Goal: Task Accomplishment & Management: Use online tool/utility

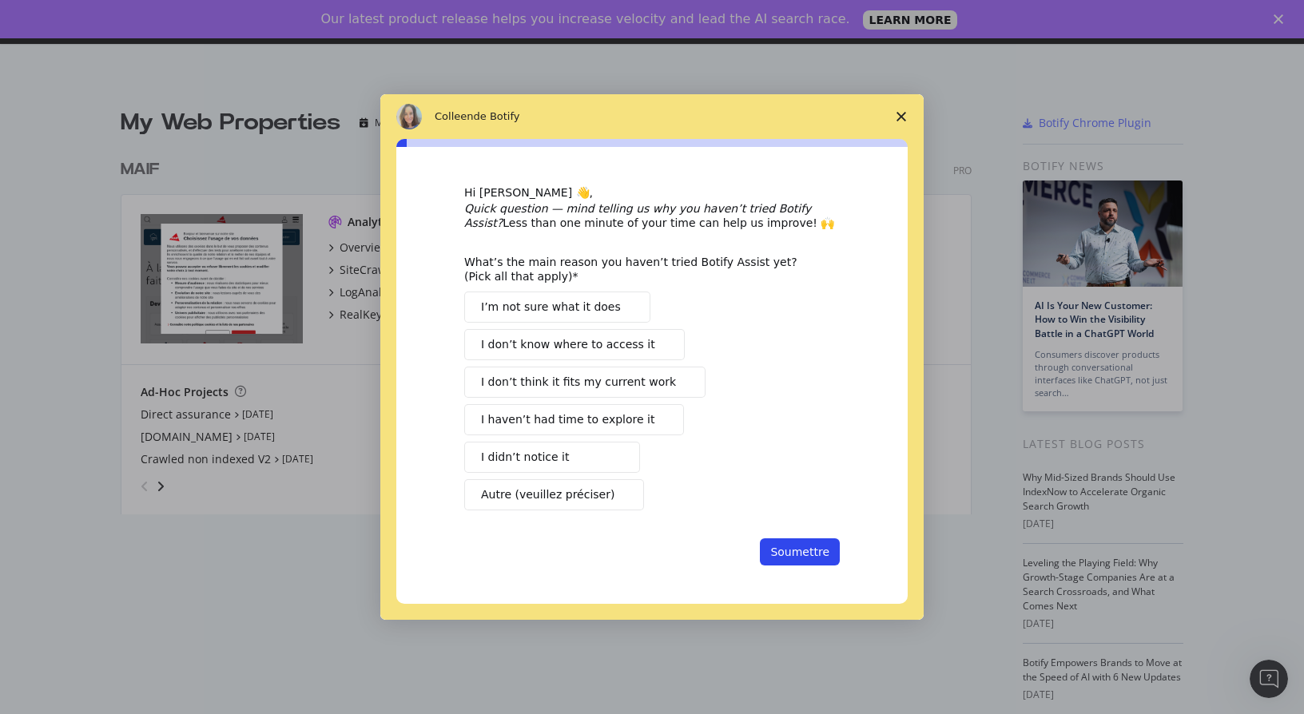
click at [899, 122] on span "Fermer l'enquête" at bounding box center [901, 116] width 45 height 45
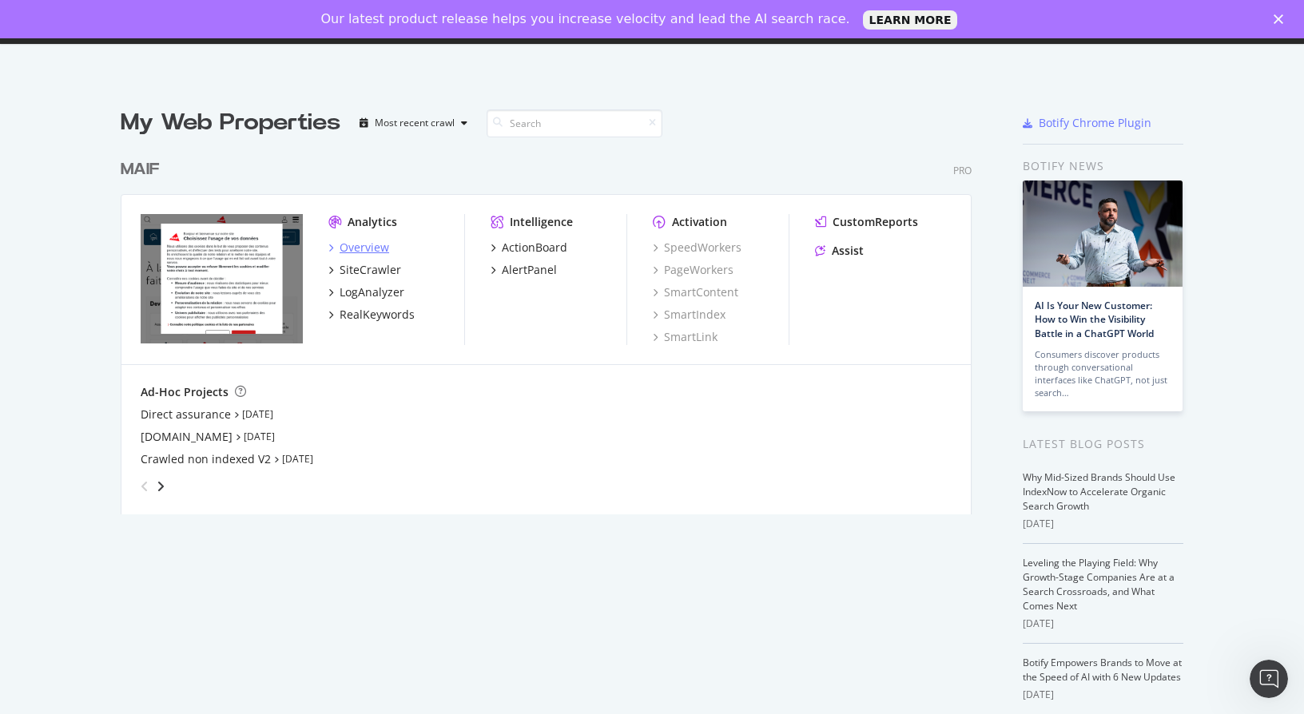
click at [345, 244] on div "Overview" at bounding box center [364, 248] width 50 height 16
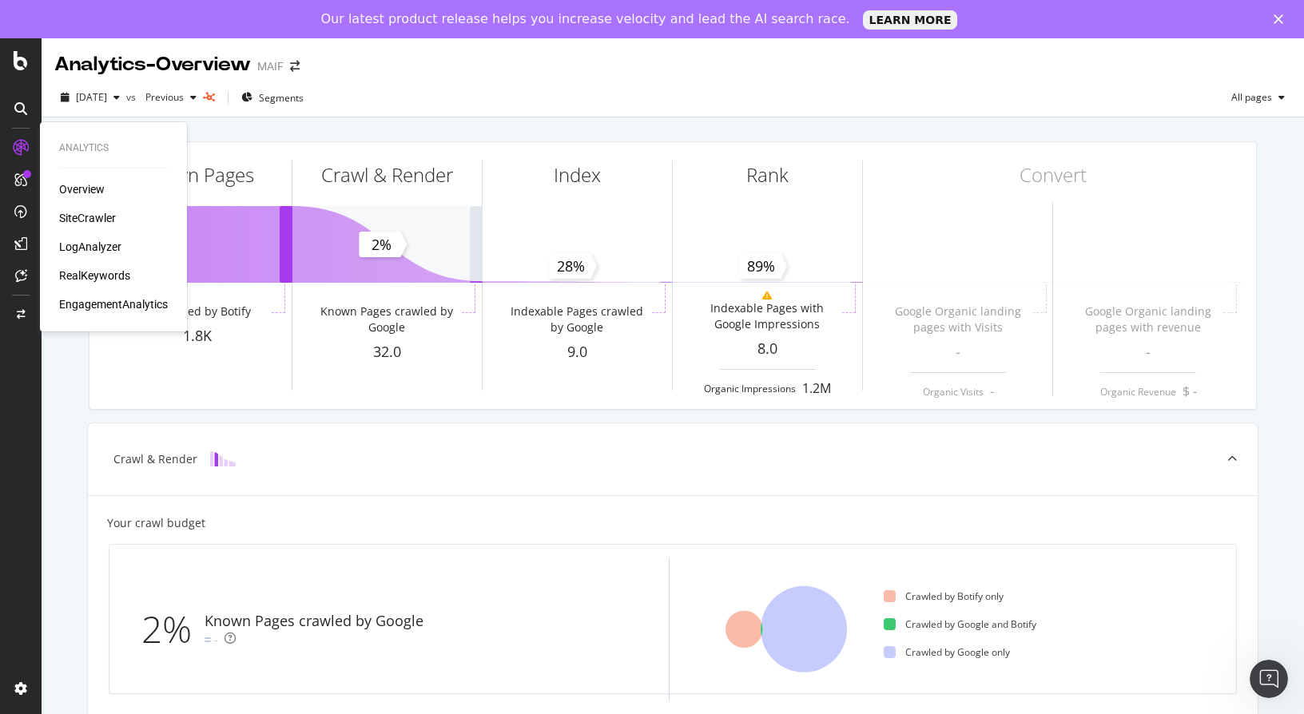
click at [107, 217] on div "SiteCrawler" at bounding box center [87, 218] width 57 height 16
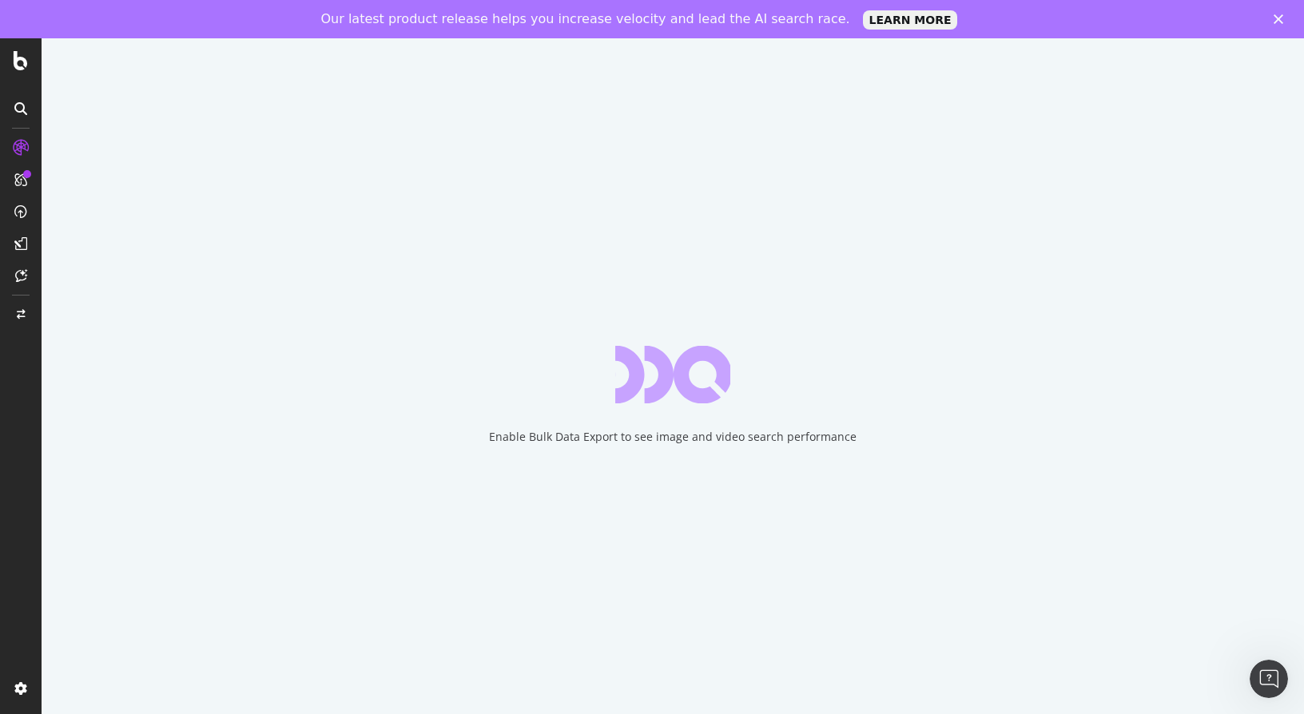
click at [599, 442] on div "Enable Bulk Data Export to see image and video search performance" at bounding box center [672, 437] width 367 height 16
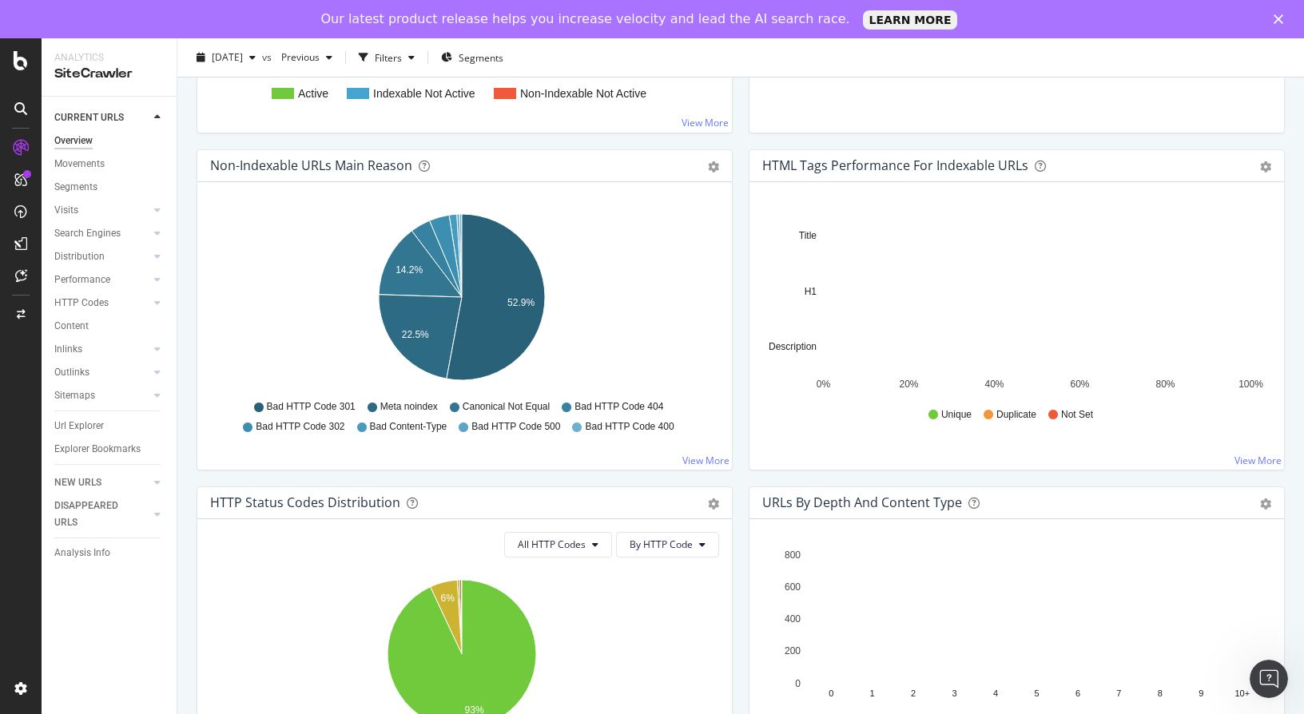
scroll to position [479, 0]
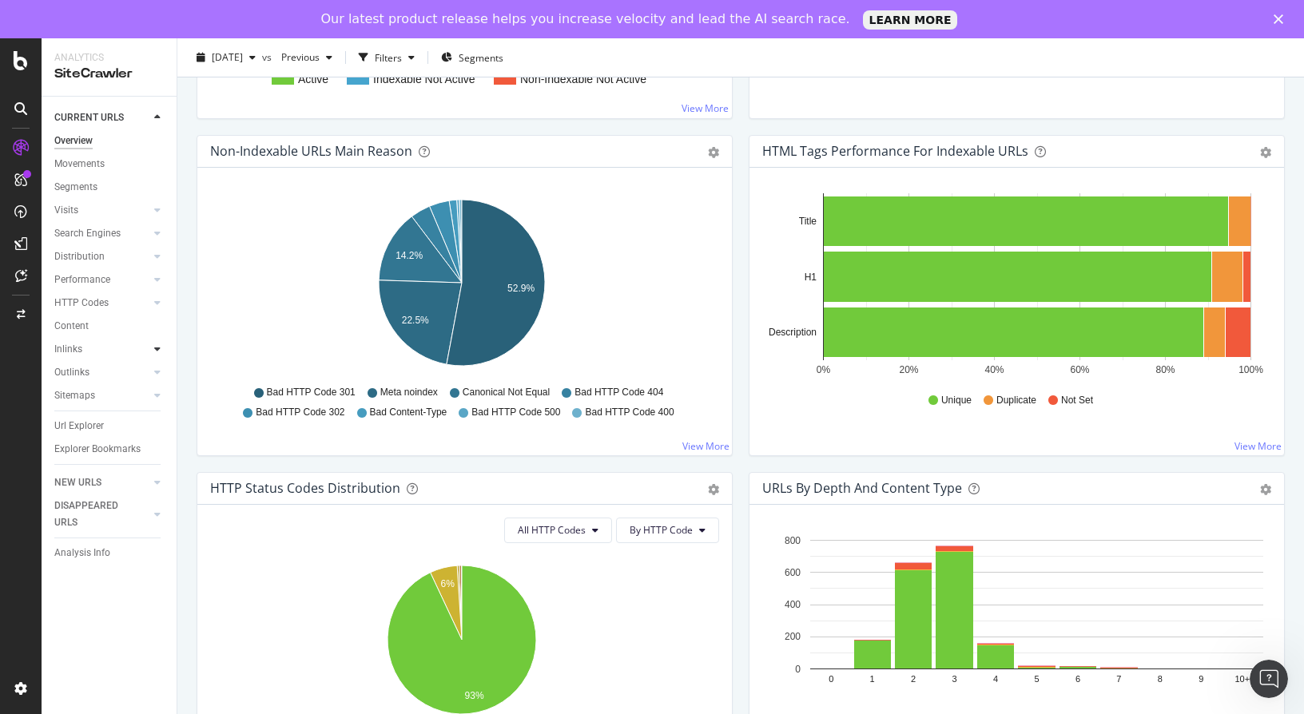
click at [157, 355] on div at bounding box center [157, 349] width 16 height 16
click at [162, 346] on div at bounding box center [157, 349] width 16 height 16
click at [163, 347] on div at bounding box center [157, 349] width 16 height 16
click at [94, 431] on div "Url Explorer" at bounding box center [79, 426] width 50 height 17
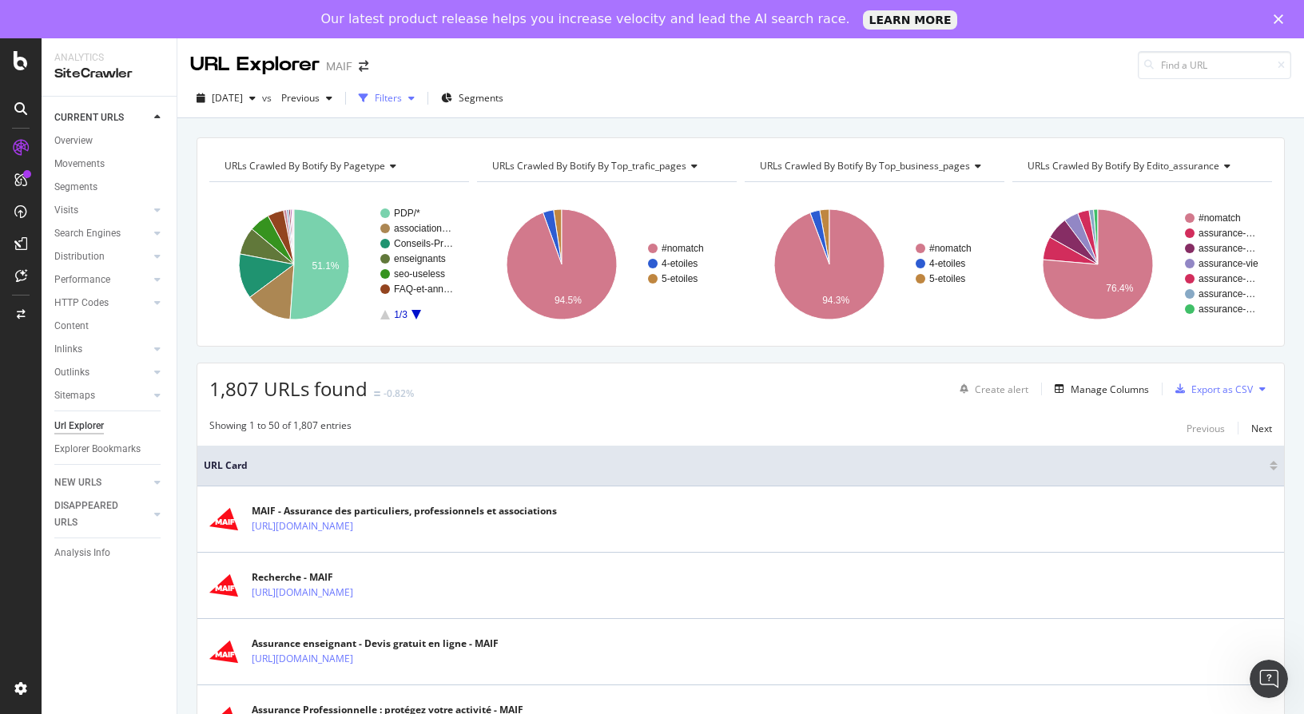
click at [402, 104] on div "Filters" at bounding box center [388, 98] width 27 height 14
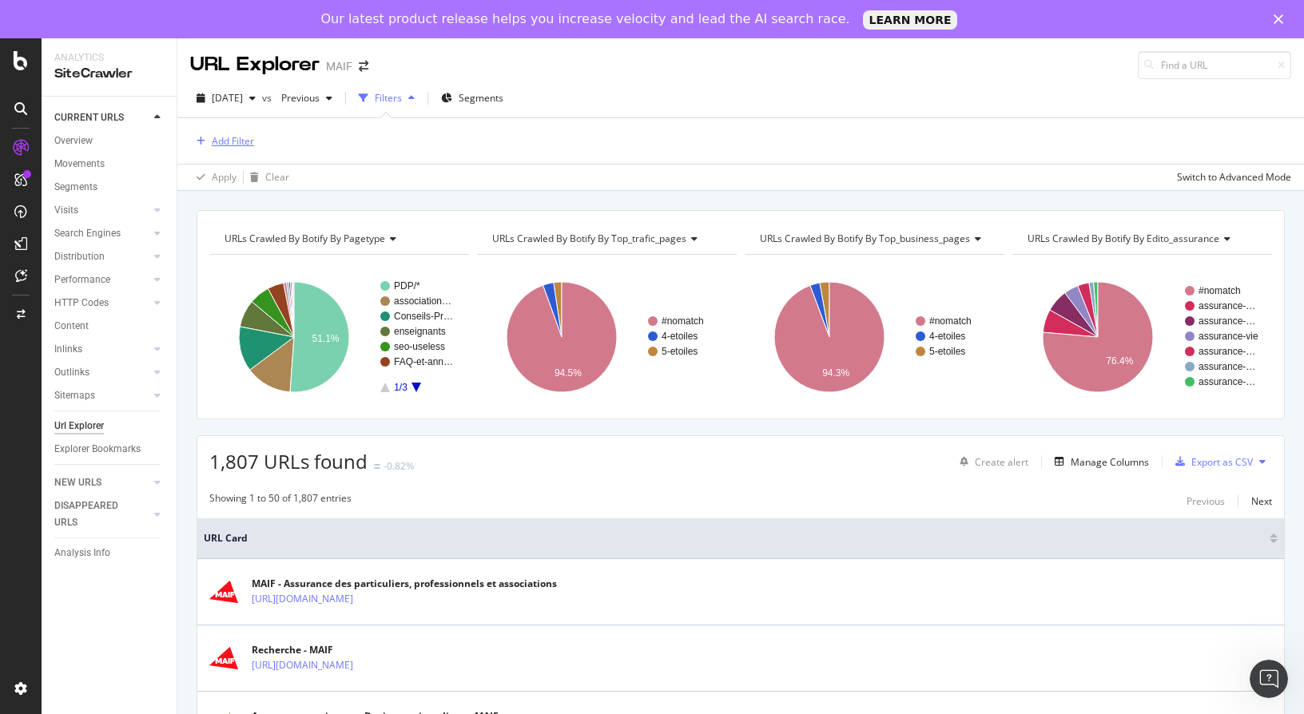
click at [252, 133] on div "Add Filter" at bounding box center [222, 142] width 64 height 18
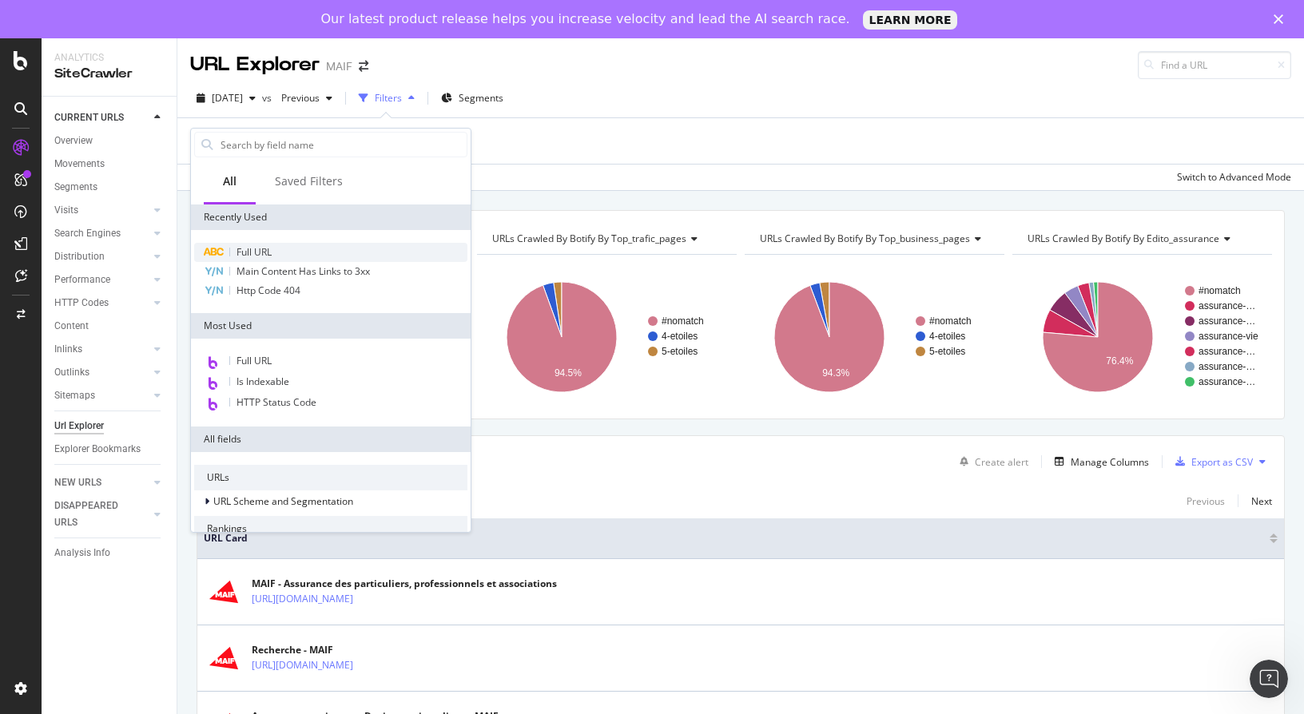
click at [260, 253] on span "Full URL" at bounding box center [253, 252] width 35 height 14
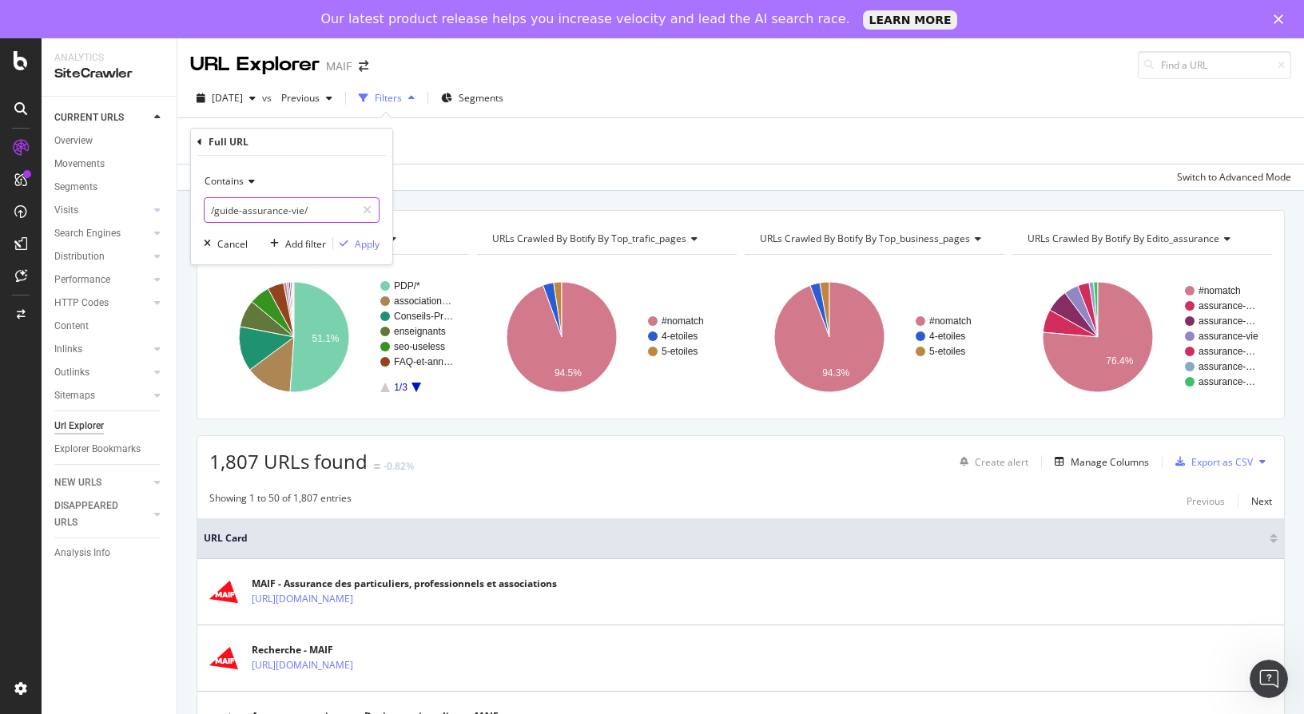
click at [334, 219] on input "/guide-assurance-vie/" at bounding box center [279, 210] width 151 height 26
click at [320, 214] on input "/guide-assurance-vie/" at bounding box center [279, 210] width 151 height 26
click at [314, 163] on div "Contains /guide-assurance-vie/ Cancel Add filter Apply" at bounding box center [291, 210] width 201 height 109
click at [286, 249] on div "Add filter" at bounding box center [305, 244] width 41 height 14
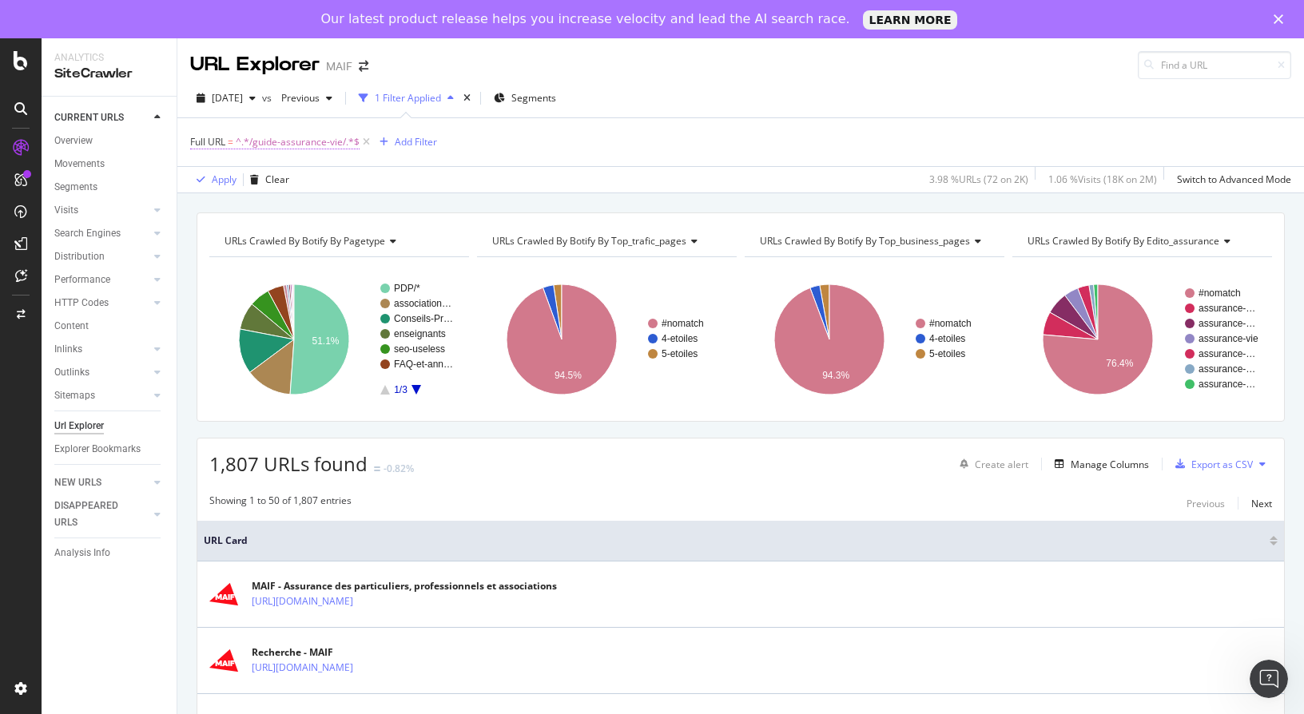
click at [316, 141] on span "^.*/guide-assurance-vie/.*$" at bounding box center [298, 142] width 124 height 22
click at [373, 247] on div "Apply" at bounding box center [367, 243] width 25 height 14
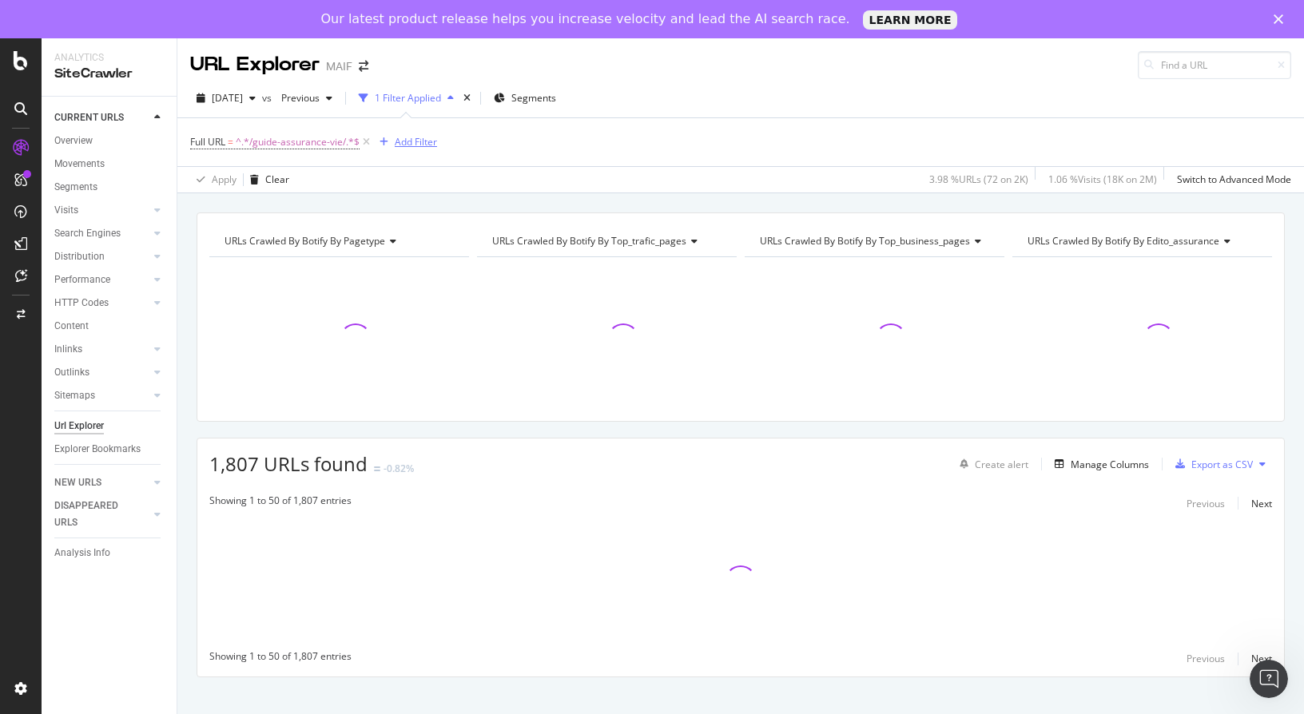
click at [422, 147] on div "Add Filter" at bounding box center [416, 142] width 42 height 14
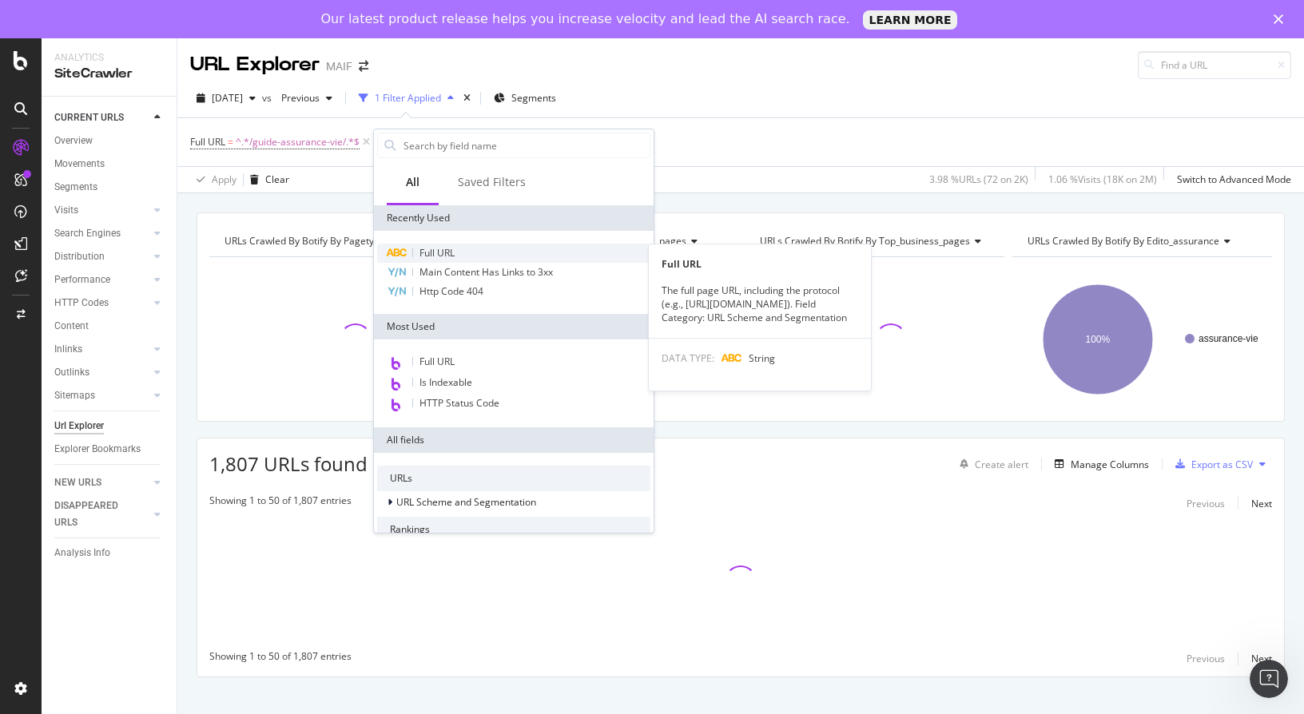
click at [435, 253] on span "Full URL" at bounding box center [436, 253] width 35 height 14
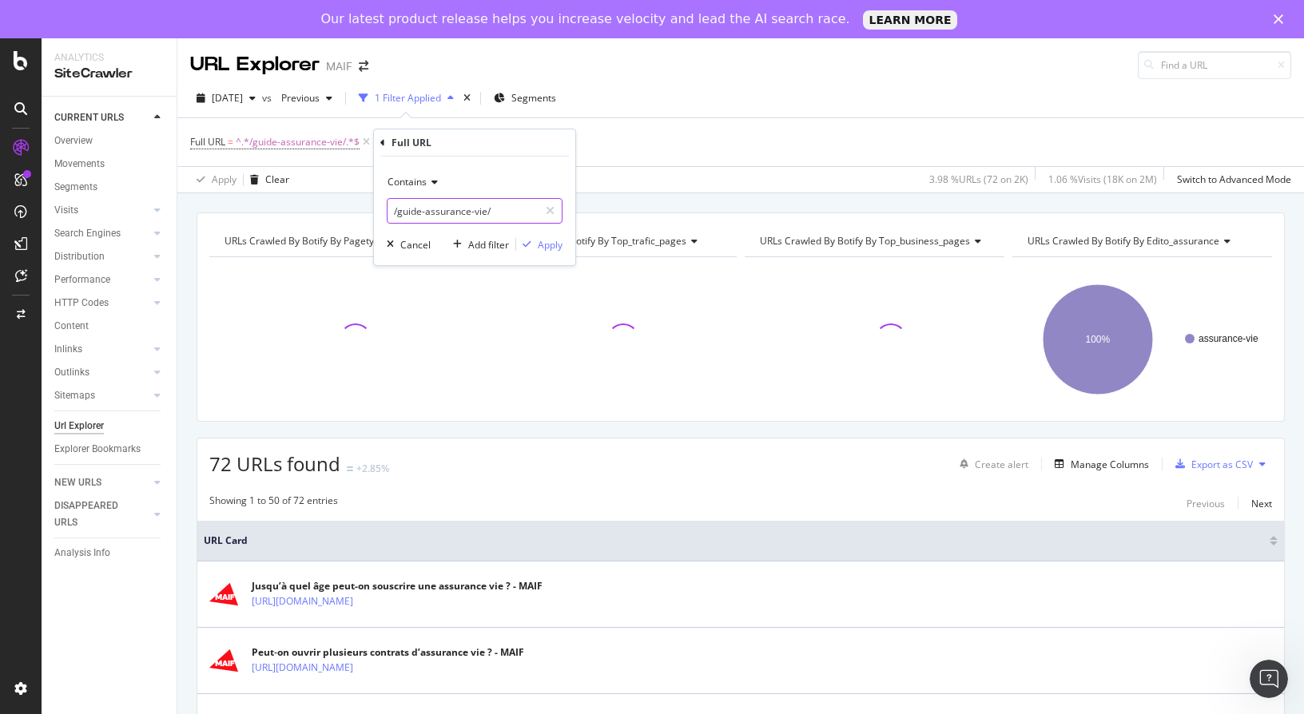
click at [450, 215] on input "/guide-assurance-vie/" at bounding box center [462, 211] width 151 height 26
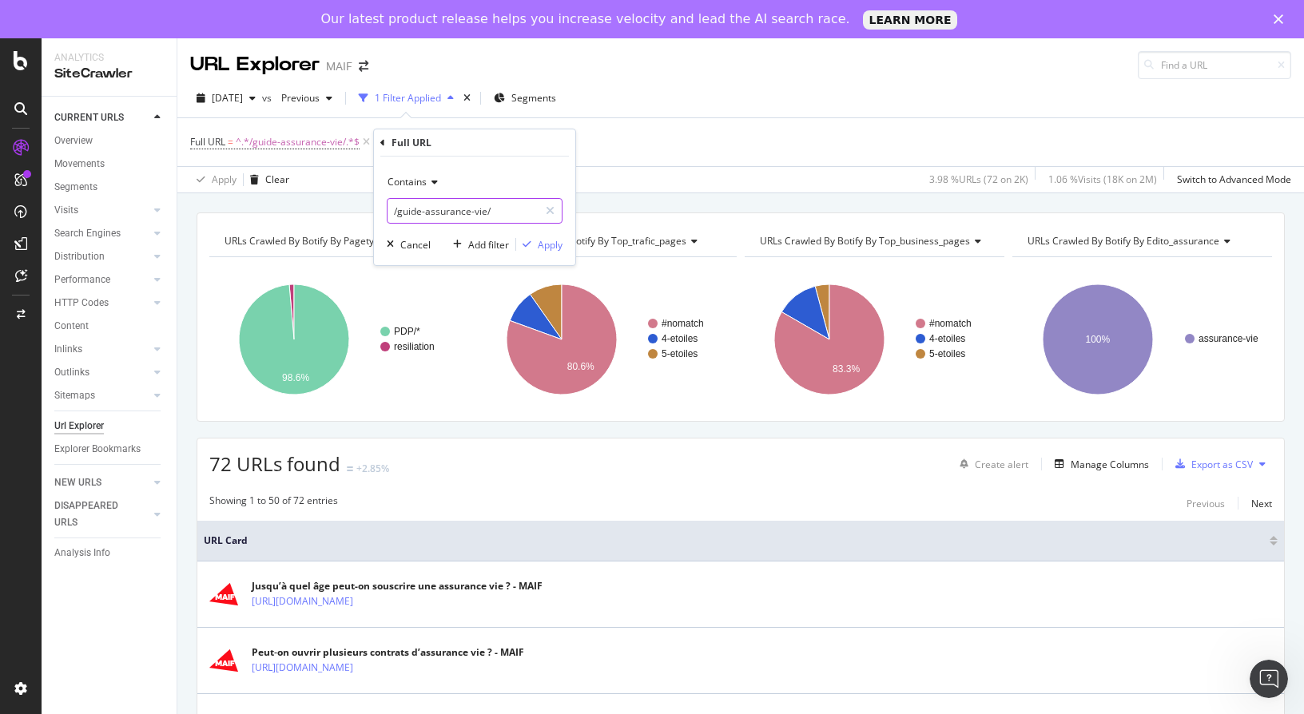
click at [492, 204] on input "/guide-assurance-vie/" at bounding box center [462, 211] width 151 height 26
paste input "epargne-patrimoine/guide-constituer-patrimoin"
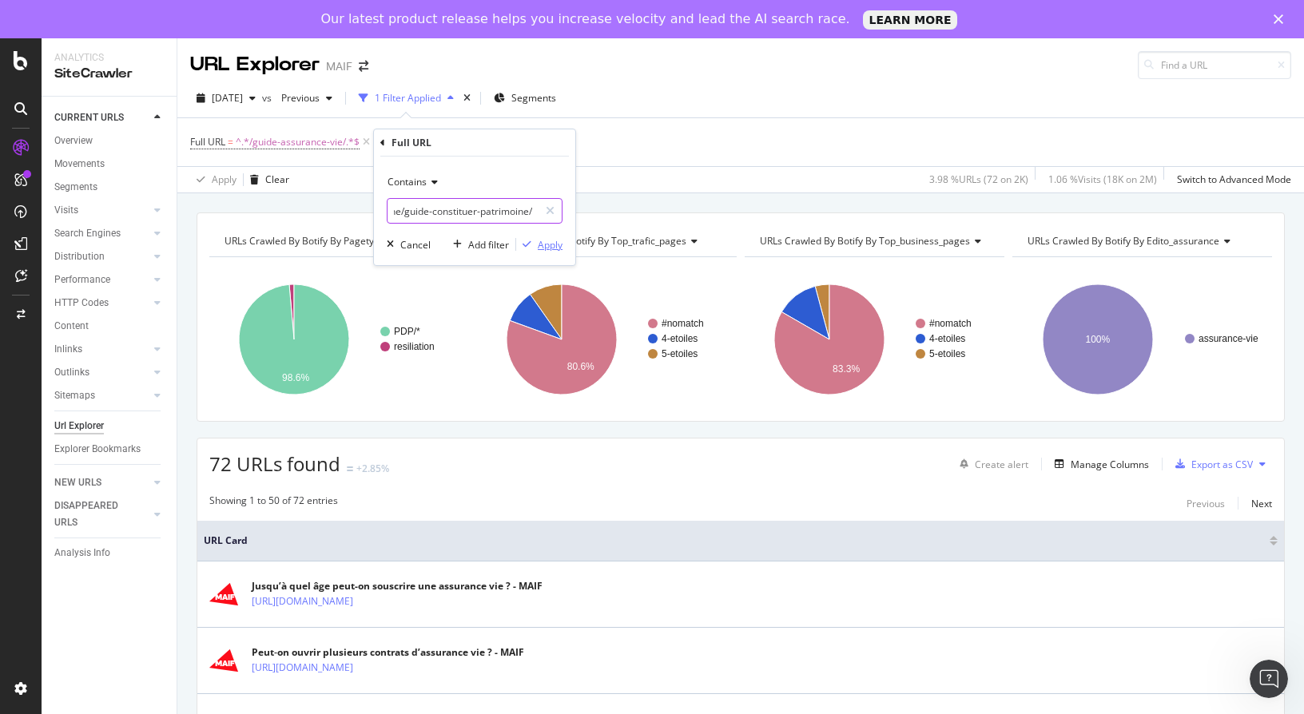
type input "/epargne-patrimoine/guide-constituer-patrimoine/"
click at [550, 248] on div "Apply" at bounding box center [550, 245] width 25 height 14
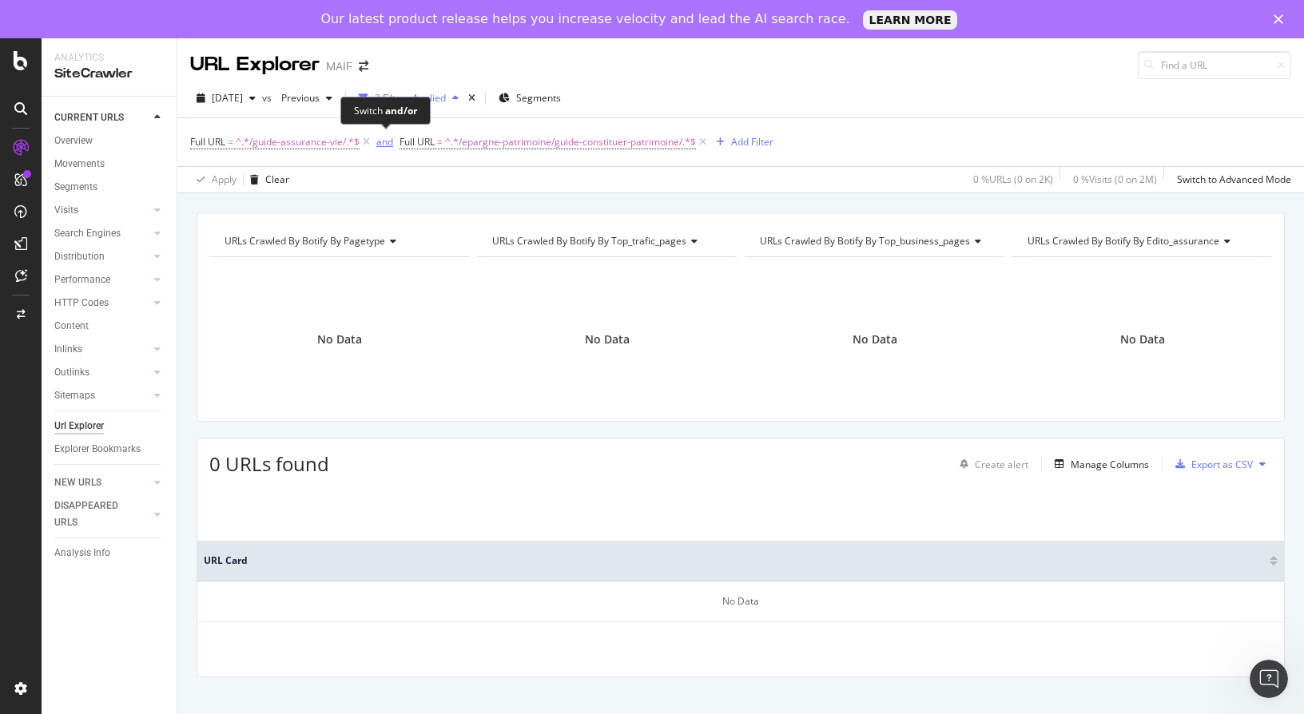
click at [387, 137] on div "and" at bounding box center [384, 142] width 17 height 14
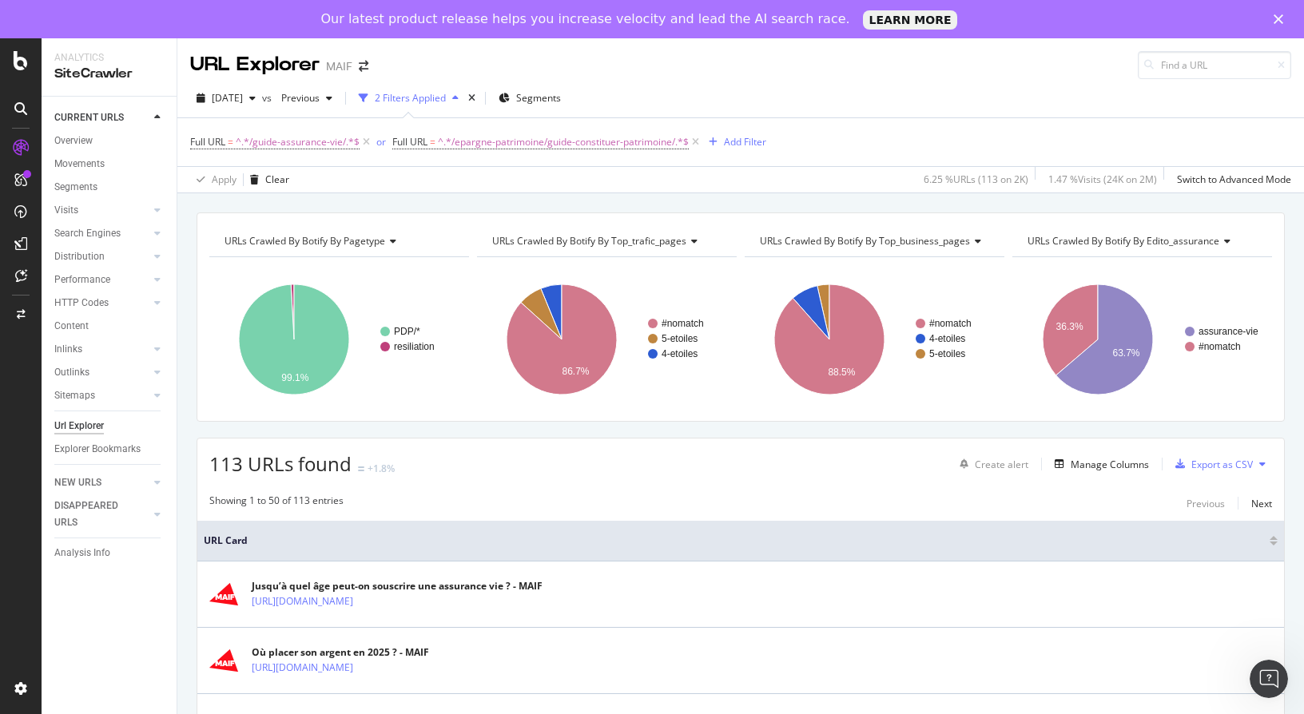
click at [1255, 464] on button at bounding box center [1261, 464] width 19 height 26
click at [1122, 508] on div "Showing 1 to 50 of 113 entries Previous Next" at bounding box center [740, 503] width 1086 height 19
click at [1196, 467] on div "Export as CSV" at bounding box center [1222, 465] width 62 height 14
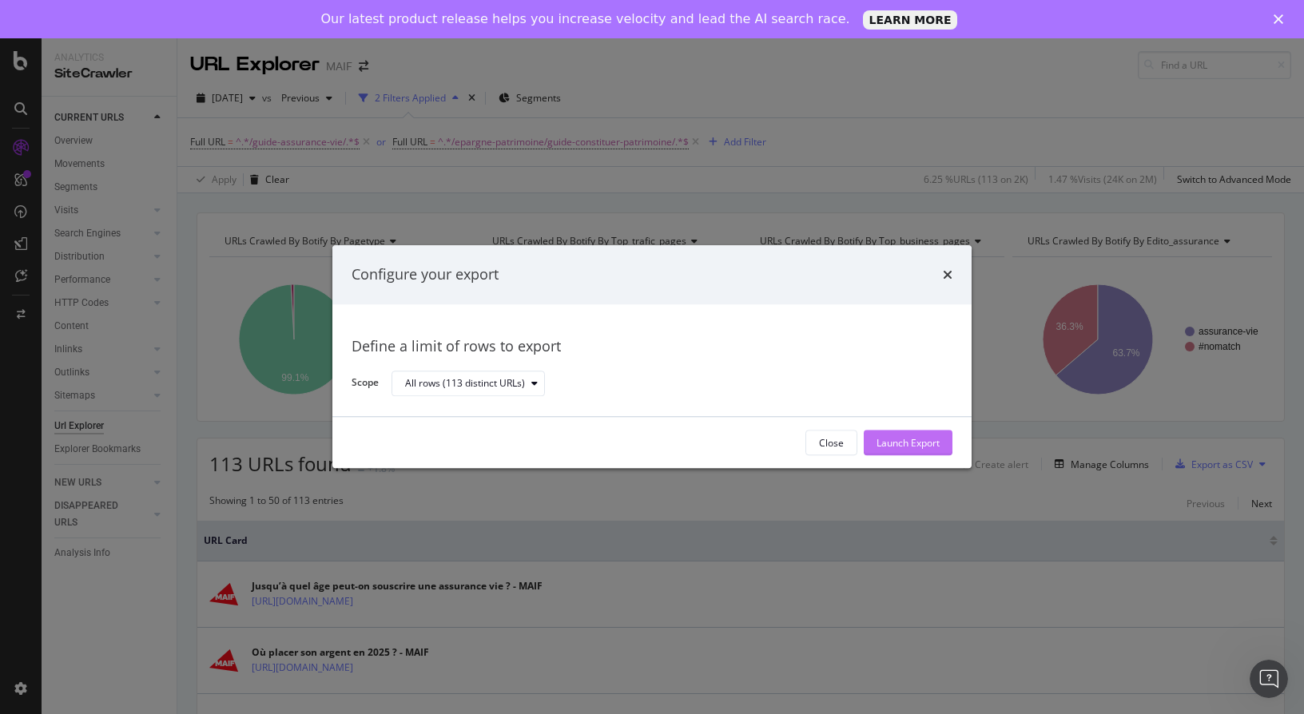
click at [895, 446] on div "Launch Export" at bounding box center [907, 443] width 63 height 14
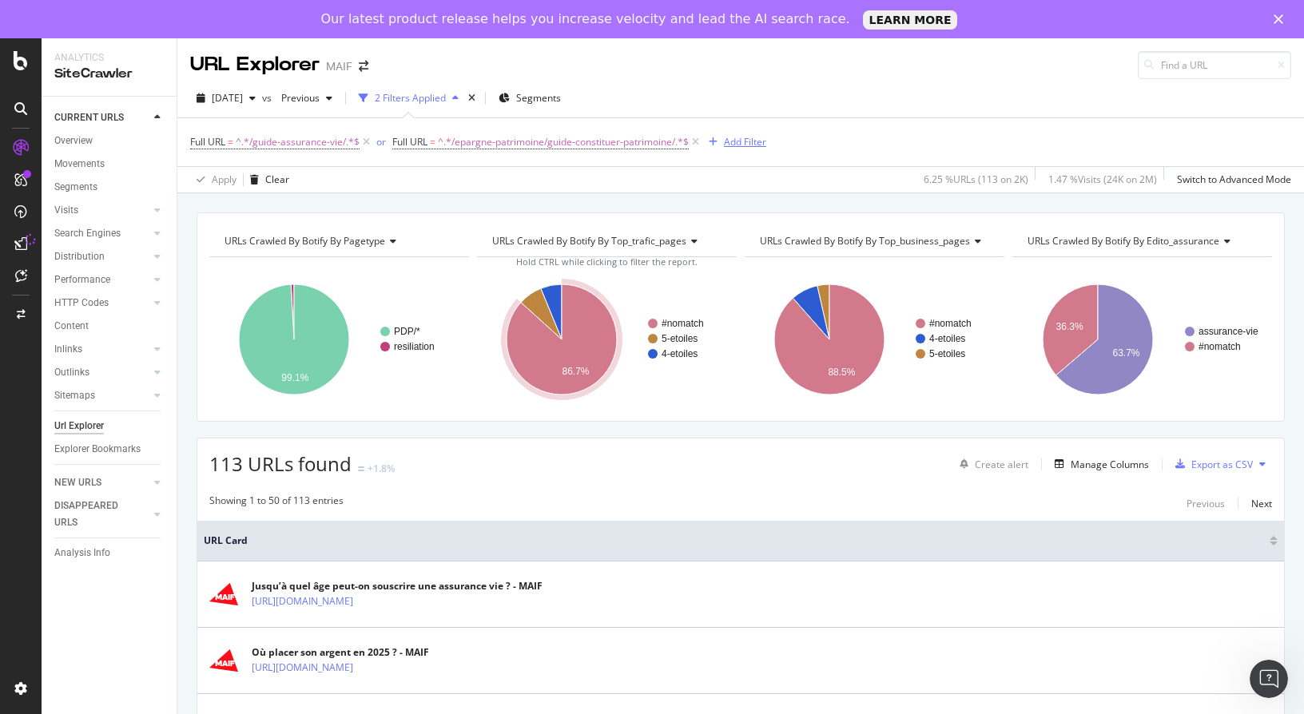
click at [766, 145] on div "Add Filter" at bounding box center [745, 142] width 42 height 14
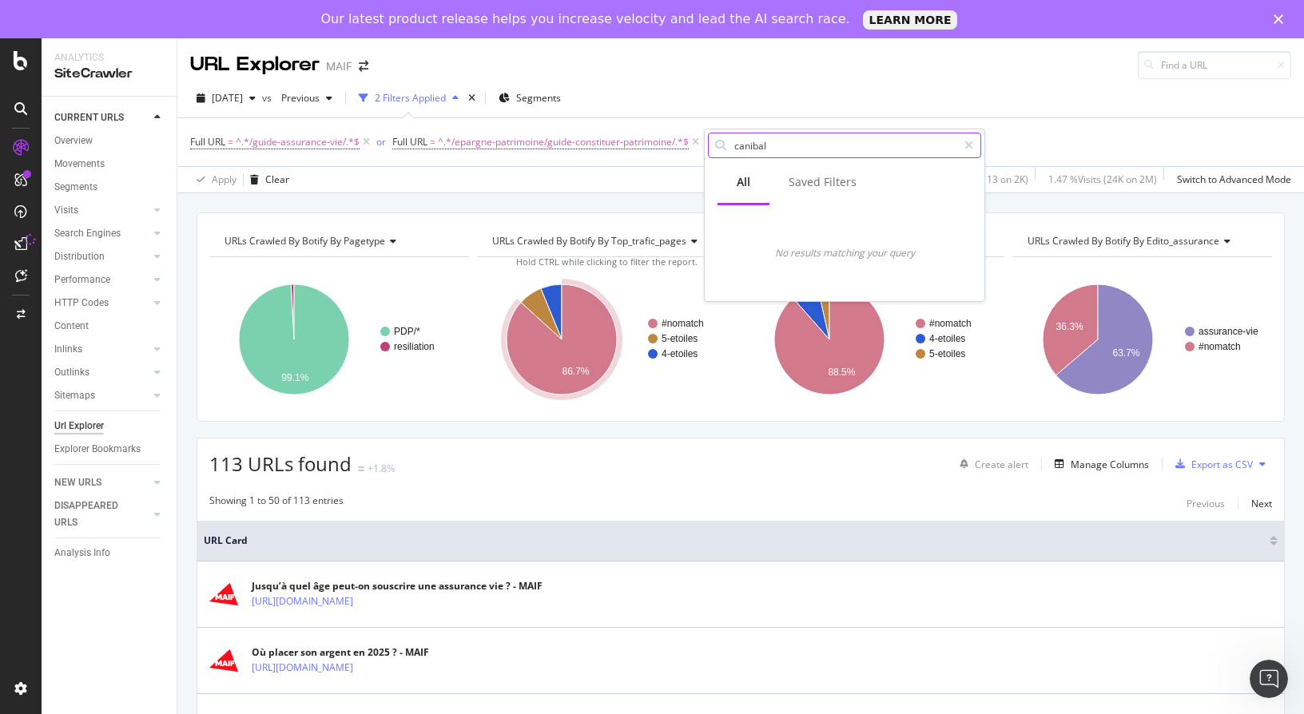
type input "canibal"
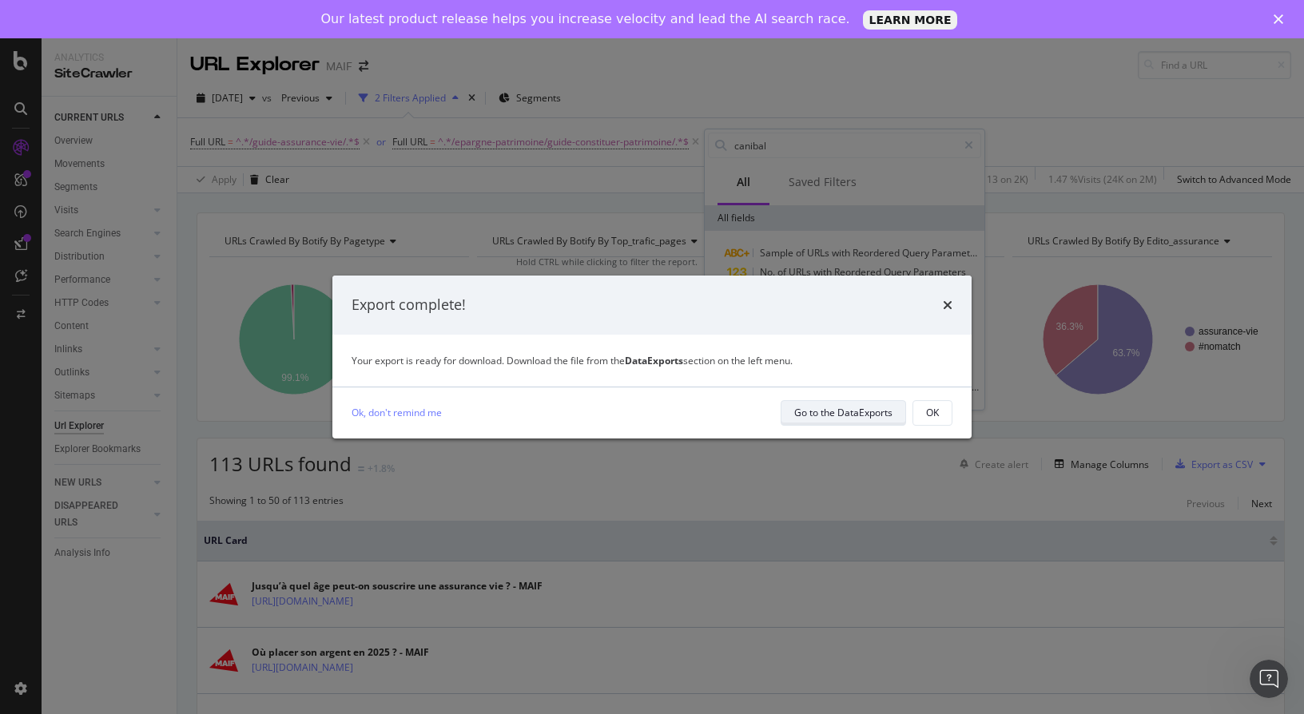
click at [851, 416] on div "Go to the DataExports" at bounding box center [843, 413] width 98 height 14
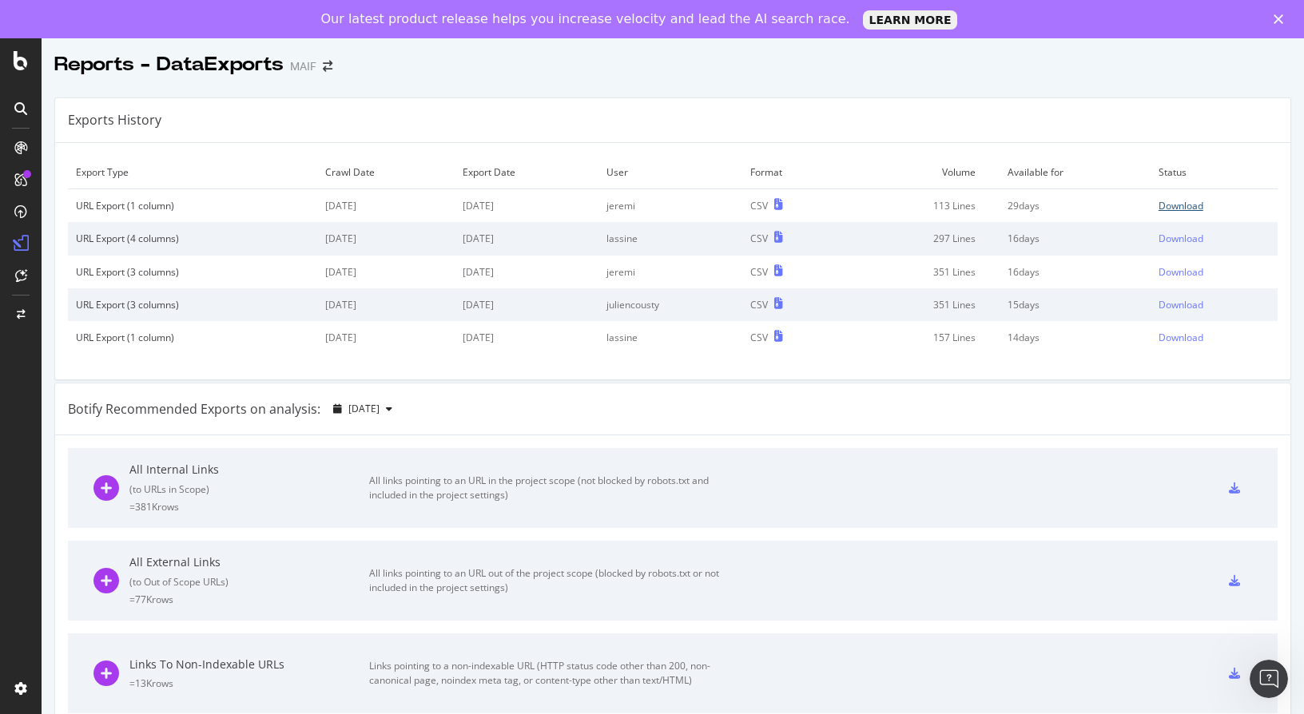
click at [1168, 206] on div "Download" at bounding box center [1180, 206] width 45 height 14
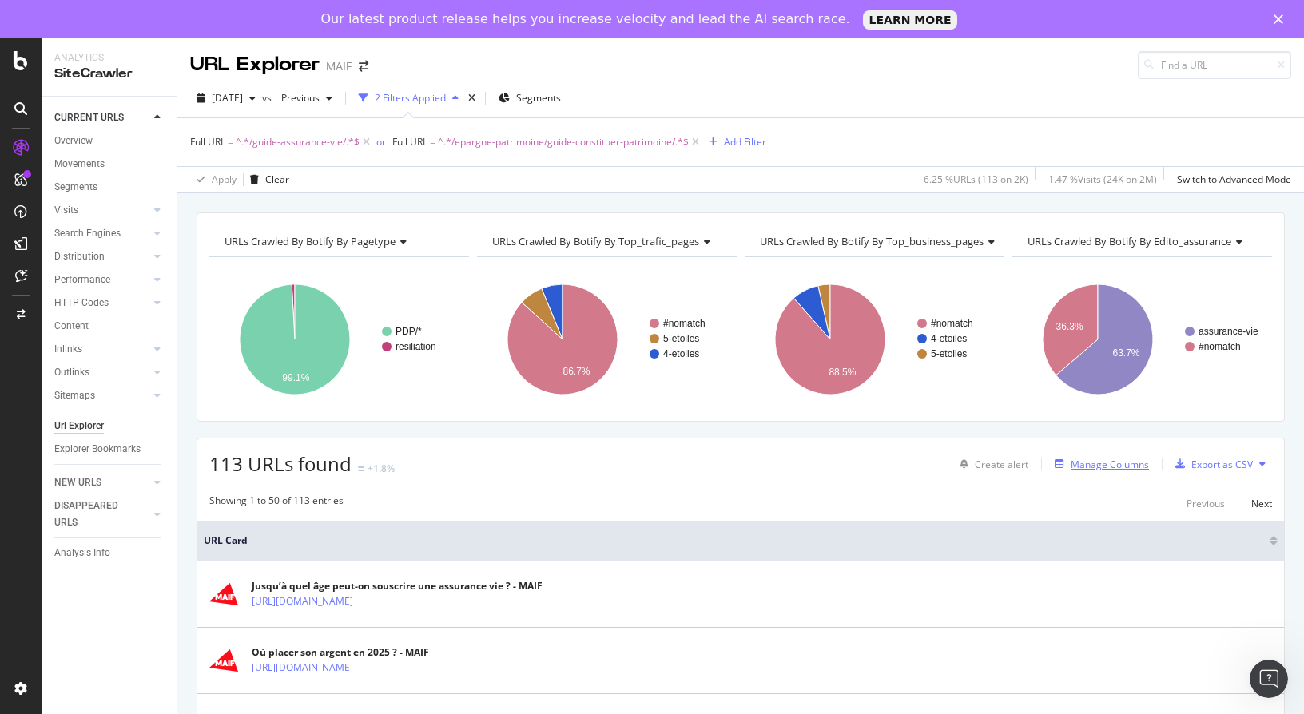
click at [1070, 458] on div "Manage Columns" at bounding box center [1109, 465] width 78 height 14
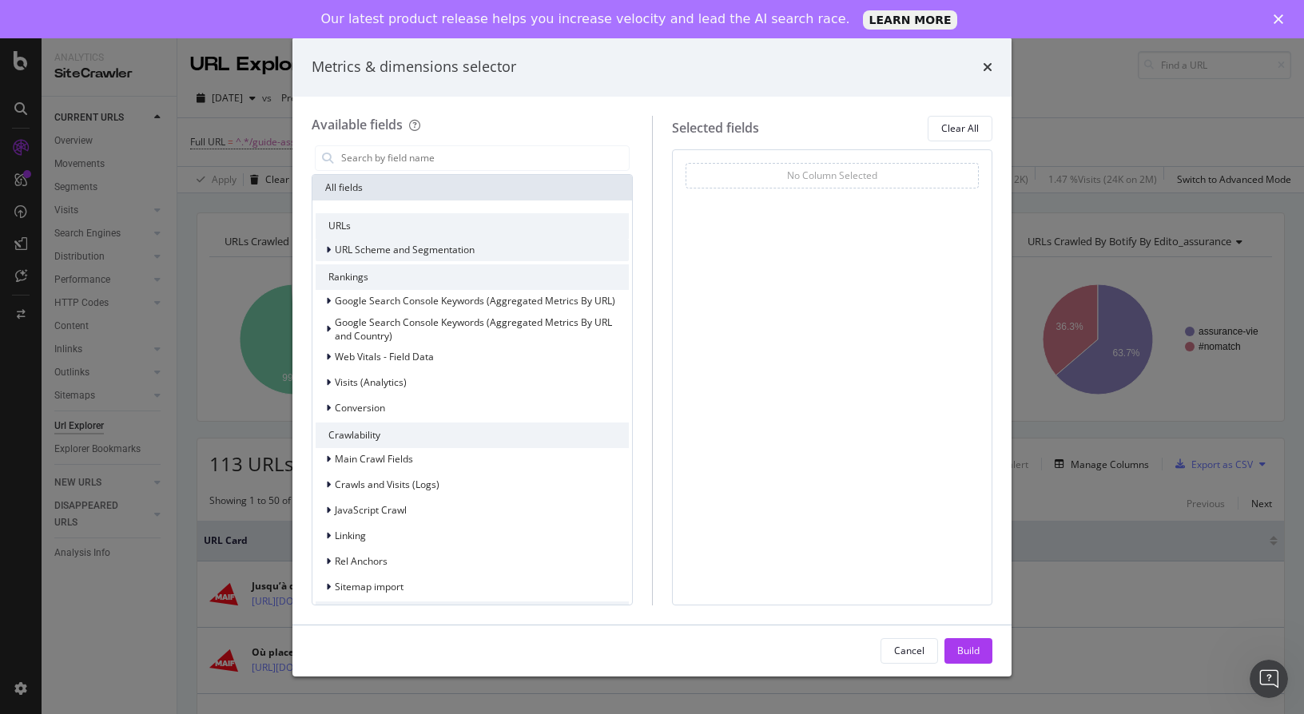
click at [324, 248] on div "URL Scheme and Segmentation" at bounding box center [395, 250] width 159 height 16
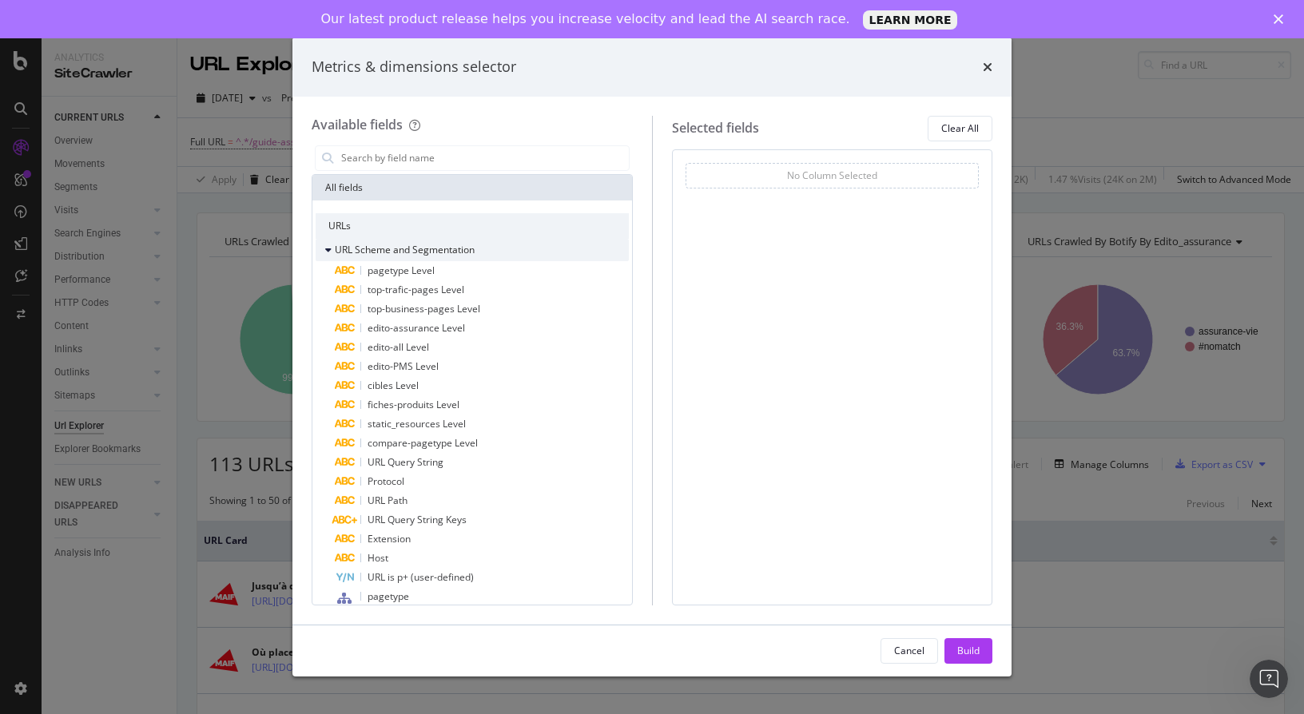
click at [325, 248] on icon "modal" at bounding box center [328, 250] width 6 height 10
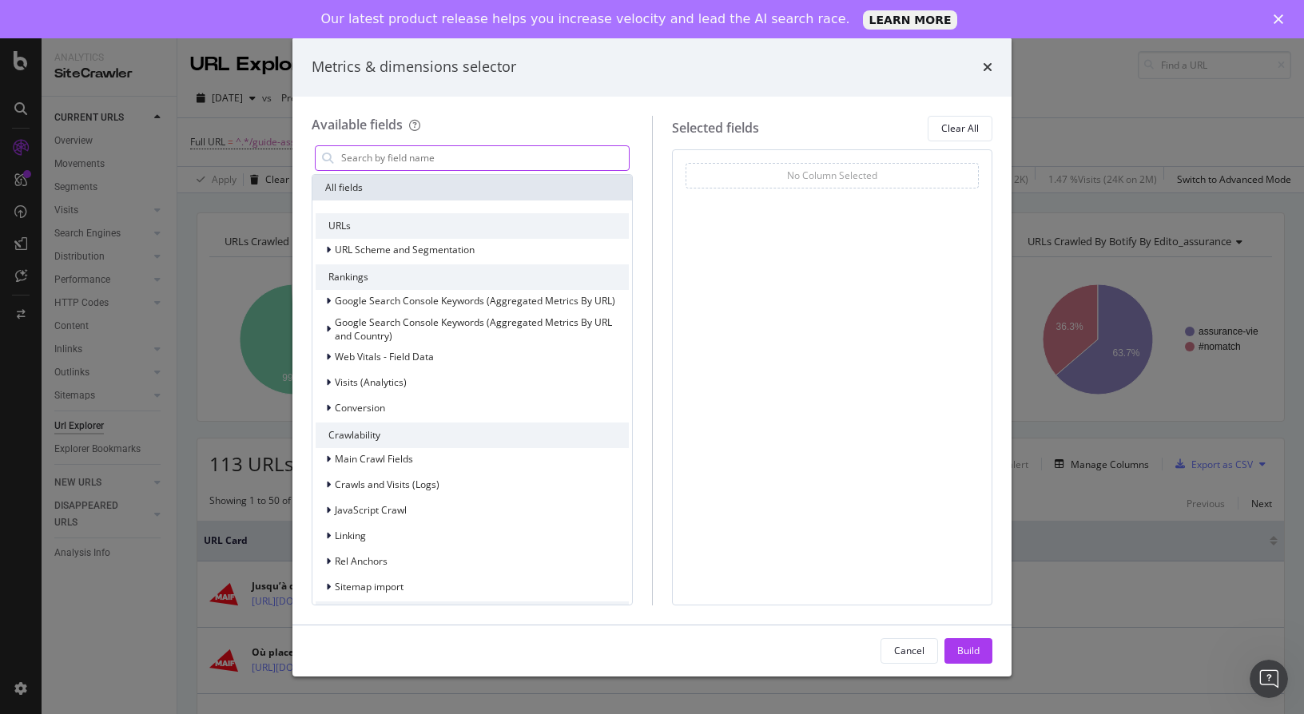
click at [383, 160] on input "modal" at bounding box center [483, 158] width 289 height 24
type input "a"
type input "r"
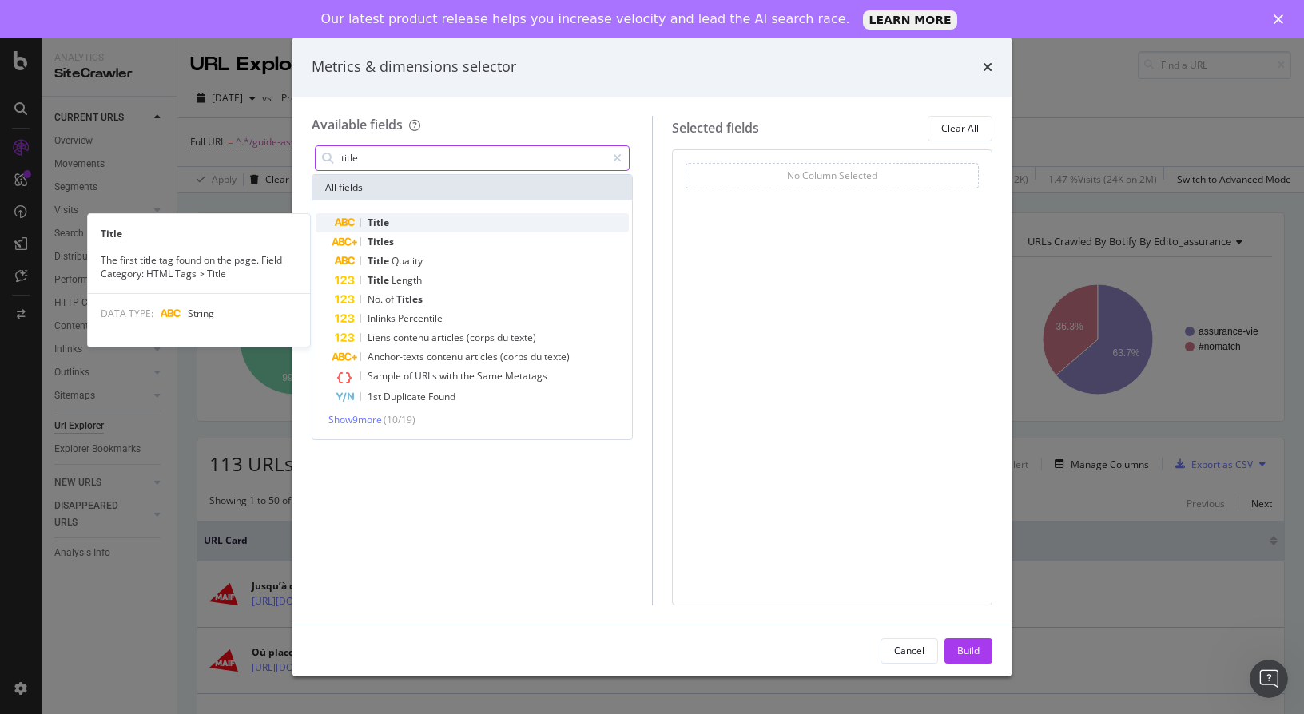
type input "title"
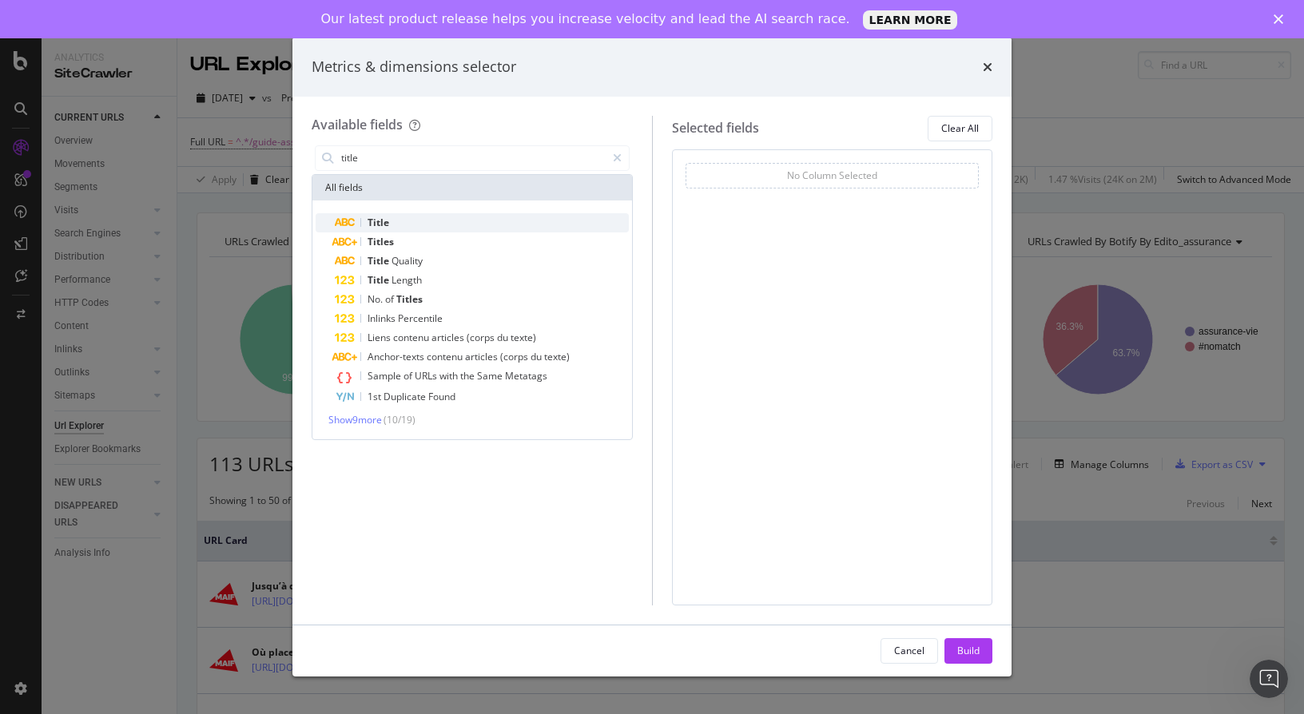
click at [403, 216] on div "Title" at bounding box center [482, 222] width 294 height 19
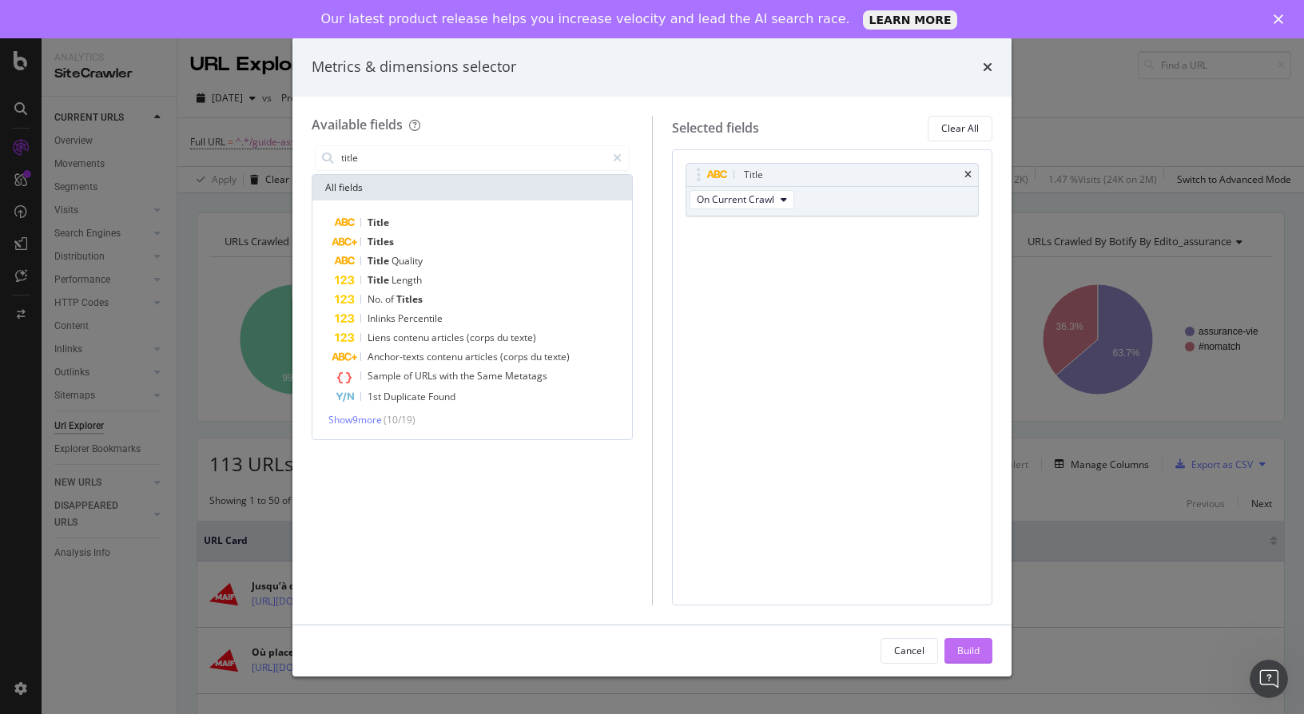
click at [958, 641] on div "Build" at bounding box center [968, 651] width 22 height 24
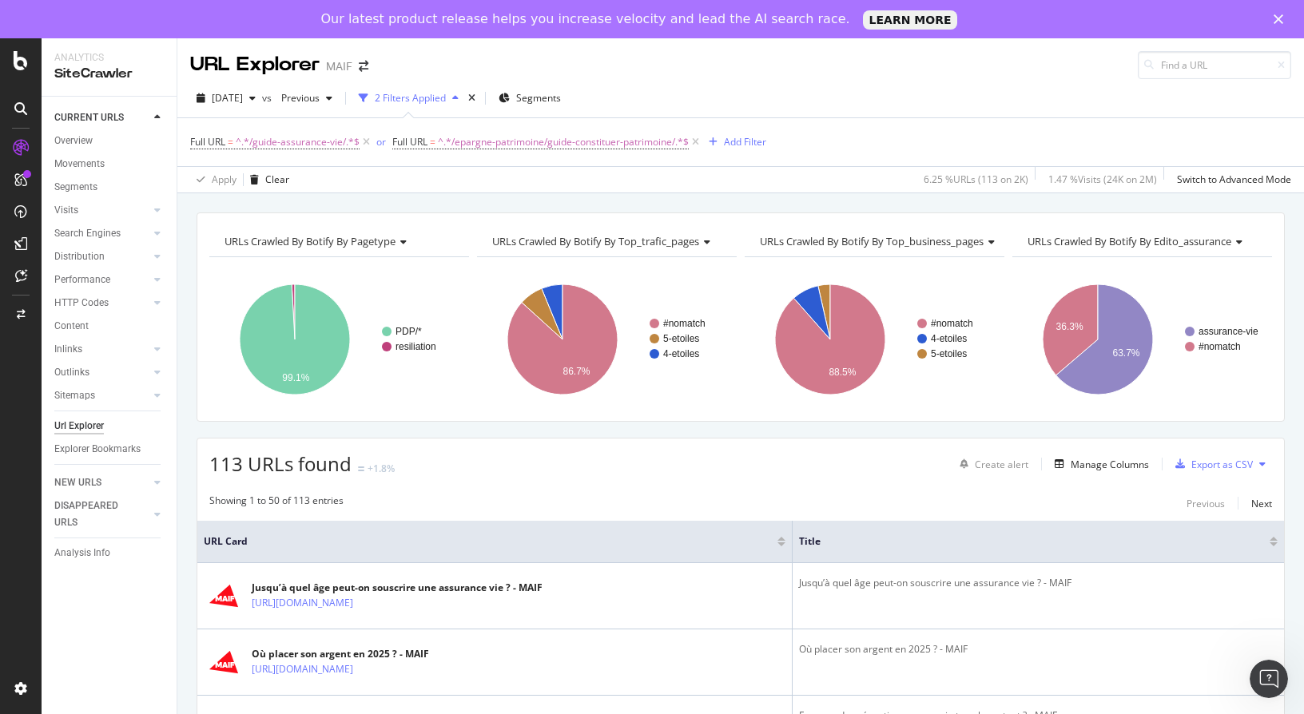
click at [1252, 457] on button at bounding box center [1261, 464] width 19 height 26
click at [1091, 500] on div "Showing 1 to 50 of 113 entries Previous Next" at bounding box center [740, 503] width 1086 height 19
click at [1193, 470] on div "Export as CSV" at bounding box center [1222, 465] width 62 height 14
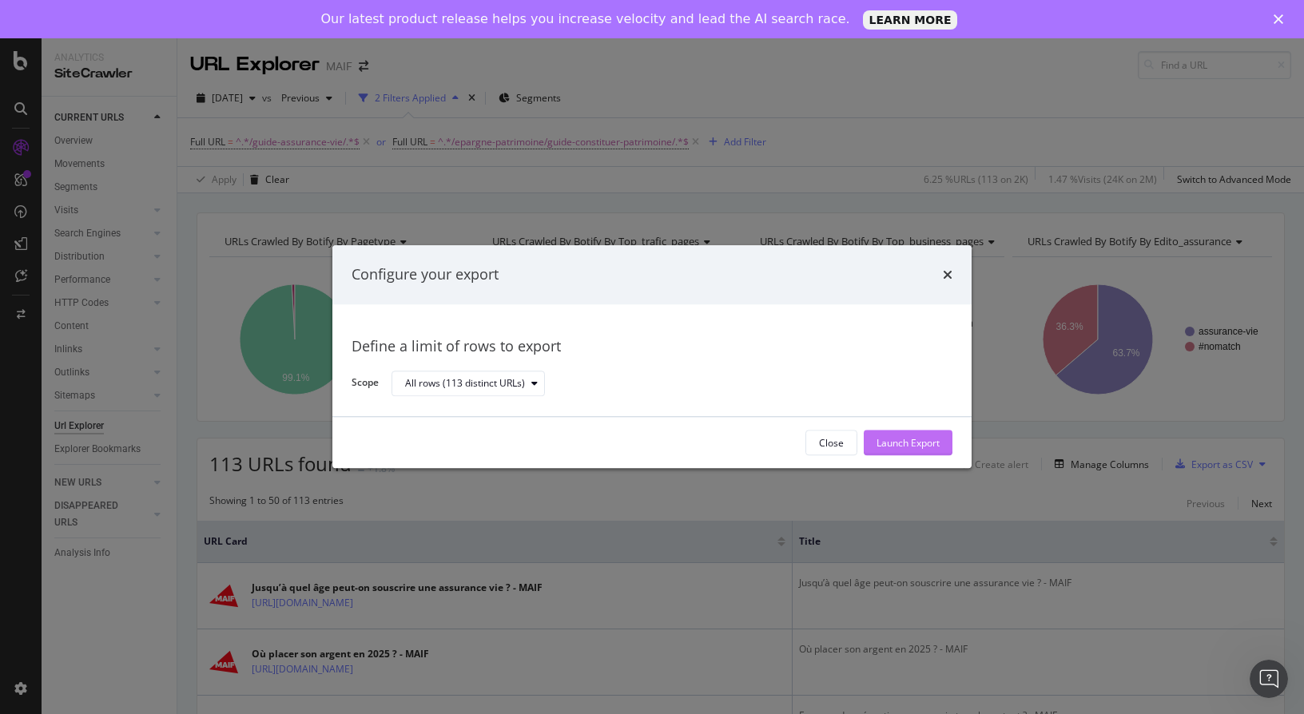
click at [929, 435] on div "Launch Export" at bounding box center [907, 443] width 63 height 24
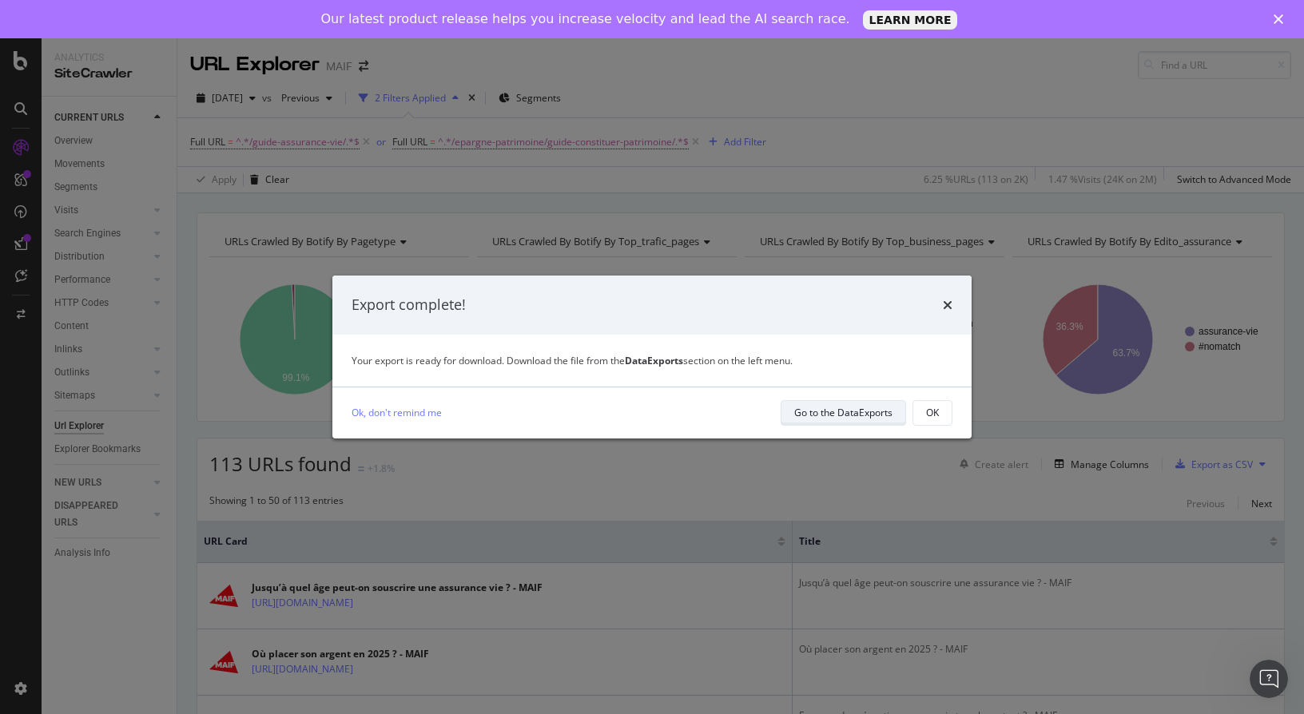
click at [841, 413] on div "Go to the DataExports" at bounding box center [843, 413] width 98 height 14
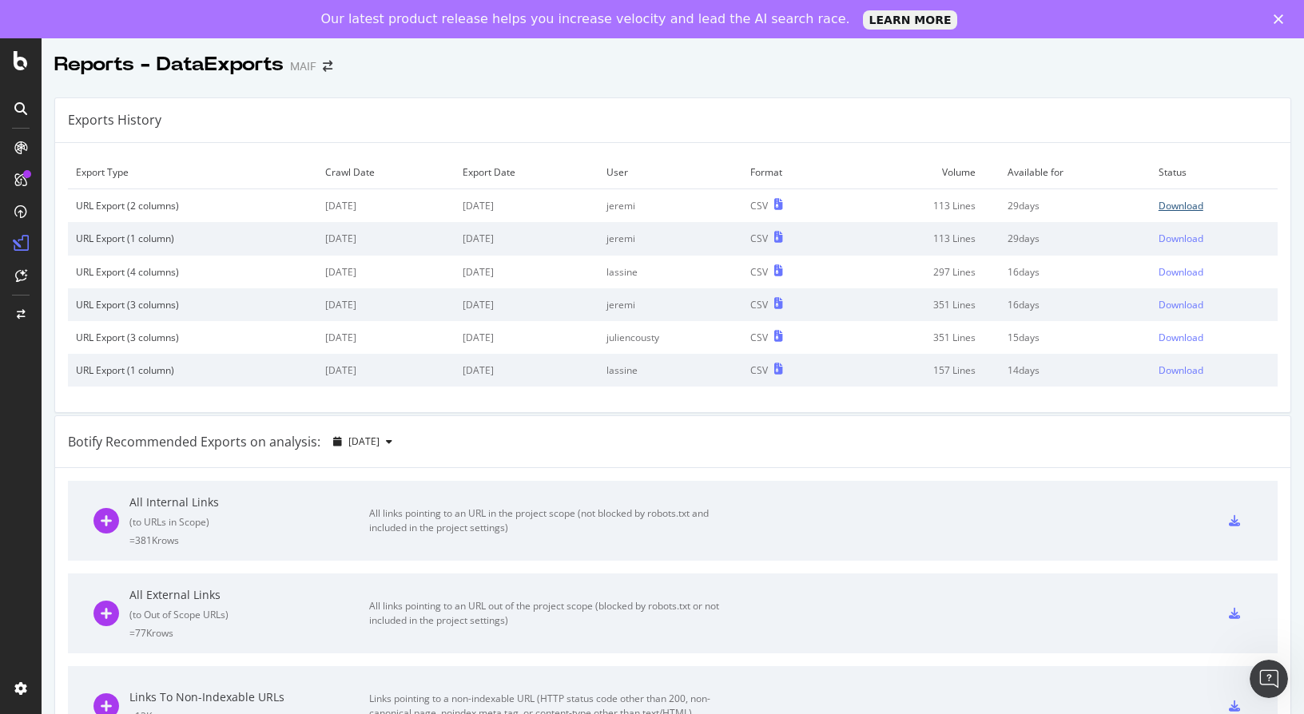
click at [1158, 206] on div "Download" at bounding box center [1180, 206] width 45 height 14
click at [15, 66] on icon at bounding box center [21, 60] width 14 height 19
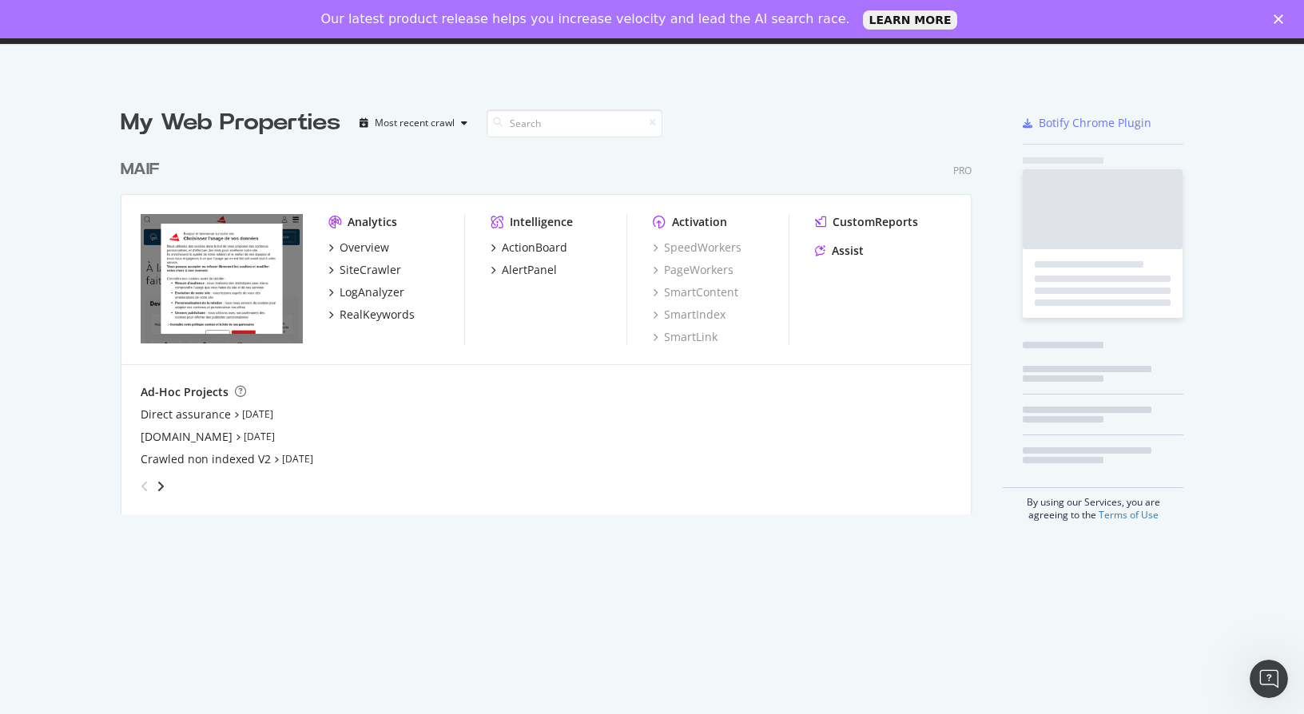
scroll to position [702, 1280]
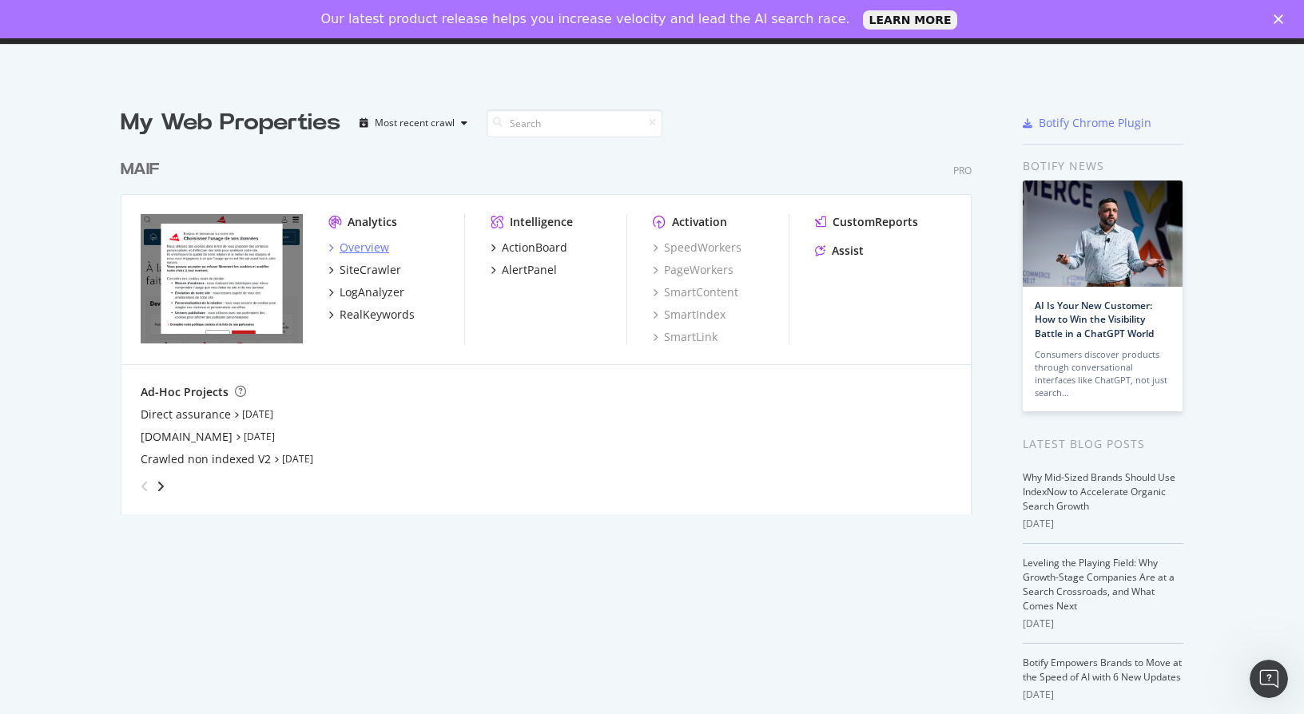
click at [366, 251] on div "Overview" at bounding box center [364, 248] width 50 height 16
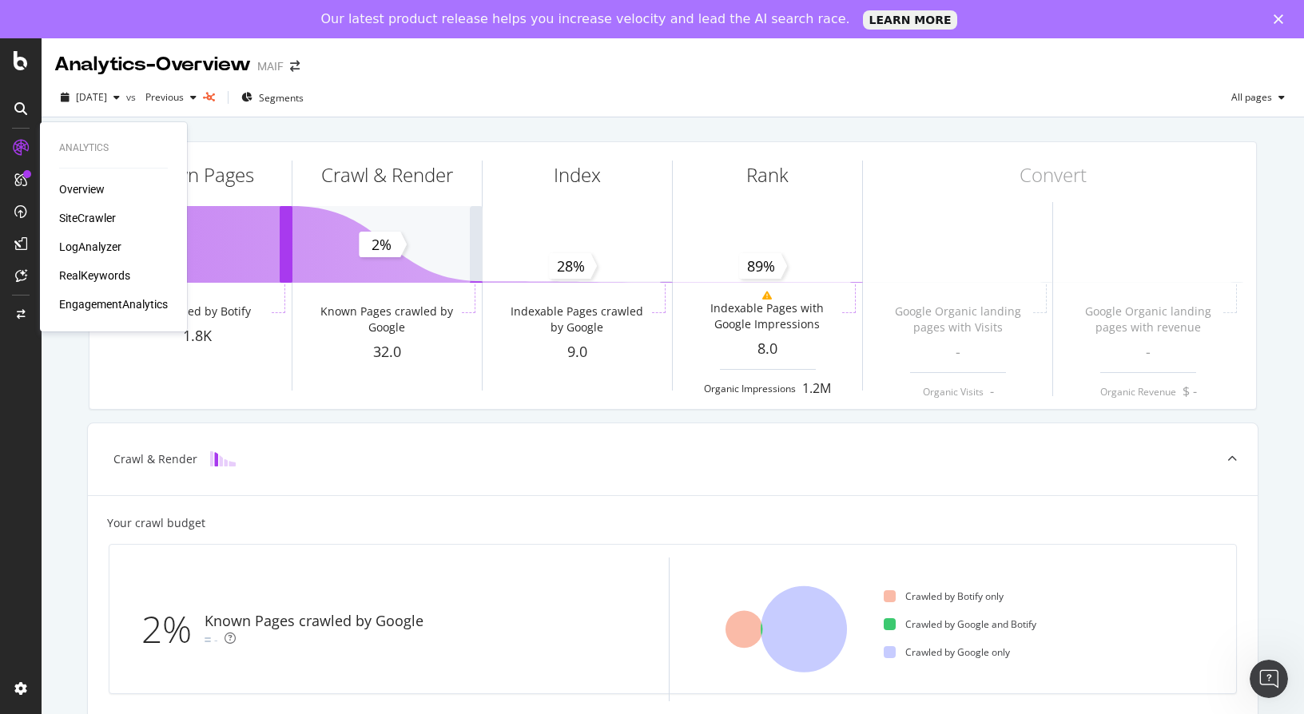
click at [90, 205] on div "Overview SiteCrawler LogAnalyzer RealKeywords EngagementAnalytics" at bounding box center [113, 246] width 109 height 131
click at [95, 212] on div "SiteCrawler" at bounding box center [87, 218] width 57 height 16
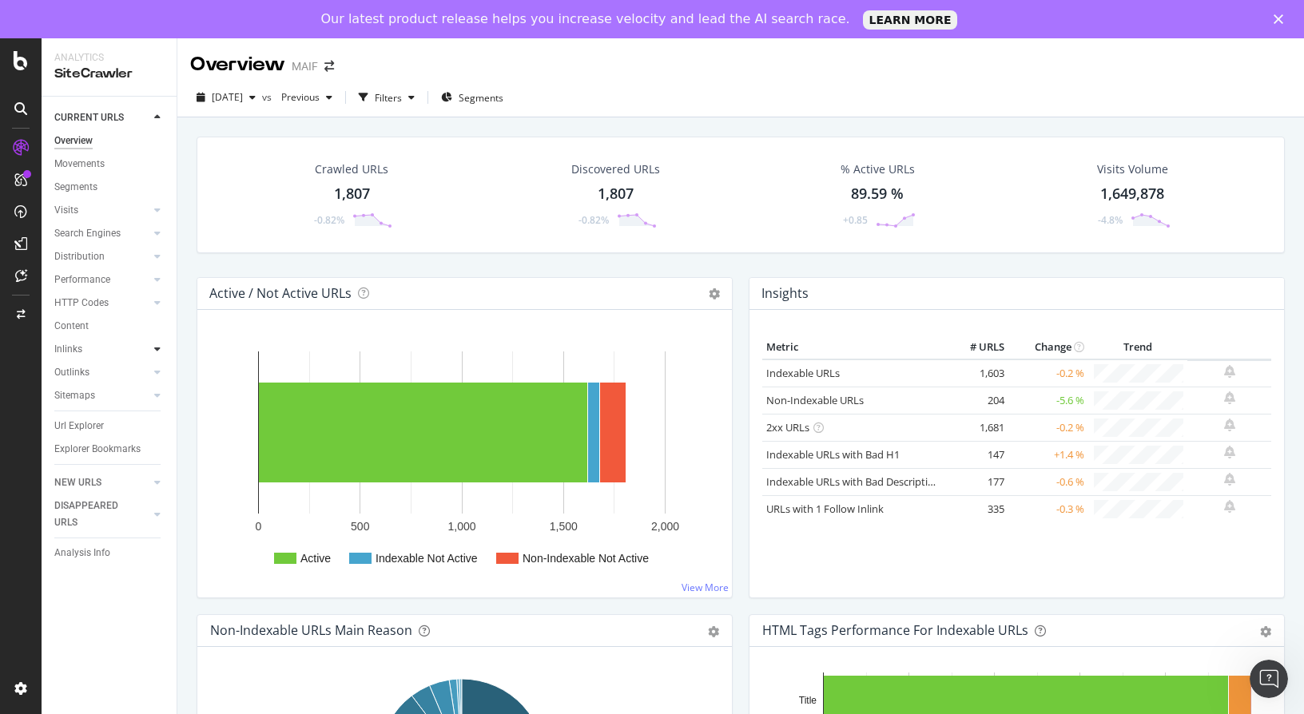
click at [162, 346] on div at bounding box center [157, 349] width 16 height 16
click at [87, 491] on div "Url Explorer" at bounding box center [79, 495] width 50 height 17
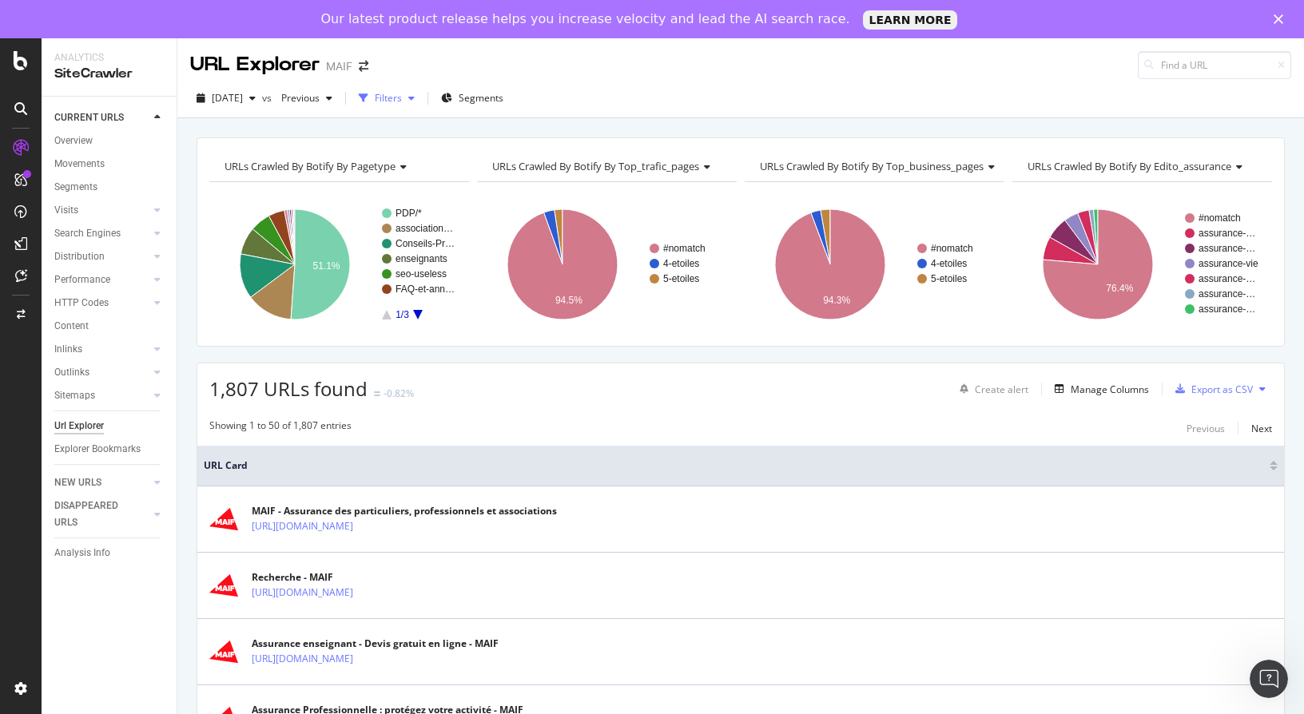
click at [421, 104] on div "Filters" at bounding box center [386, 98] width 69 height 24
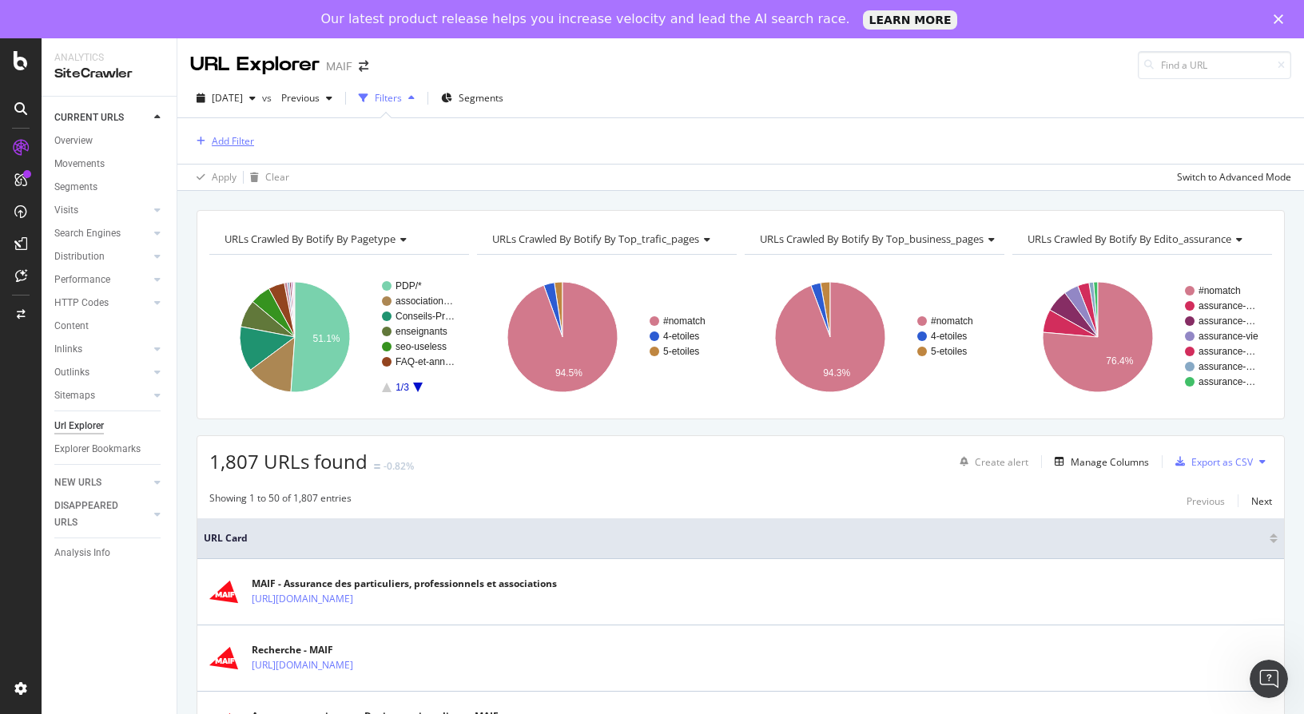
click at [223, 142] on div "Add Filter" at bounding box center [233, 141] width 42 height 14
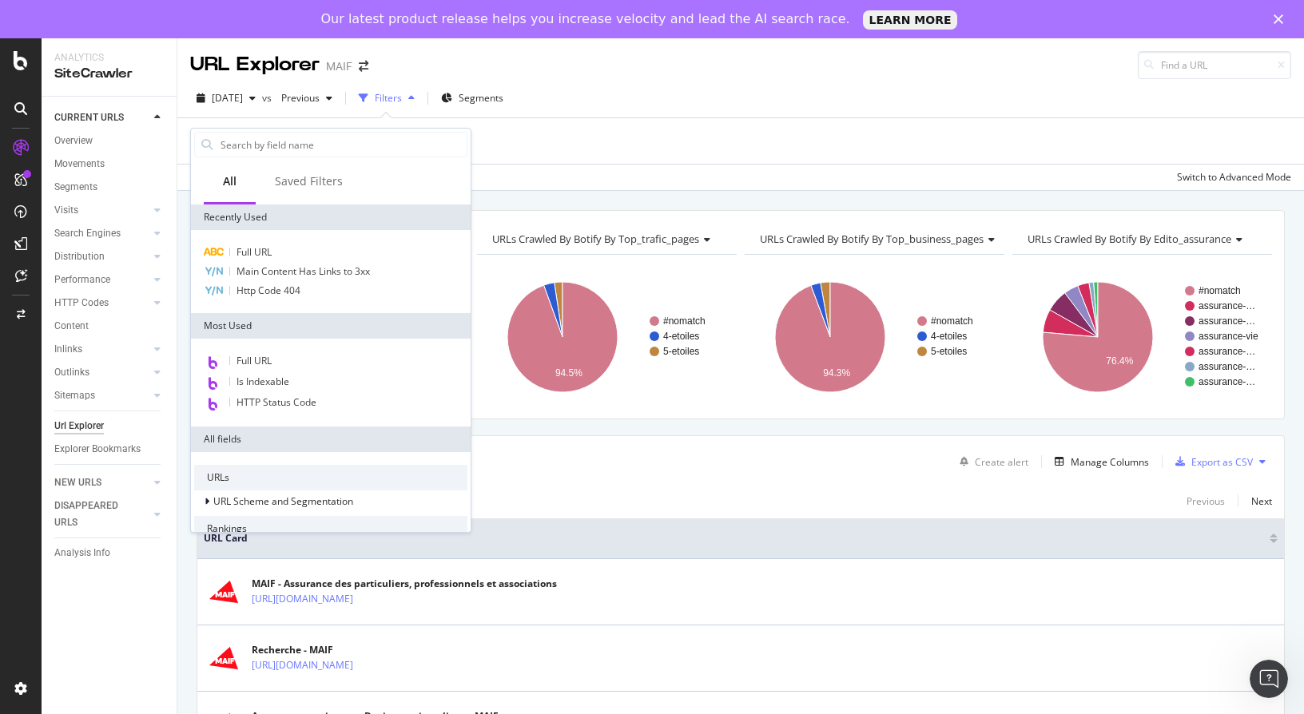
click at [381, 161] on div "All Saved Filters" at bounding box center [331, 183] width 280 height 44
click at [379, 153] on input "text" at bounding box center [343, 145] width 248 height 24
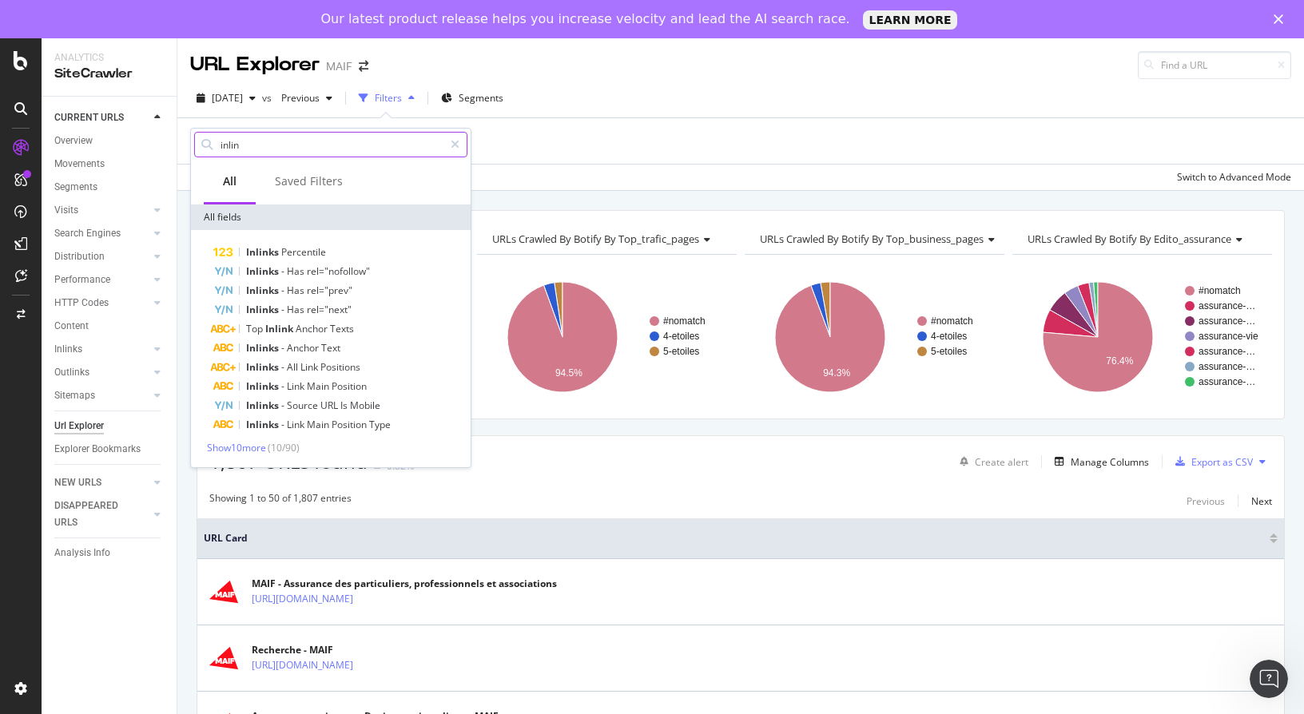
type input "inlink"
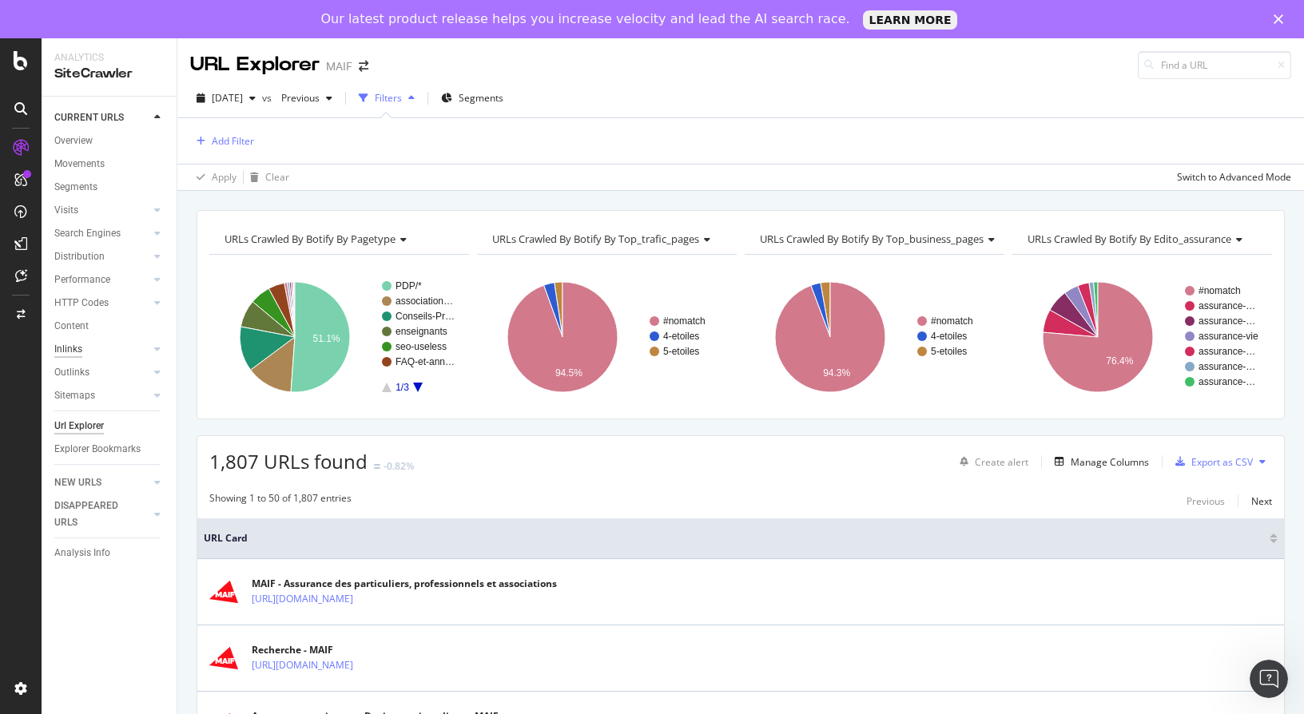
click at [73, 344] on div "Inlinks" at bounding box center [68, 349] width 28 height 17
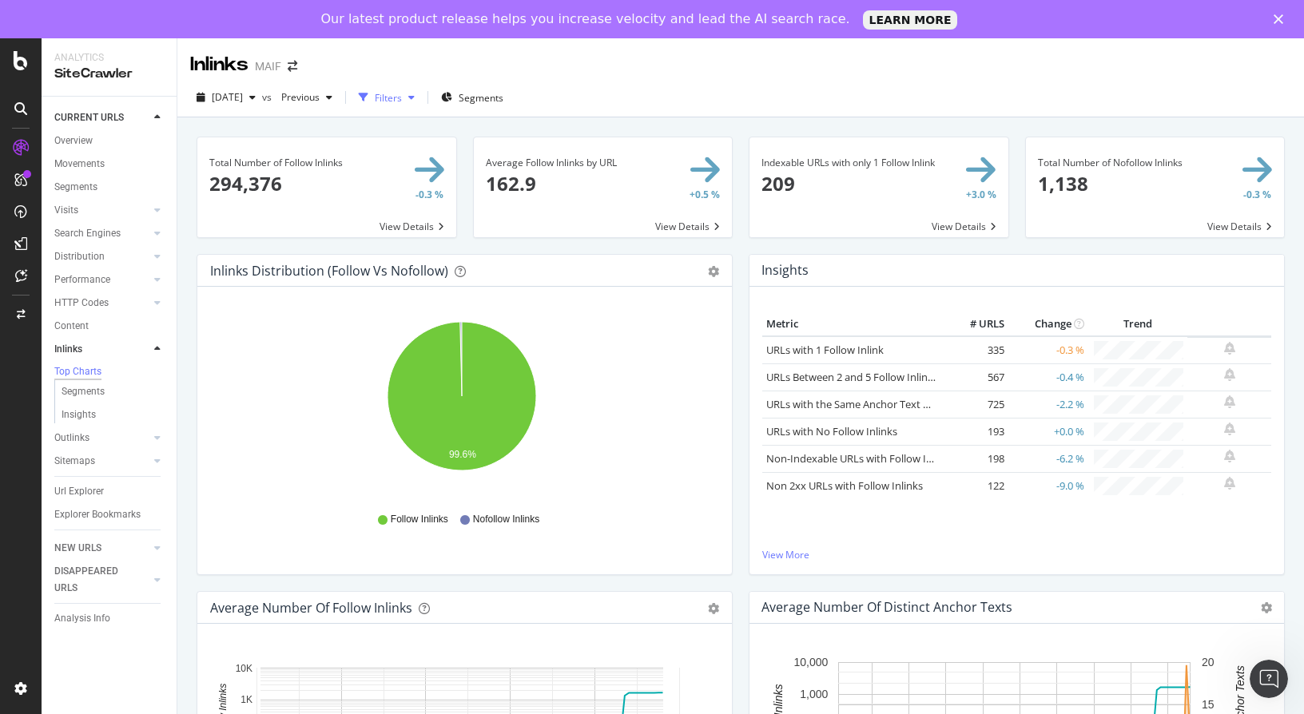
click at [417, 106] on div "Filters" at bounding box center [386, 97] width 69 height 24
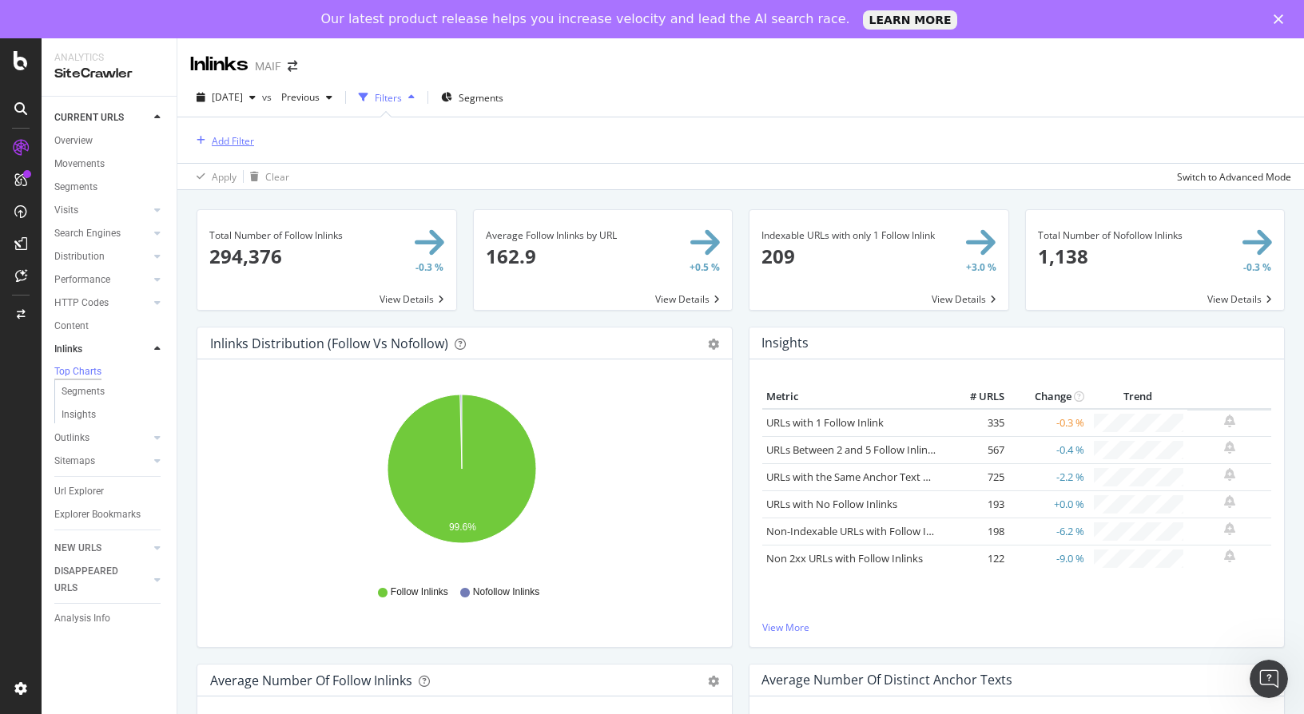
click at [242, 146] on div "Add Filter" at bounding box center [233, 141] width 42 height 14
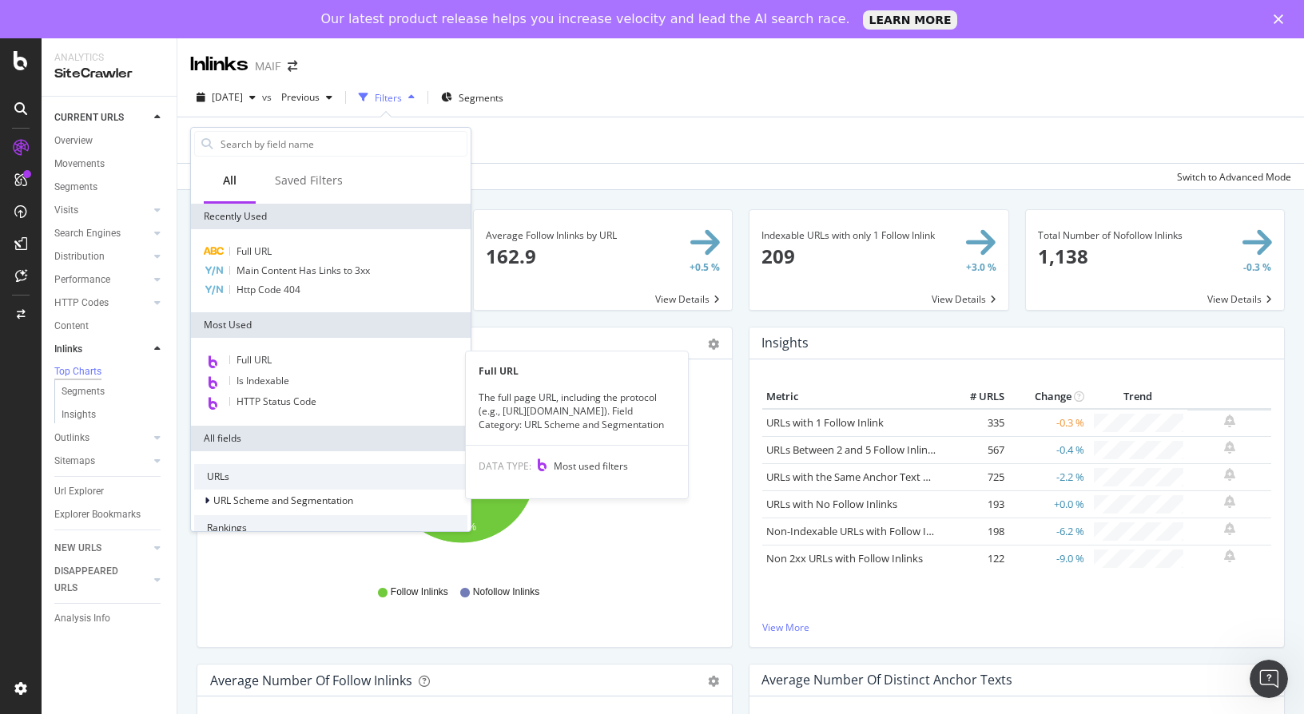
click at [286, 353] on div "Full URL" at bounding box center [330, 361] width 273 height 21
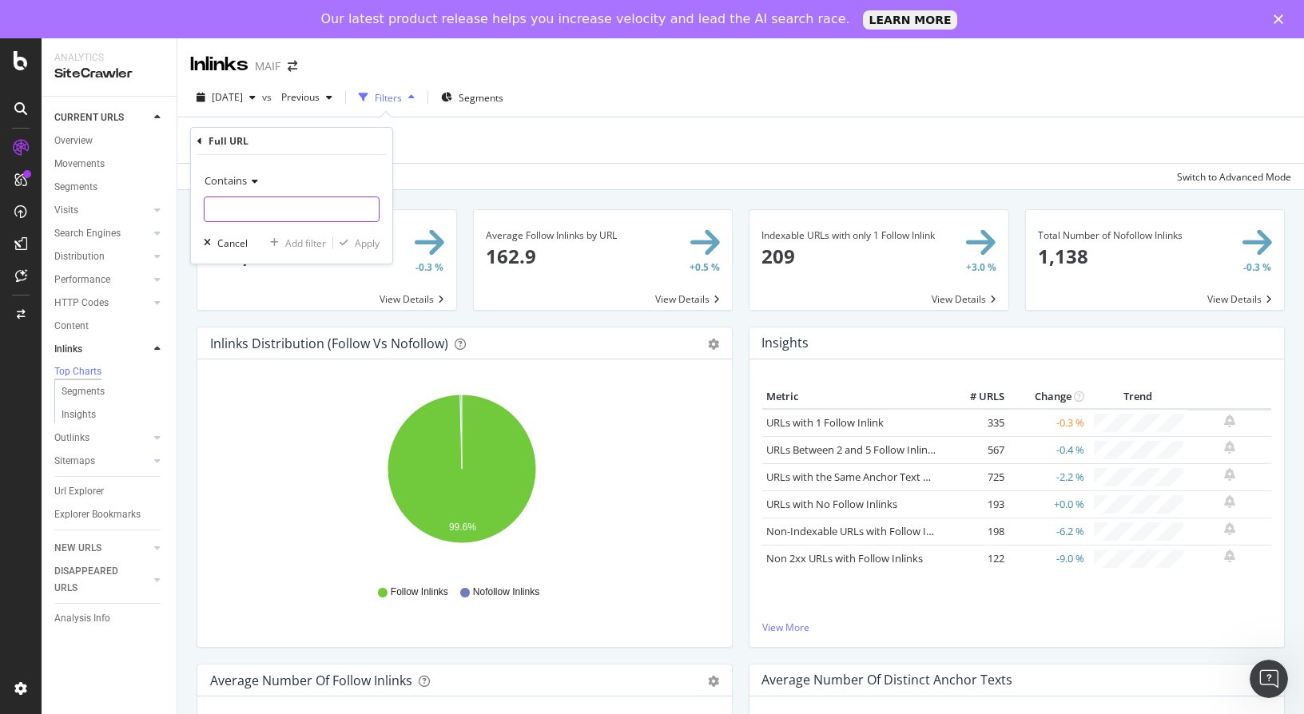
click at [276, 208] on input "text" at bounding box center [291, 209] width 174 height 26
click at [282, 210] on input "text" at bounding box center [291, 209] width 174 height 26
paste input "https://www.maif.fr/habitation/guide-investissement-locatif/investir-colocation"
type input "https://www.maif.fr/habitation/guide-investissement-locatif/investir-colocation"
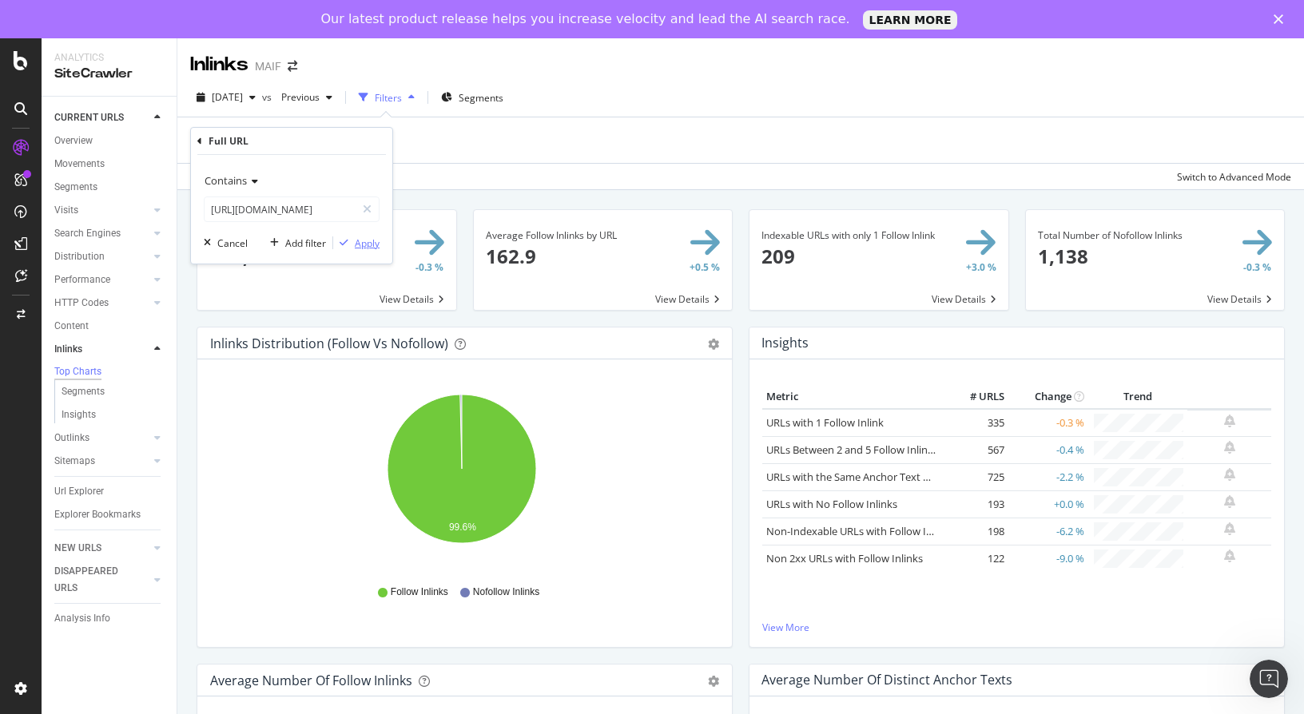
click at [364, 244] on div "Apply" at bounding box center [367, 243] width 25 height 14
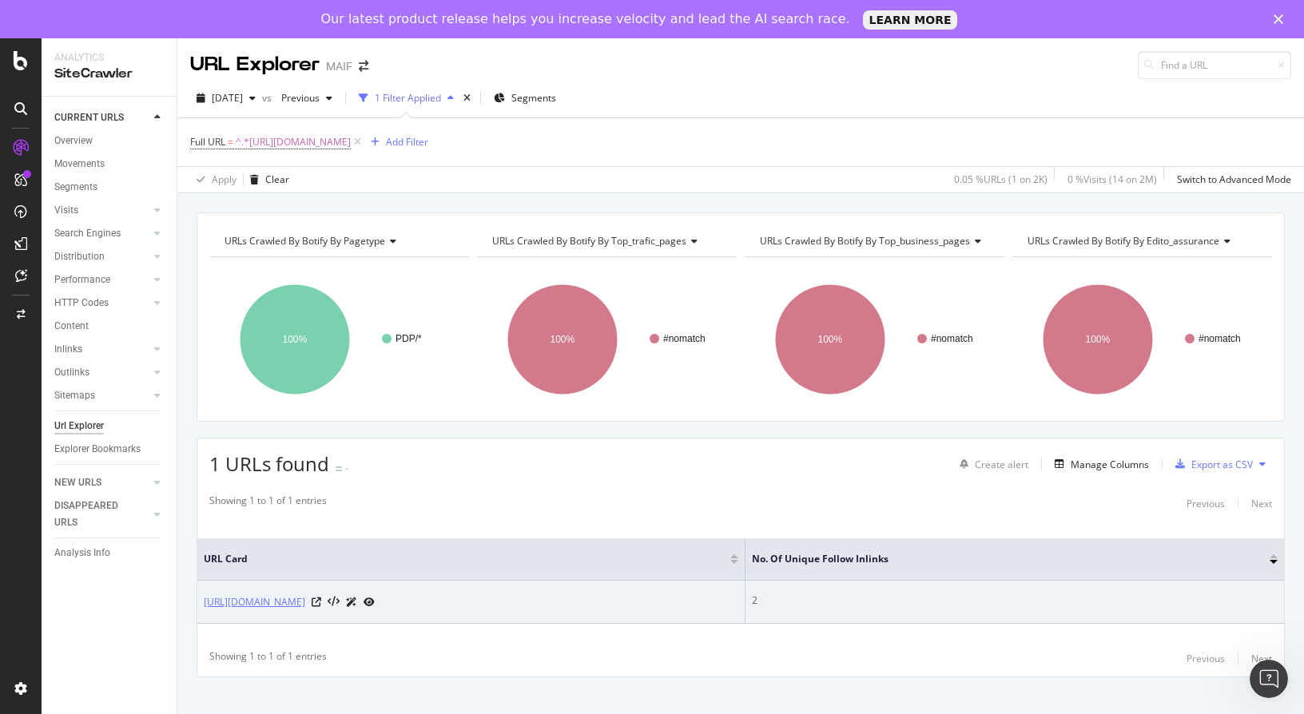
click at [305, 603] on link "[URL][DOMAIN_NAME]" at bounding box center [254, 602] width 101 height 16
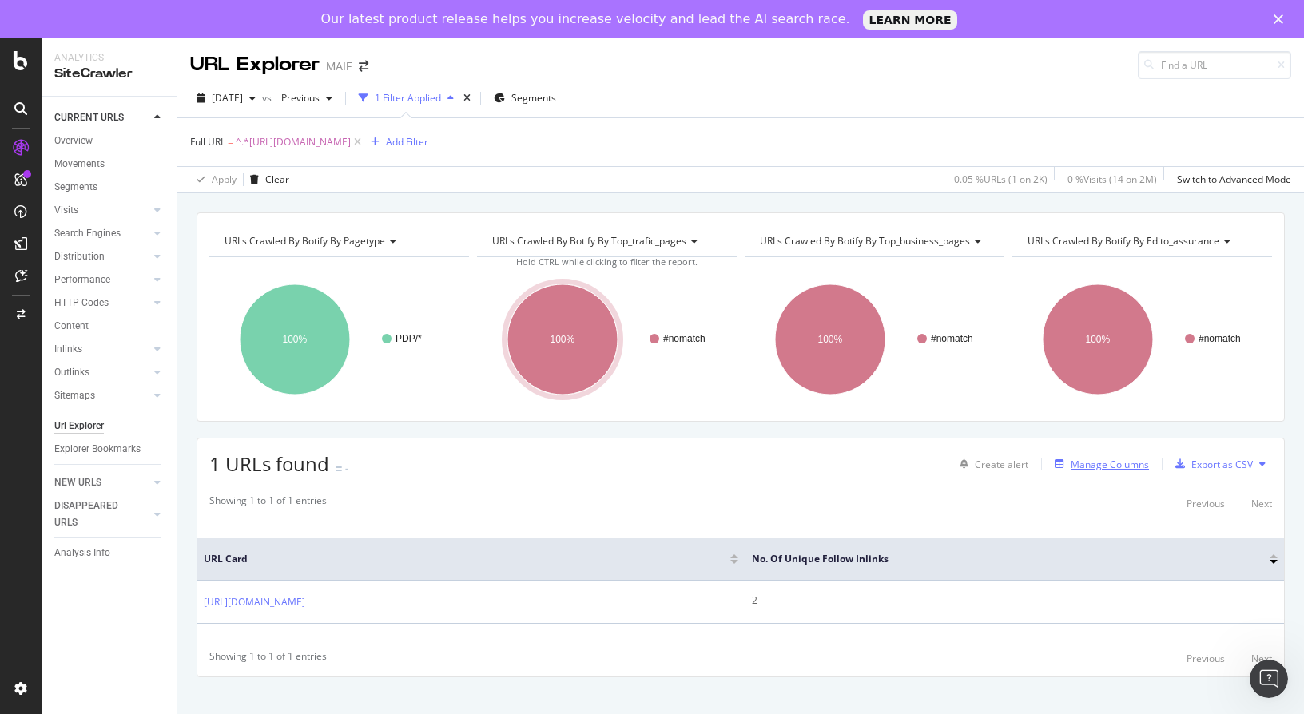
click at [1119, 460] on div "Manage Columns" at bounding box center [1109, 465] width 78 height 14
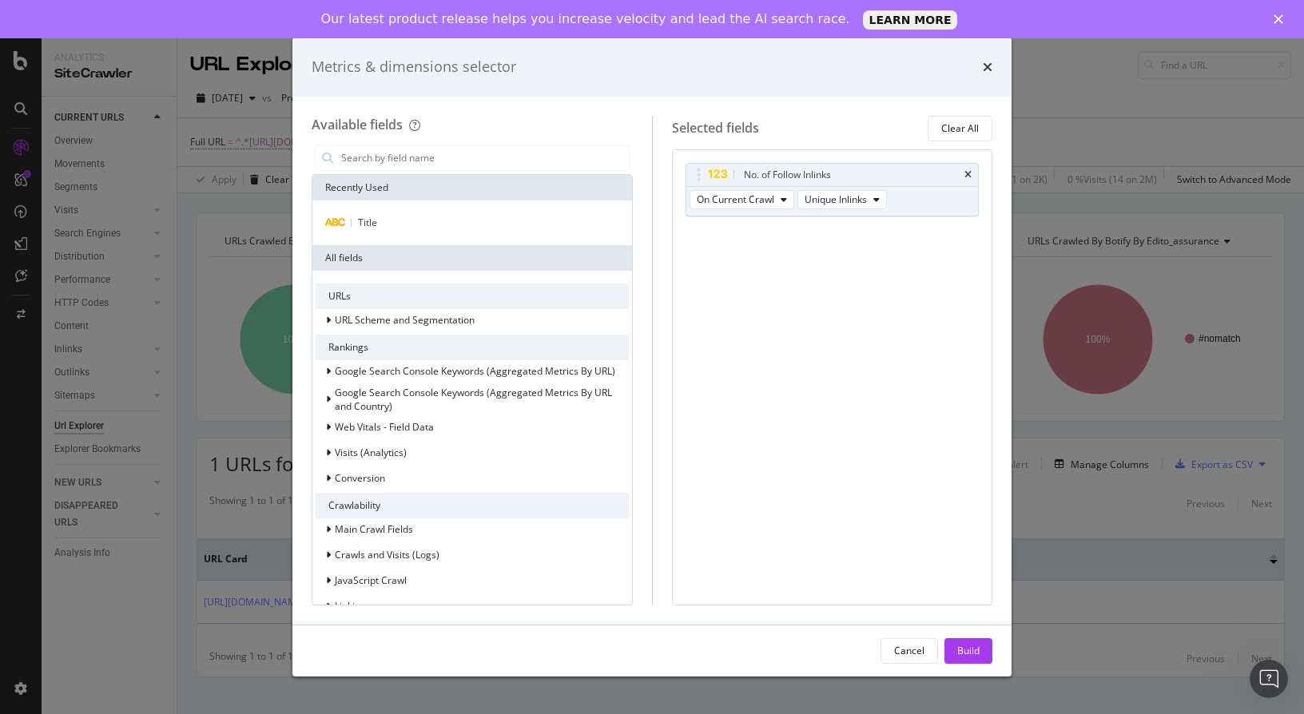
click at [979, 69] on div "Metrics & dimensions selector" at bounding box center [652, 67] width 681 height 21
click at [990, 65] on icon "times" at bounding box center [987, 67] width 10 height 13
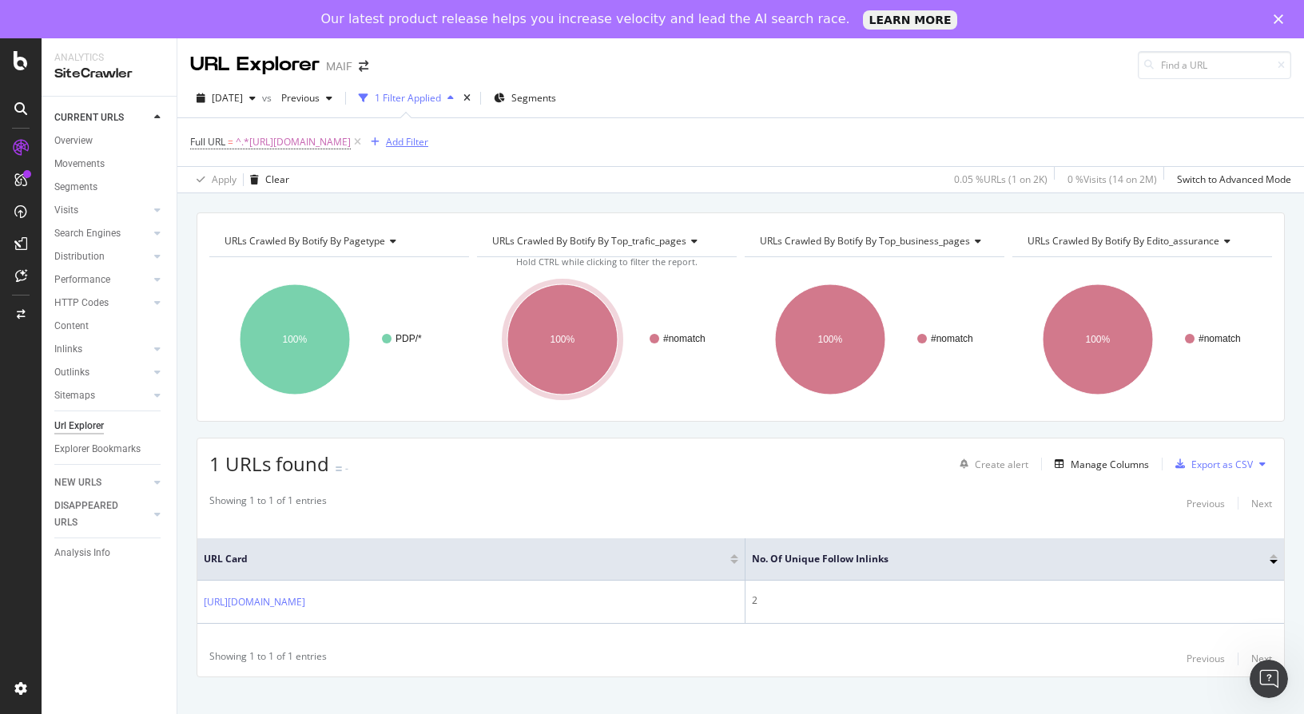
click at [428, 142] on div "Add Filter" at bounding box center [407, 142] width 42 height 14
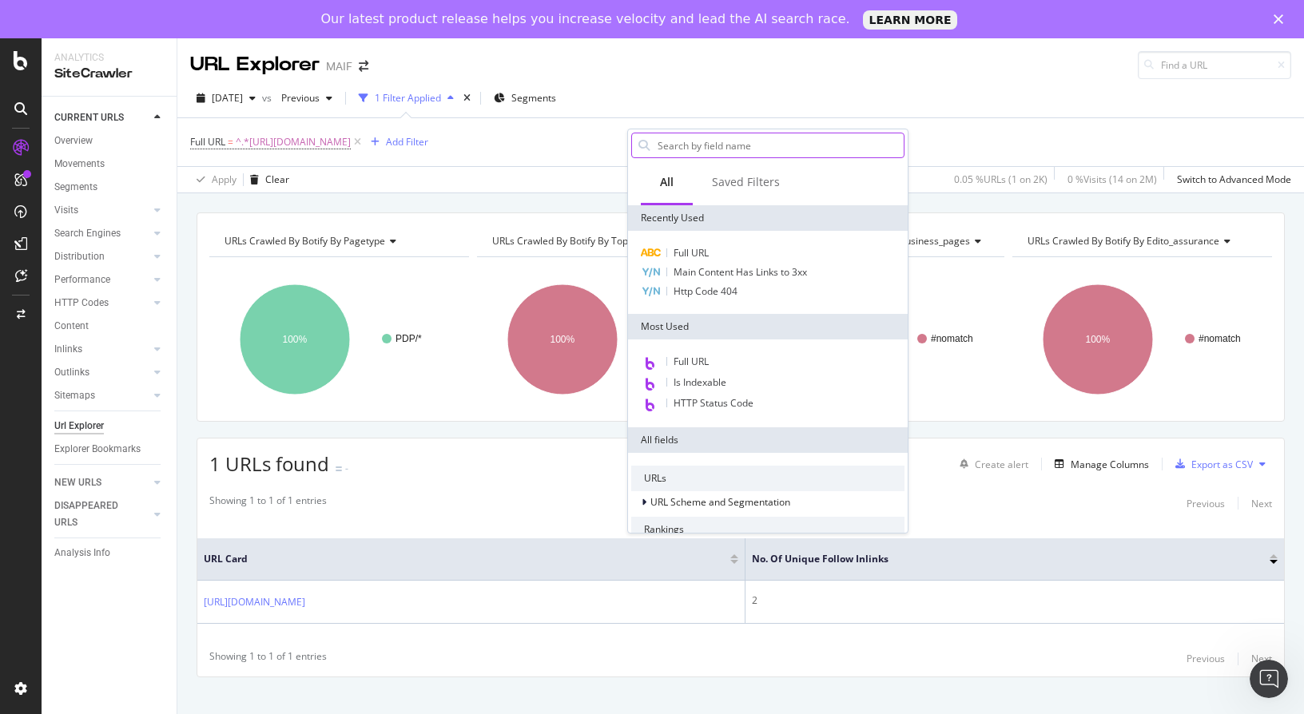
click at [708, 139] on input "text" at bounding box center [780, 145] width 248 height 24
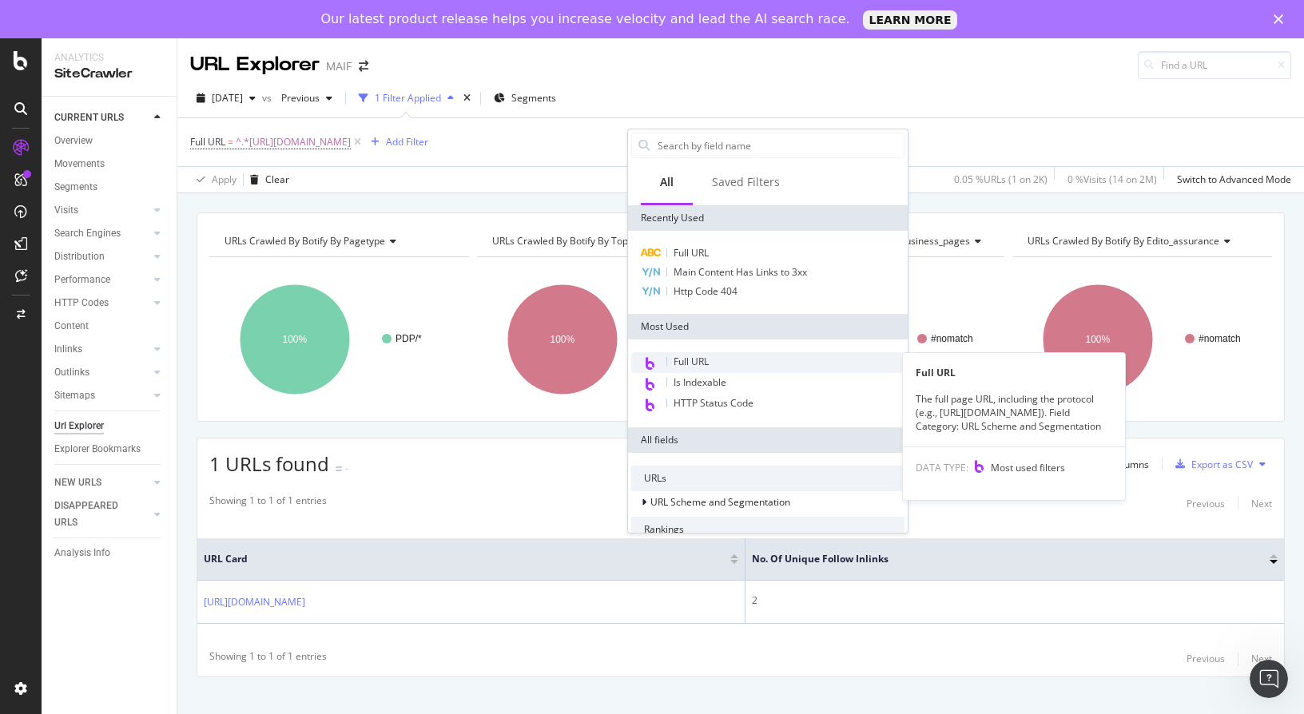
click at [712, 358] on div "Full URL" at bounding box center [767, 362] width 273 height 21
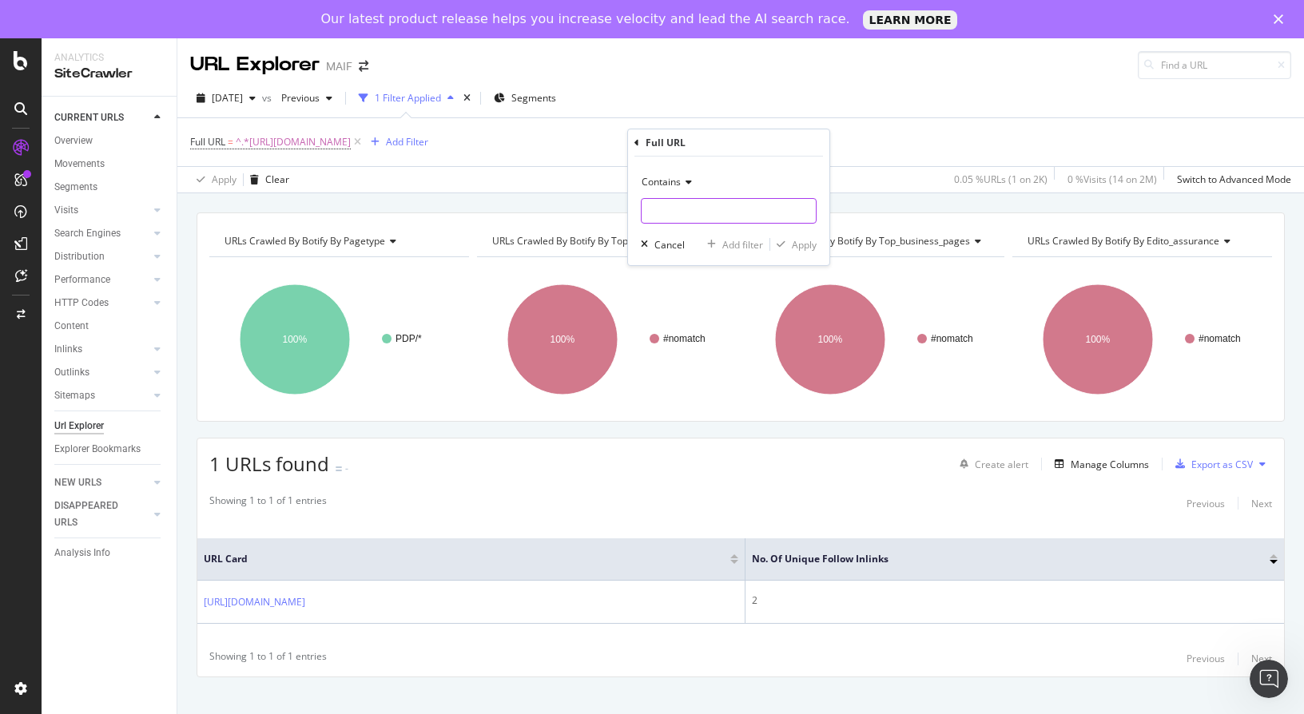
click at [685, 214] on input "text" at bounding box center [728, 211] width 174 height 26
paste input "https://www.maif.fr/habitation/guide-jeune-actif/amenager-decorer-votre-location"
type input "https://www.maif.fr/habitation/guide-jeune-actif/amenager-decorer-votre-location"
click at [803, 244] on div "Apply" at bounding box center [804, 245] width 25 height 14
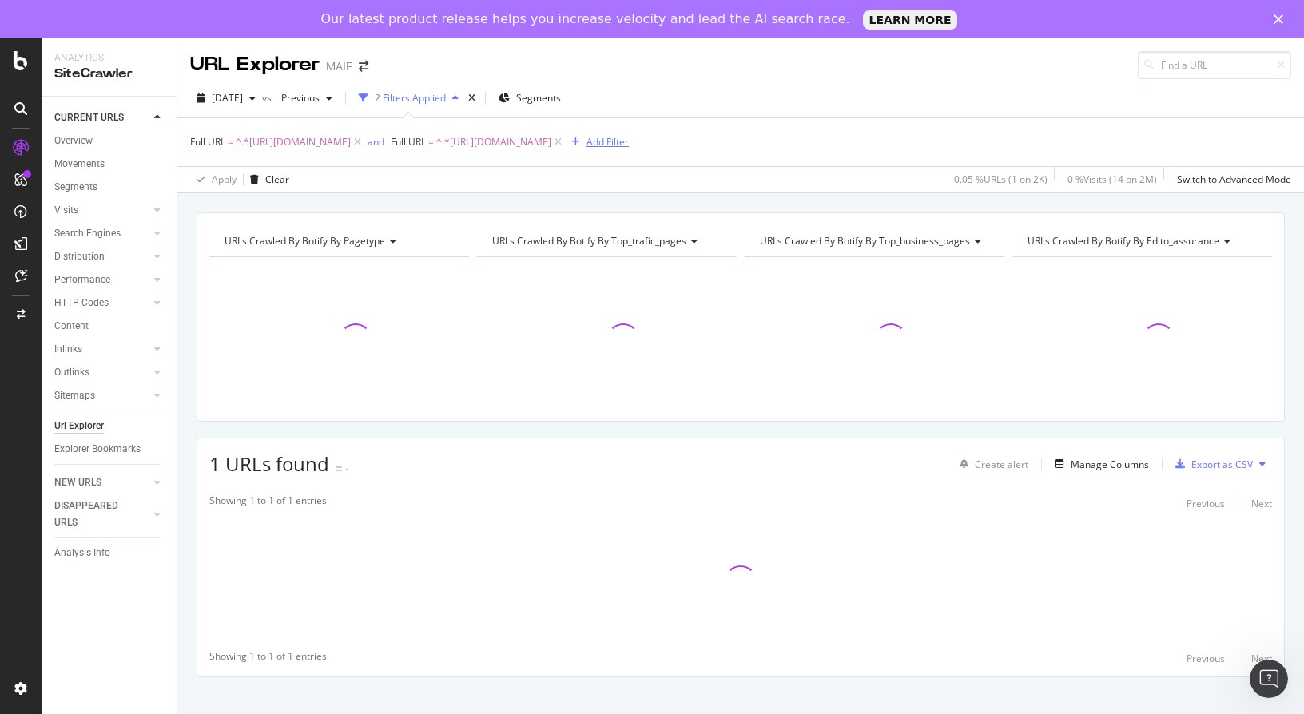
click at [629, 141] on div "Add Filter" at bounding box center [607, 142] width 42 height 14
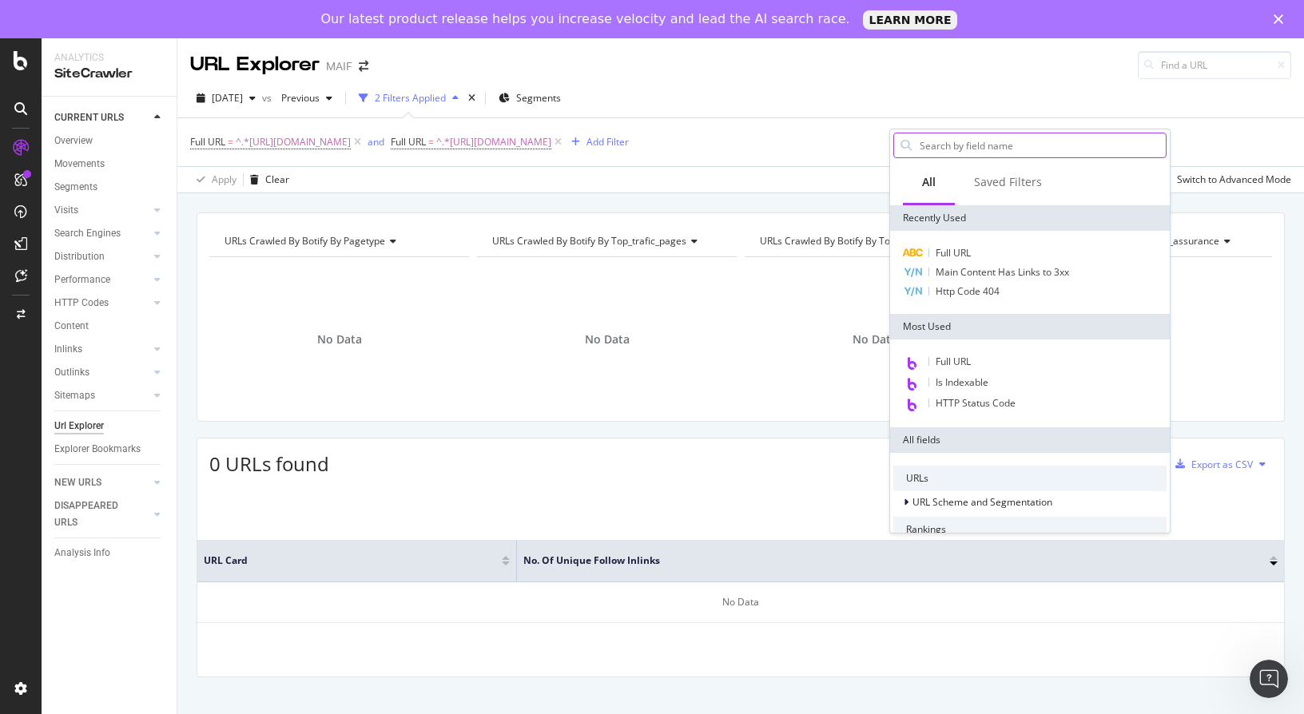
click at [986, 147] on input "text" at bounding box center [1042, 145] width 248 height 24
paste input "https://www.maif.fr/habitation/guide-assurance-pret/taux-usure"
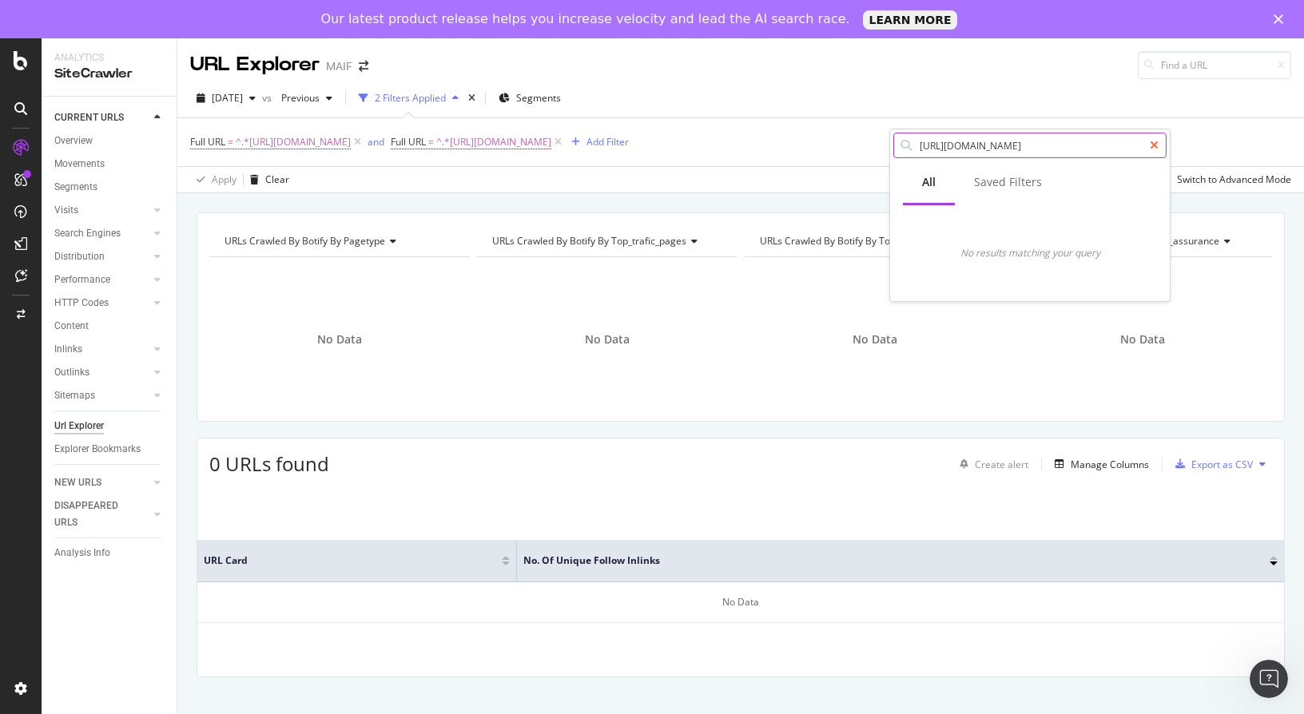
type input "https://www.maif.fr/habitation/guide-assurance-pret/taux-usure"
click at [1158, 145] on div at bounding box center [1153, 146] width 23 height 26
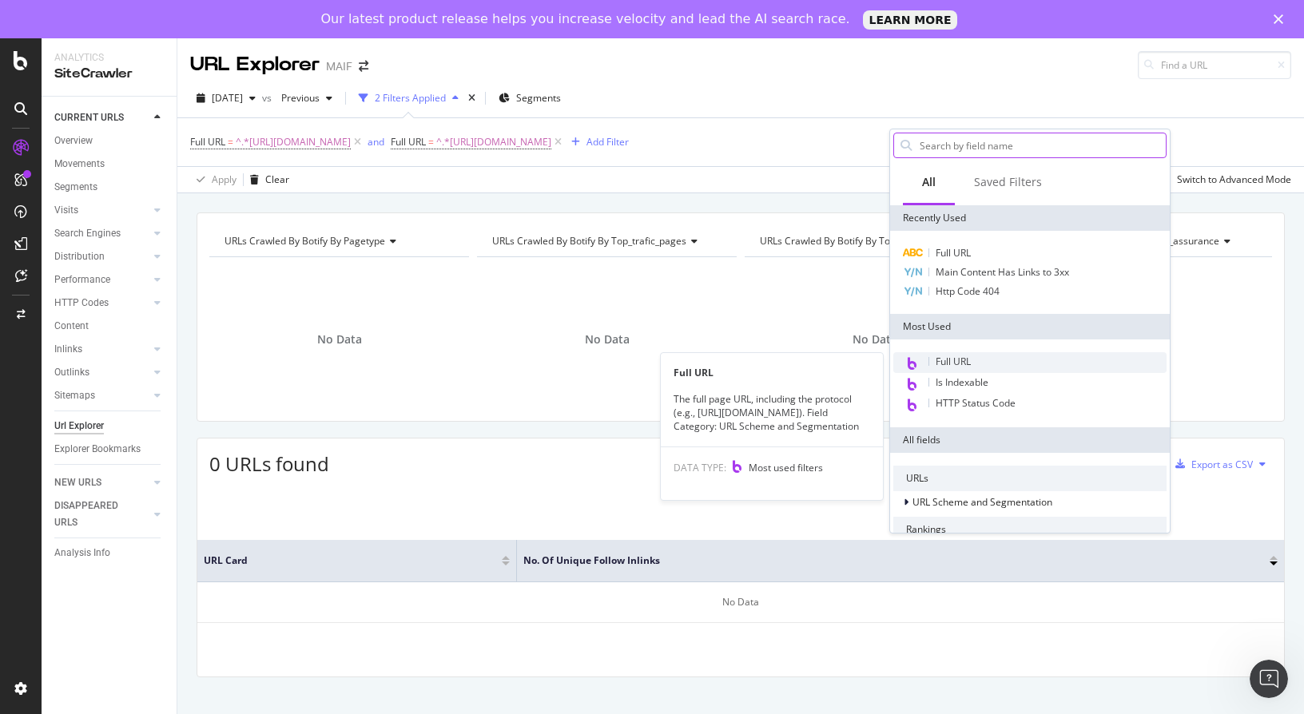
click at [960, 362] on span "Full URL" at bounding box center [952, 362] width 35 height 14
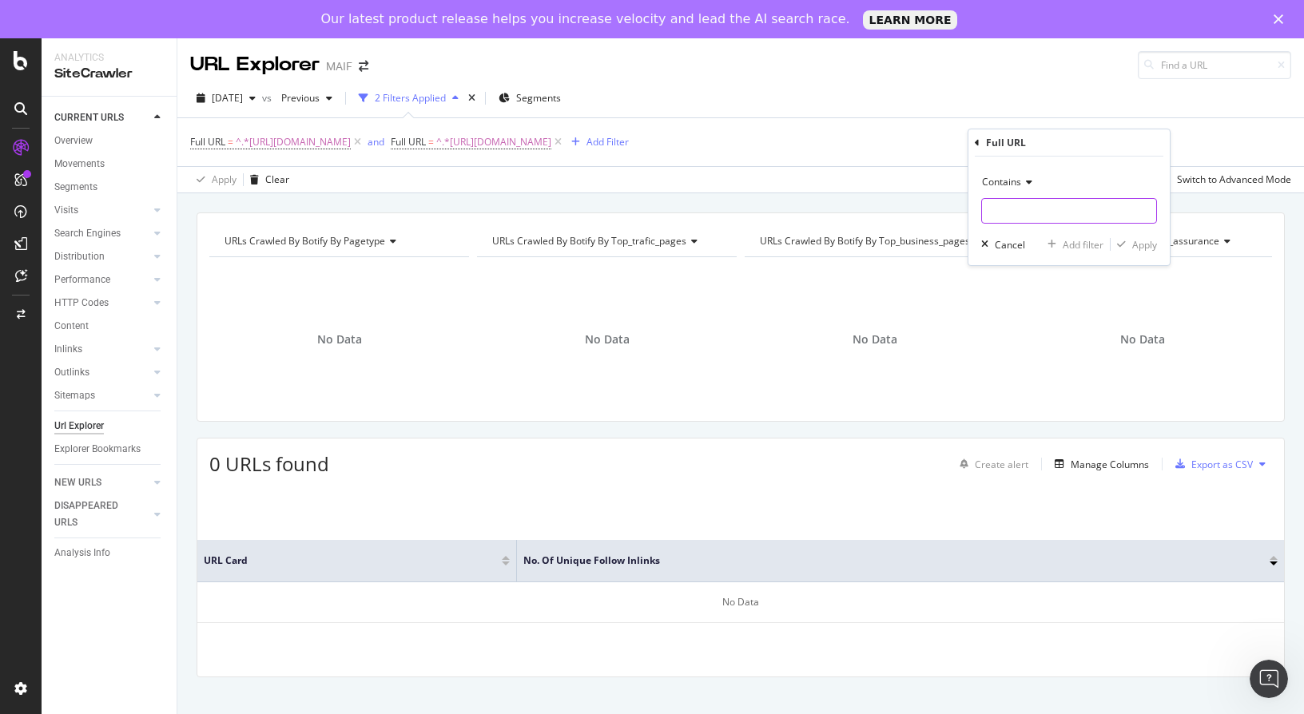
click at [1030, 208] on input "text" at bounding box center [1069, 211] width 174 height 26
paste input "https://www.maif.fr/habitation/guide-assurance-pret/taux-usure"
type input "https://www.maif.fr/habitation/guide-assurance-pret/taux-usure"
click at [1145, 242] on div "Apply" at bounding box center [1144, 245] width 25 height 14
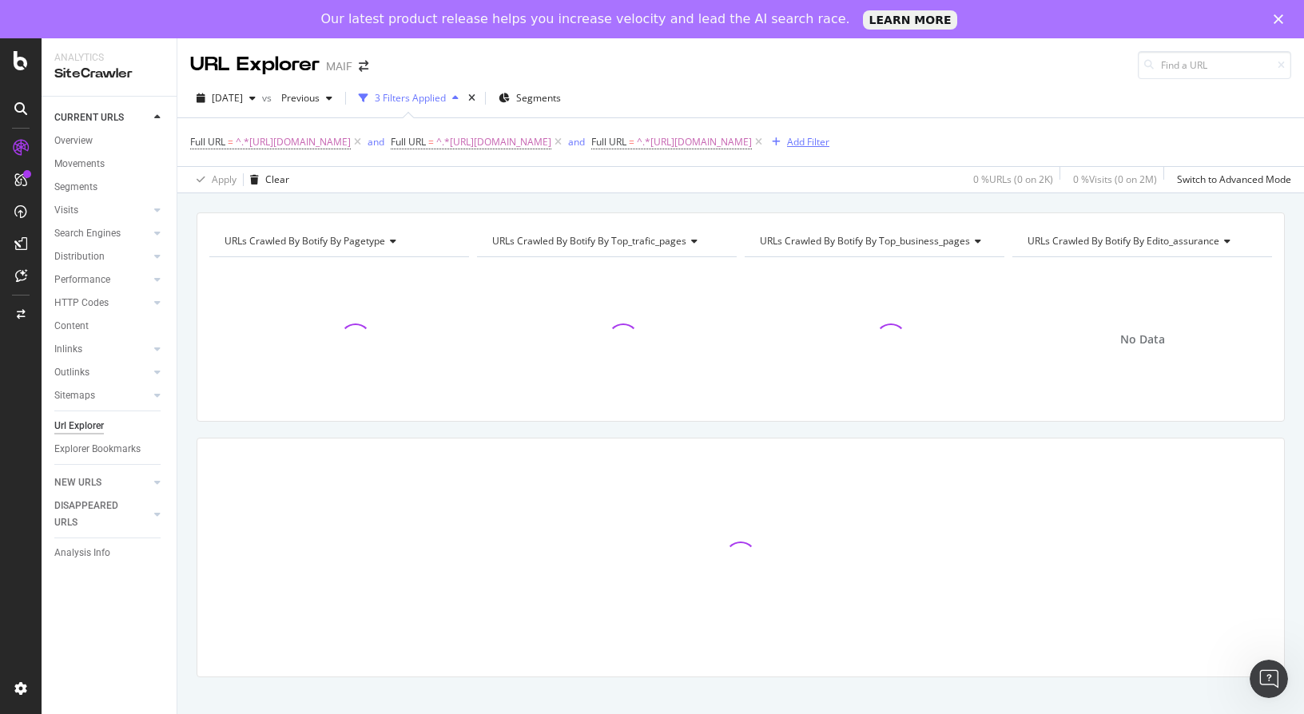
click at [787, 149] on div "Add Filter" at bounding box center [808, 142] width 42 height 14
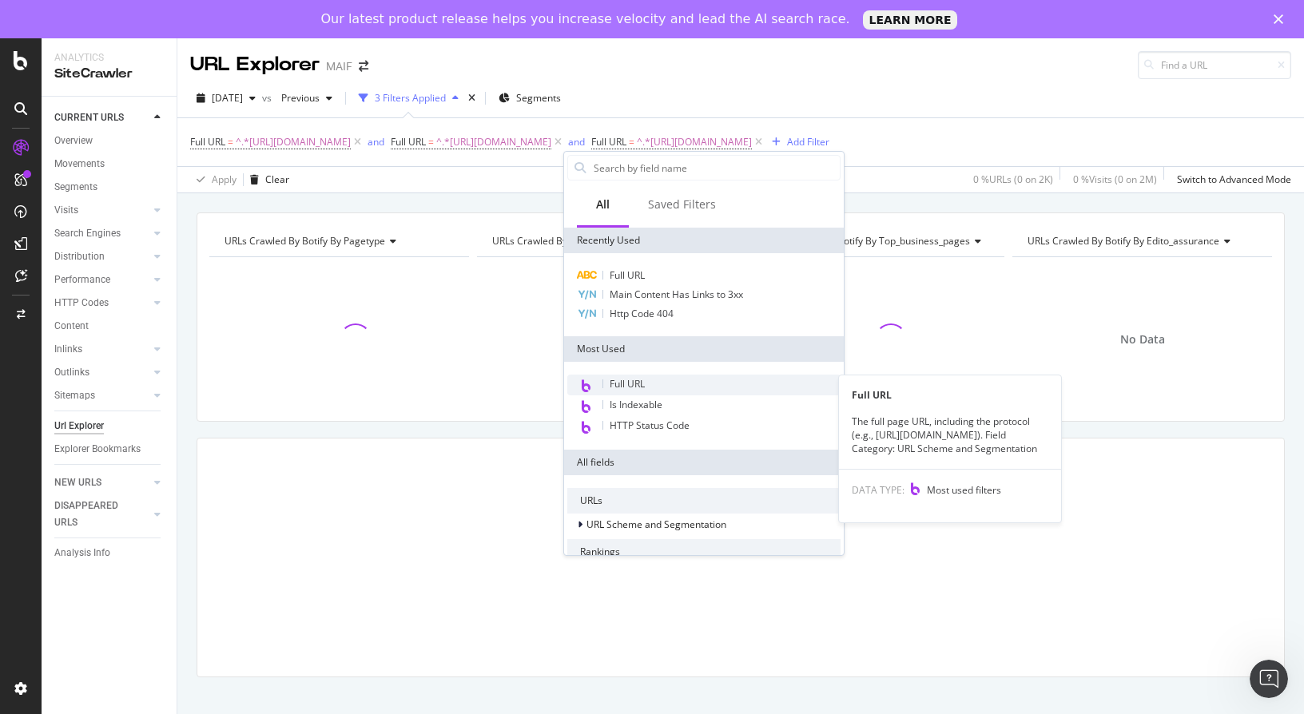
click at [645, 379] on span "Full URL" at bounding box center [626, 384] width 35 height 14
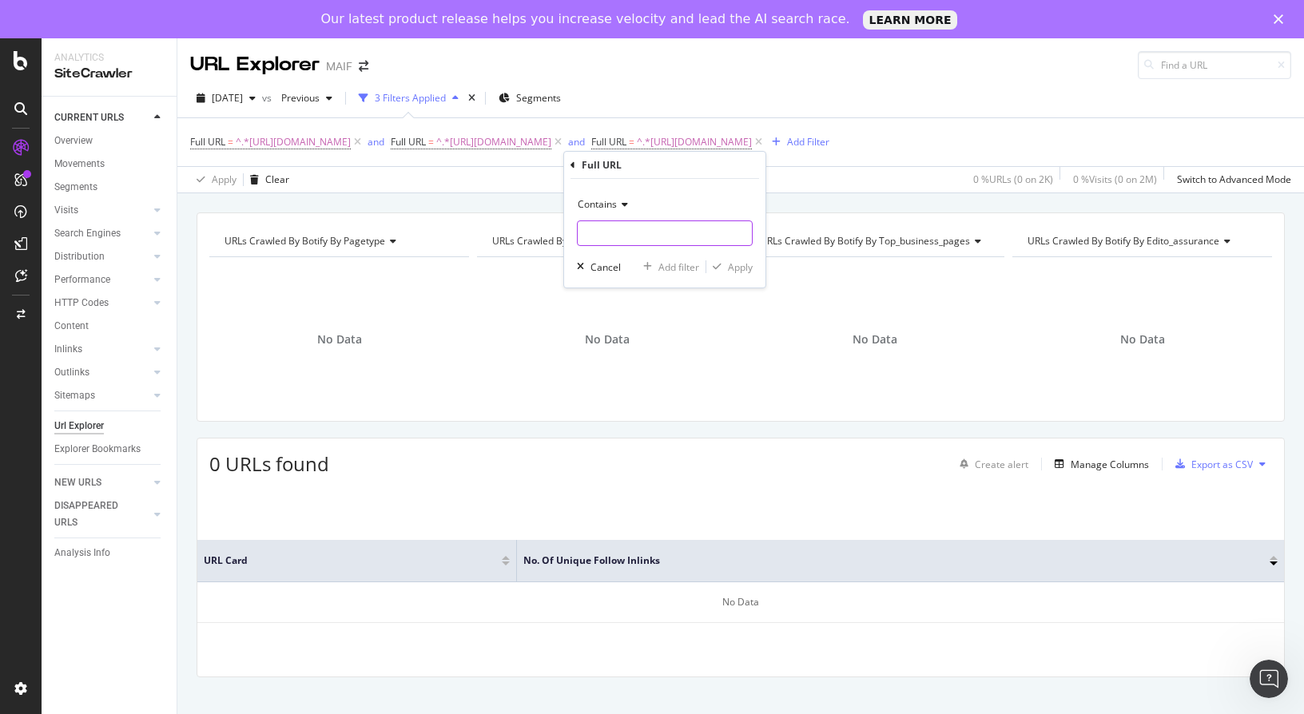
click at [669, 228] on input "text" at bounding box center [665, 233] width 174 height 26
paste input "[URL][DOMAIN_NAME]"
type input "[URL][DOMAIN_NAME]"
click at [730, 262] on div "Apply" at bounding box center [740, 267] width 25 height 14
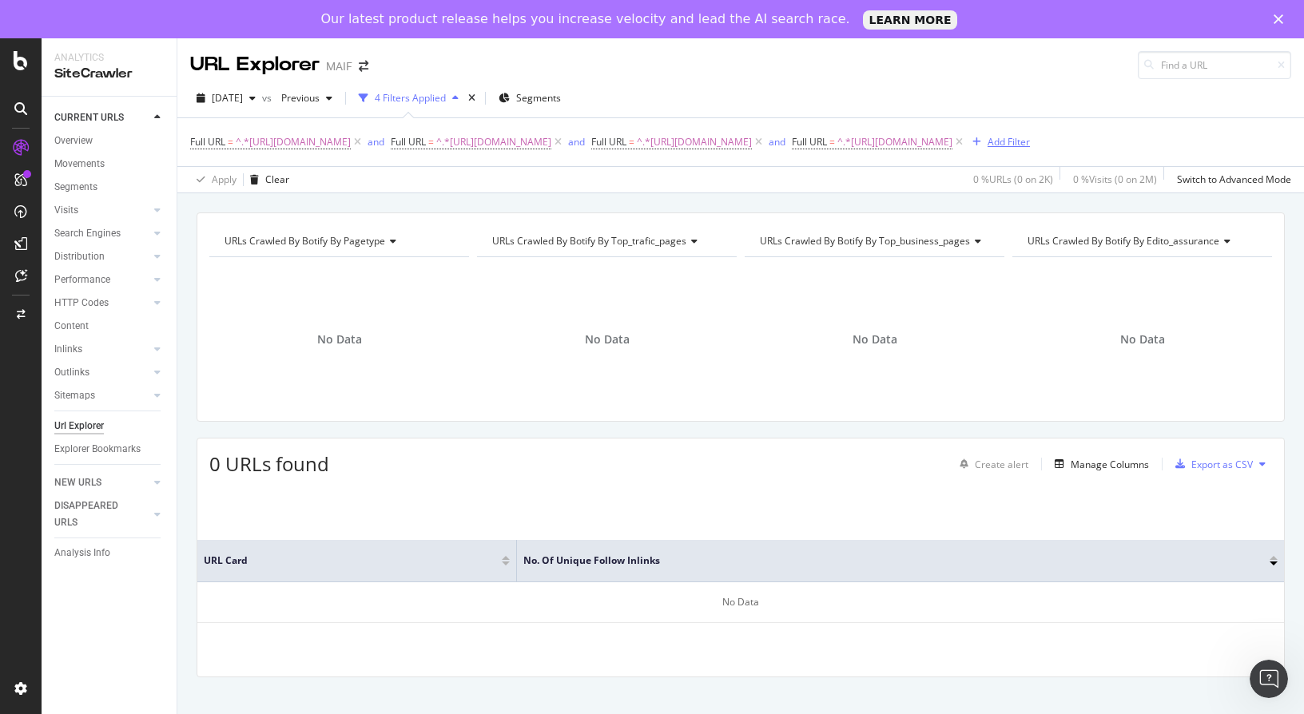
click at [987, 149] on div "Add Filter" at bounding box center [1008, 142] width 42 height 14
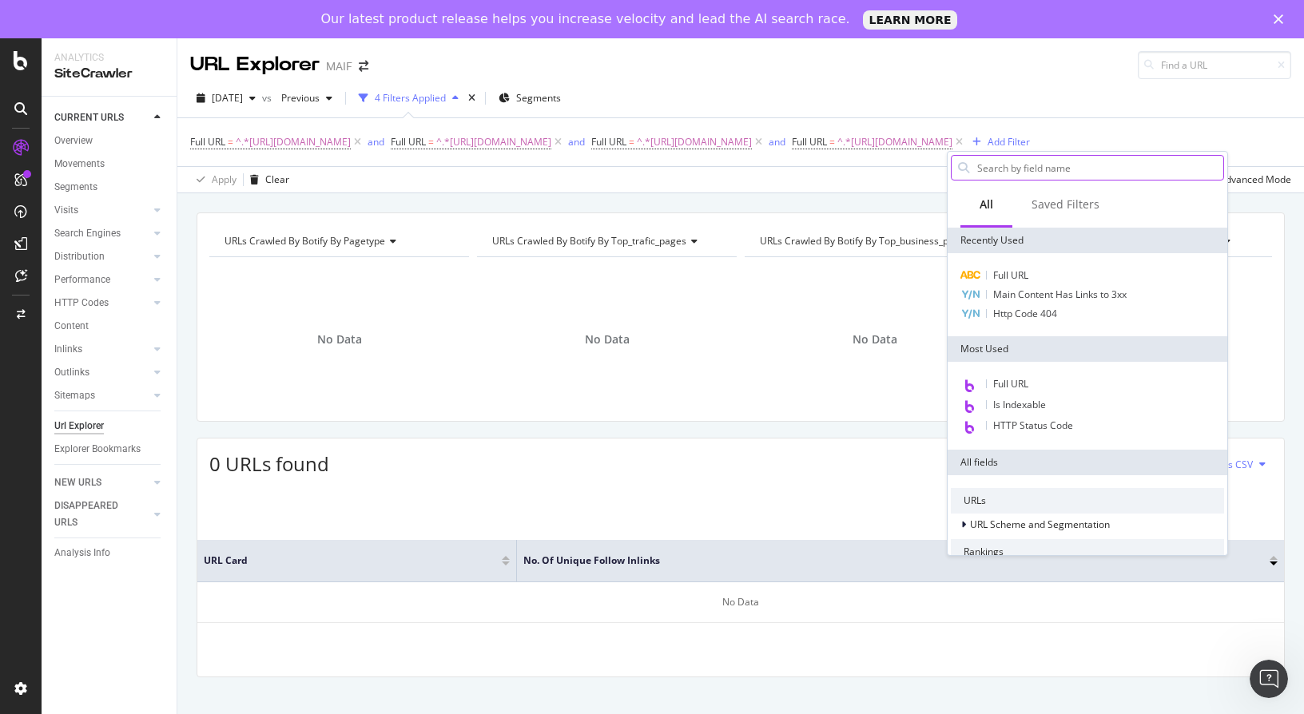
type input "https://www.maif.fr/habitation/guide-jeune-actif/devenir-travailleur-independant"
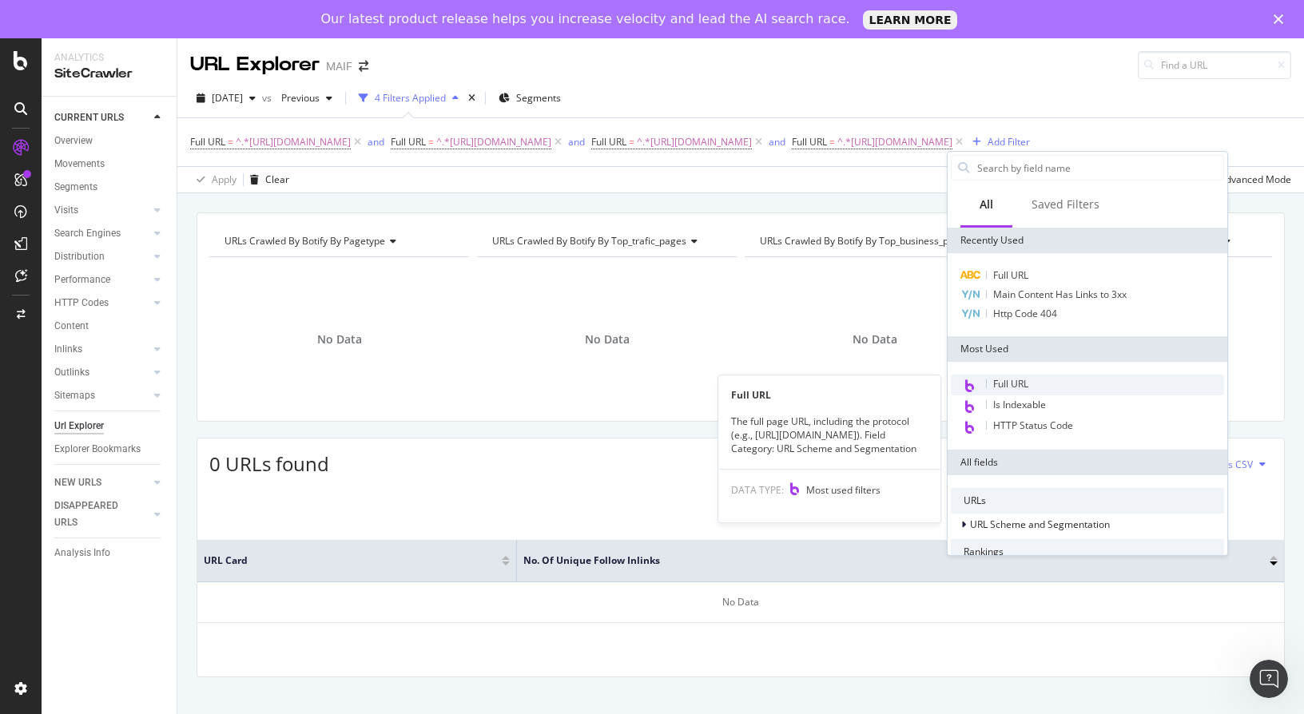
click at [1030, 382] on div "Full URL" at bounding box center [1087, 385] width 273 height 21
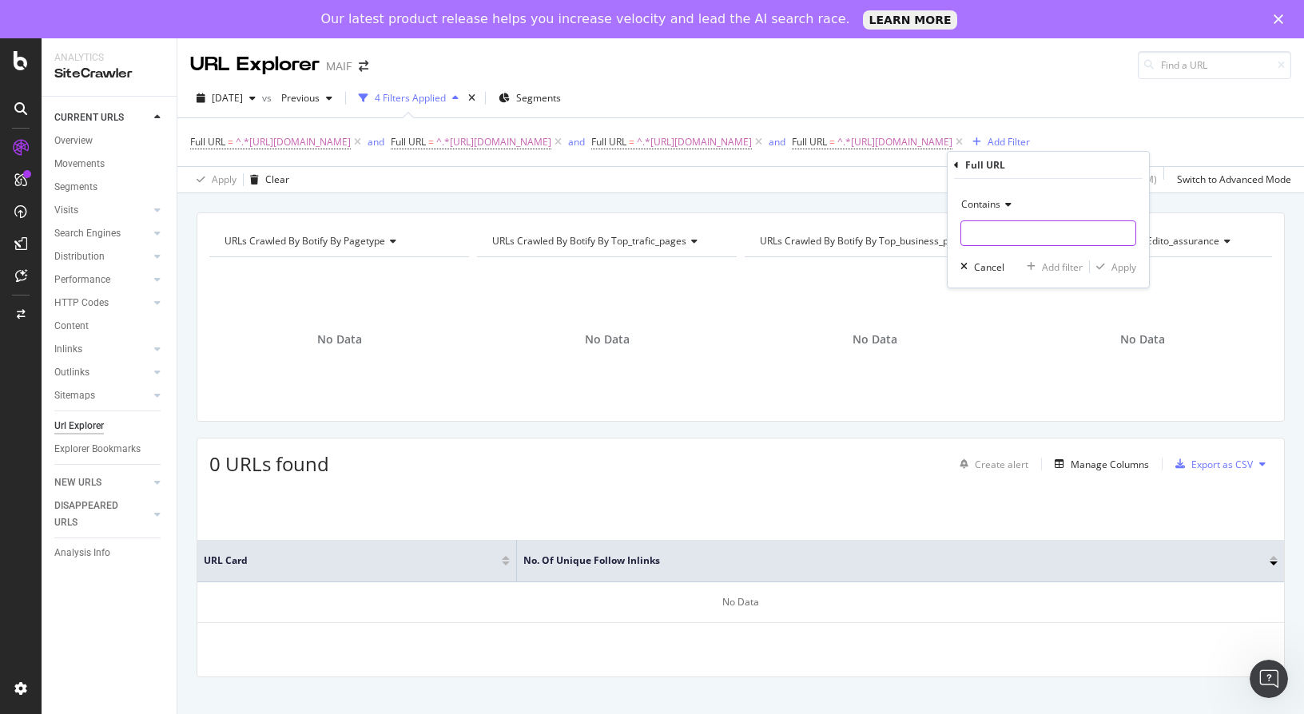
click at [1039, 240] on input "text" at bounding box center [1048, 233] width 174 height 26
paste input "https://www.maif.fr/habitation/guide-jeune-actif/devenir-travailleur-independant"
type input "https://www.maif.fr/habitation/guide-jeune-actif/devenir-travailleur-independant"
click at [1062, 264] on div "Add filter" at bounding box center [1062, 267] width 41 height 14
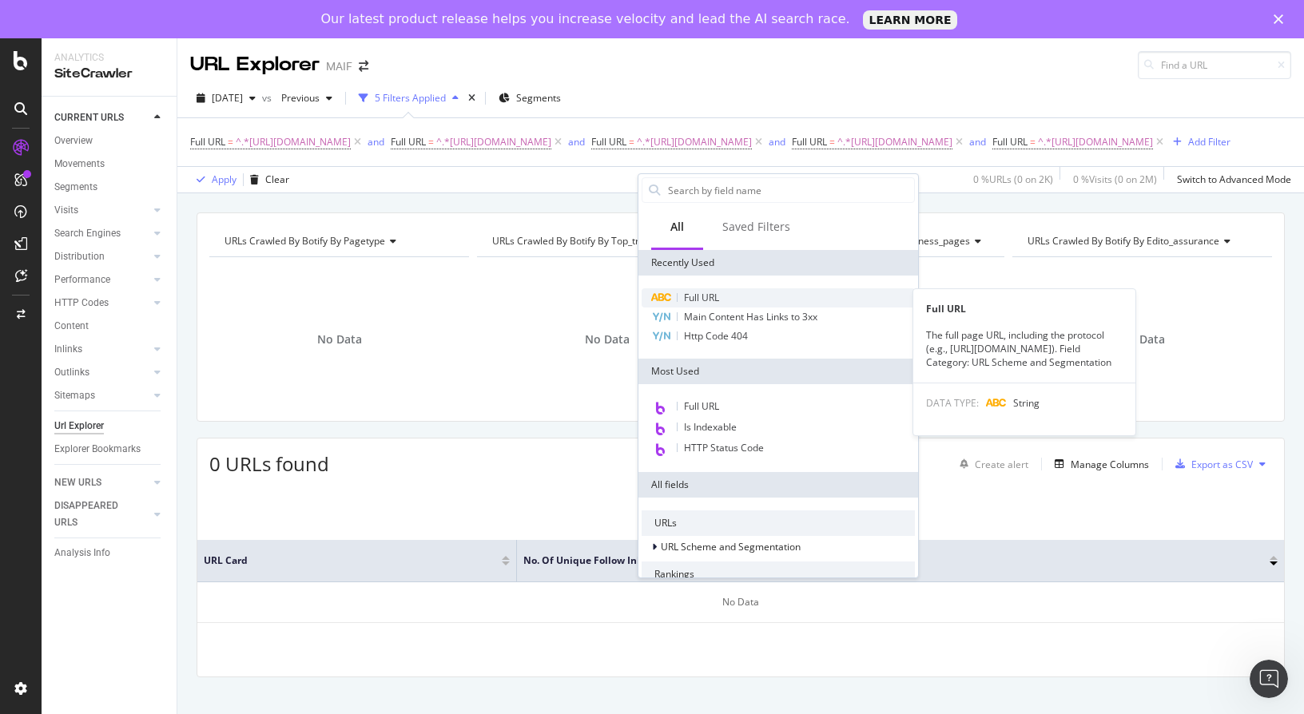
click at [712, 295] on span "Full URL" at bounding box center [701, 298] width 35 height 14
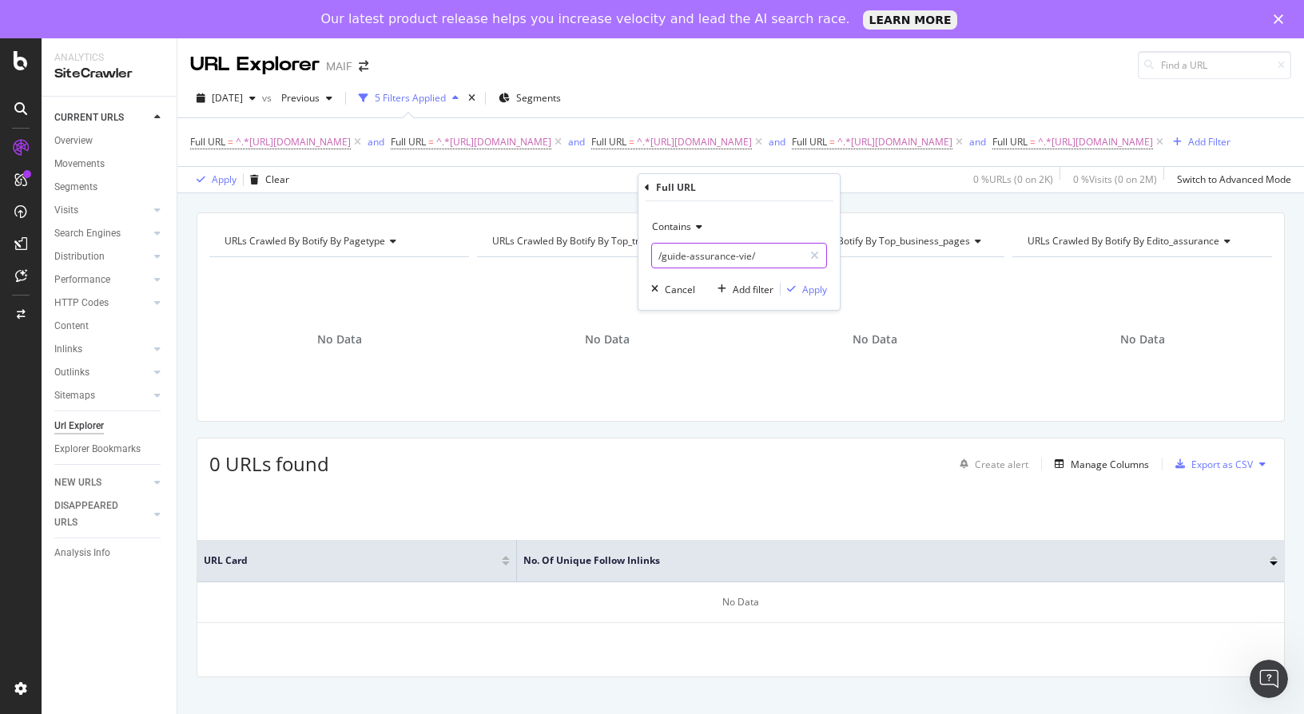
click at [752, 252] on input "/guide-assurance-vie/" at bounding box center [727, 256] width 151 height 26
paste input "https://www.maif.fr/habitation/guide-assurance-pret/convoyeur-fonds"
type input "https://www.maif.fr/habitation/guide-assurance-pret/convoyeur-fonds"
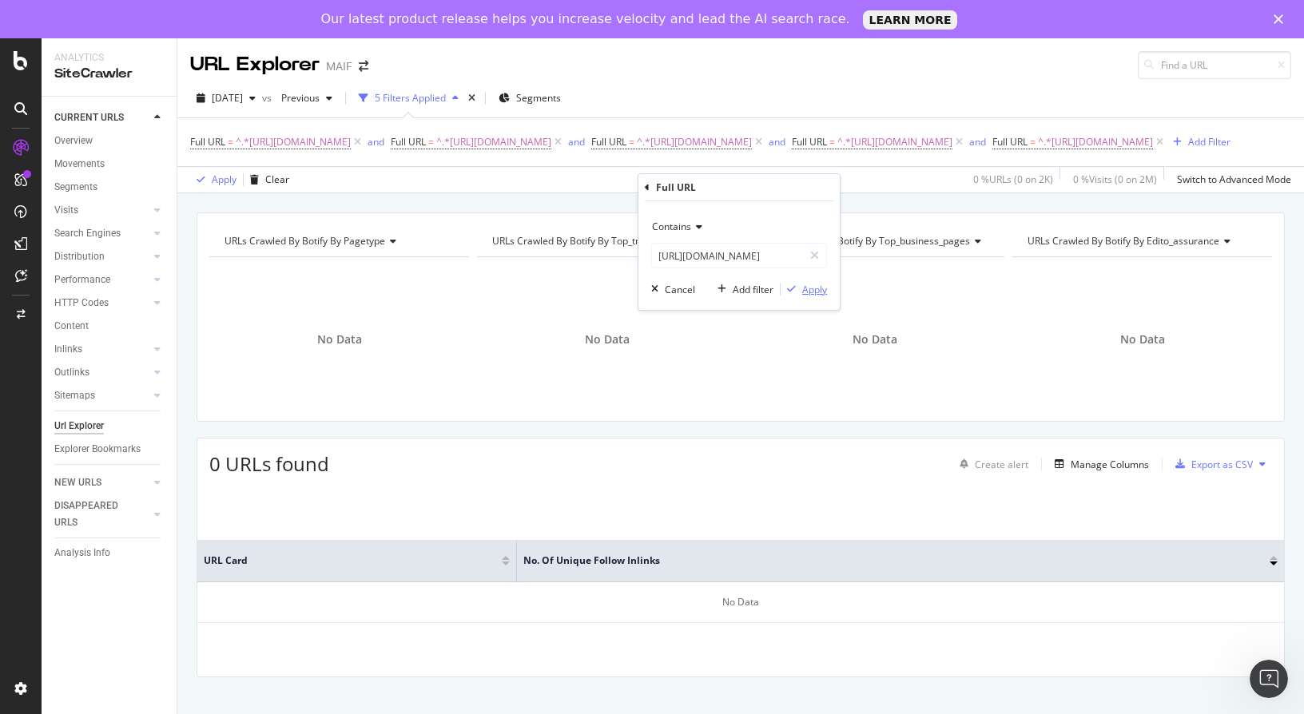
click at [808, 291] on div "Apply" at bounding box center [814, 290] width 25 height 14
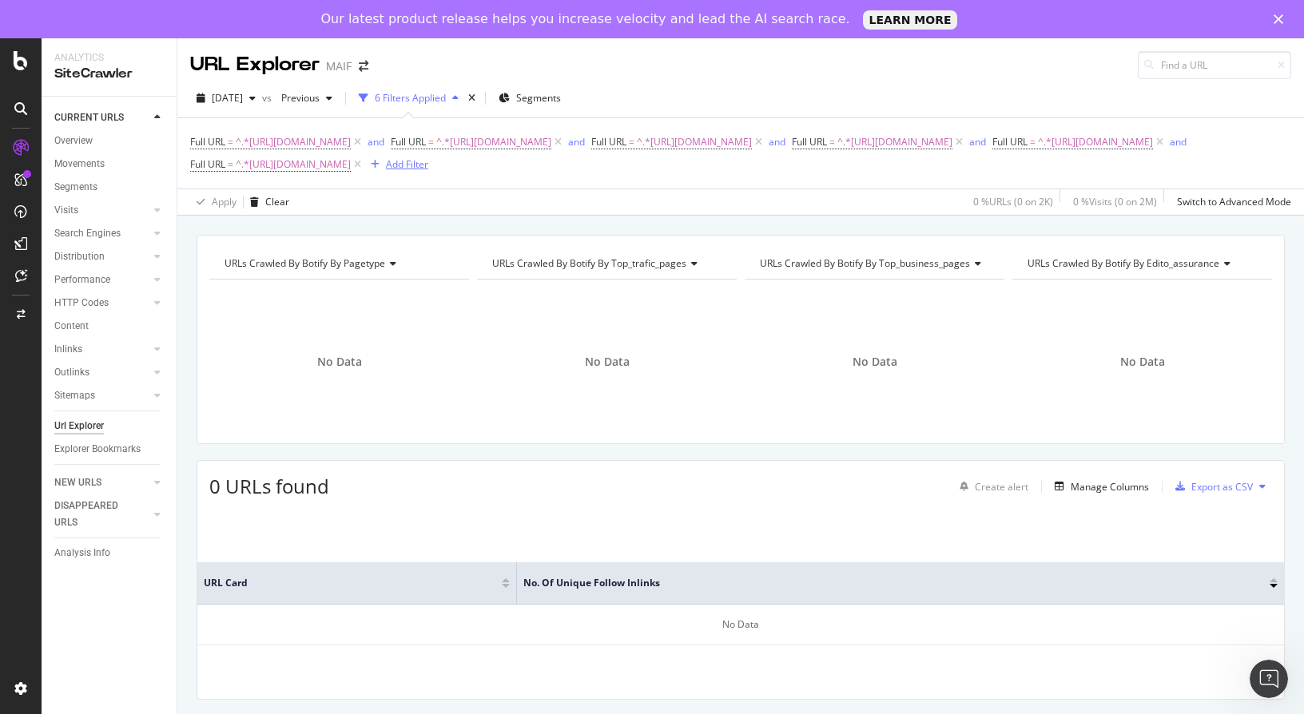
click at [428, 171] on div "Add Filter" at bounding box center [407, 164] width 42 height 14
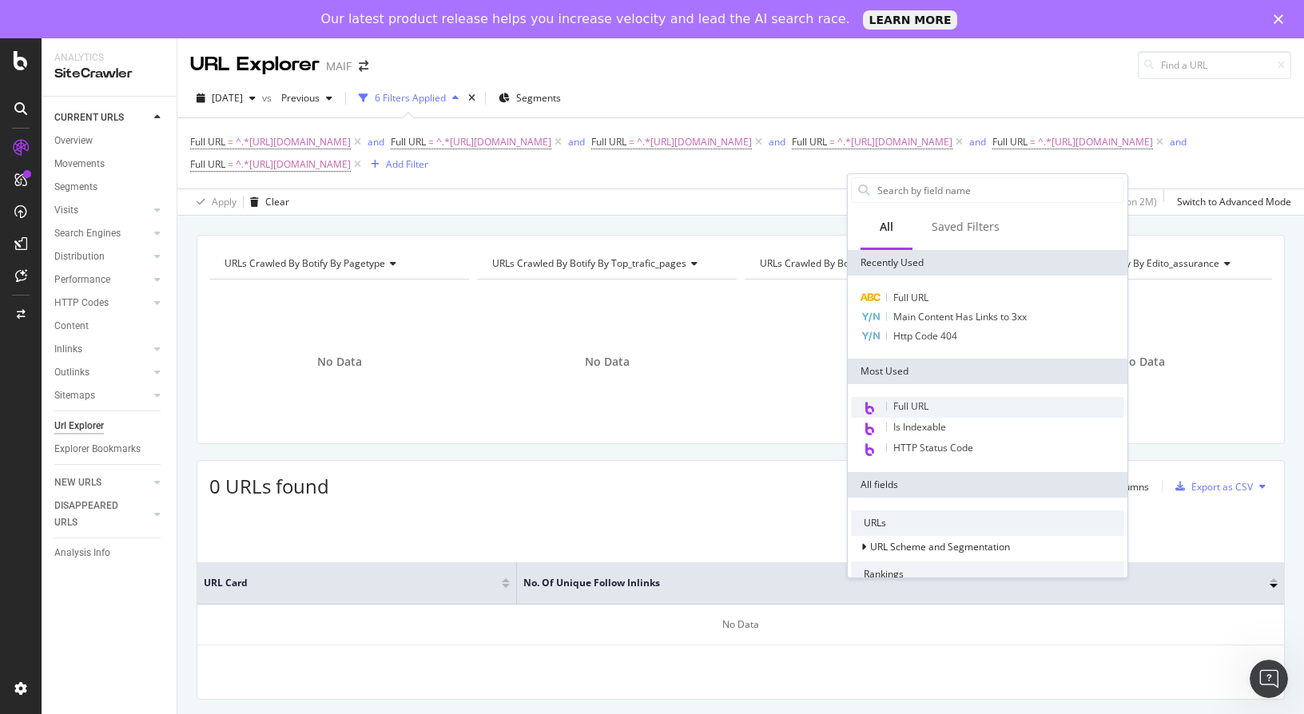
click at [928, 398] on div "Full URL" at bounding box center [987, 407] width 273 height 21
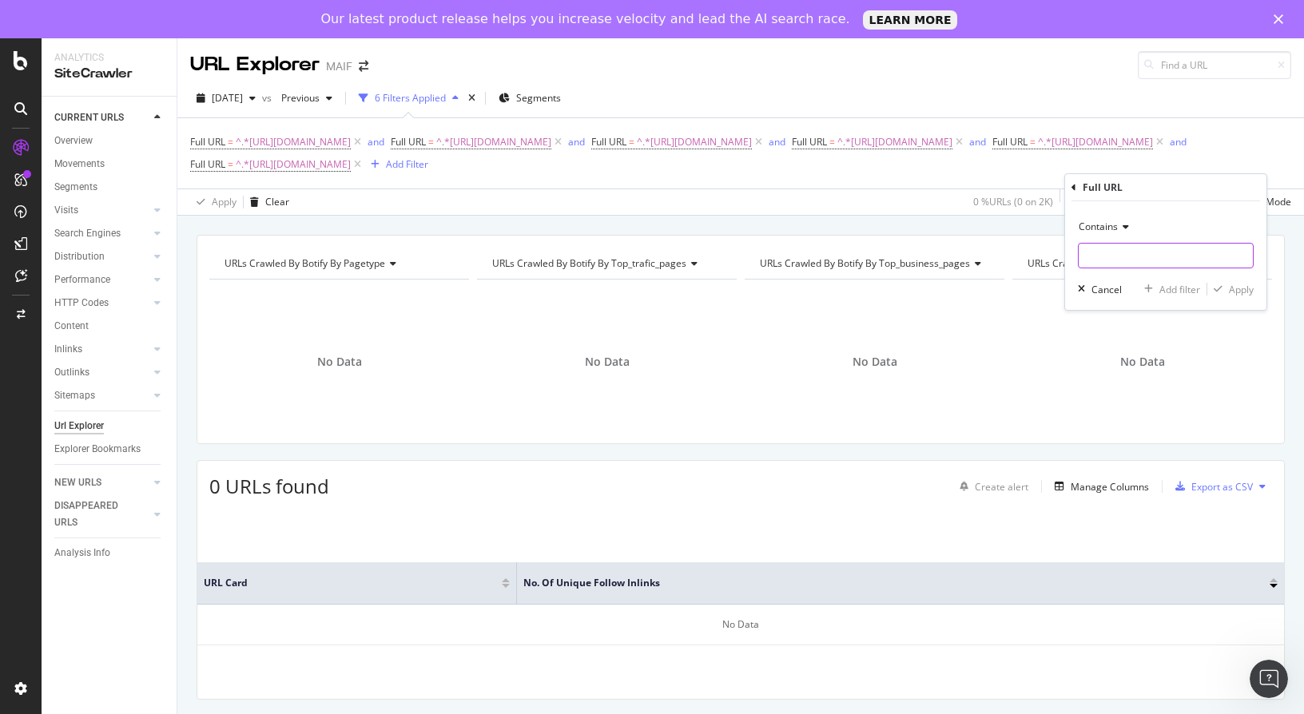
click at [1159, 248] on input "text" at bounding box center [1165, 256] width 174 height 26
paste input "https://www.maif.fr/habitation/guide-assurance-pret/aeronautique"
type input "https://www.maif.fr/habitation/guide-assurance-pret/aeronautique"
click at [1244, 290] on div "Apply" at bounding box center [1240, 290] width 25 height 14
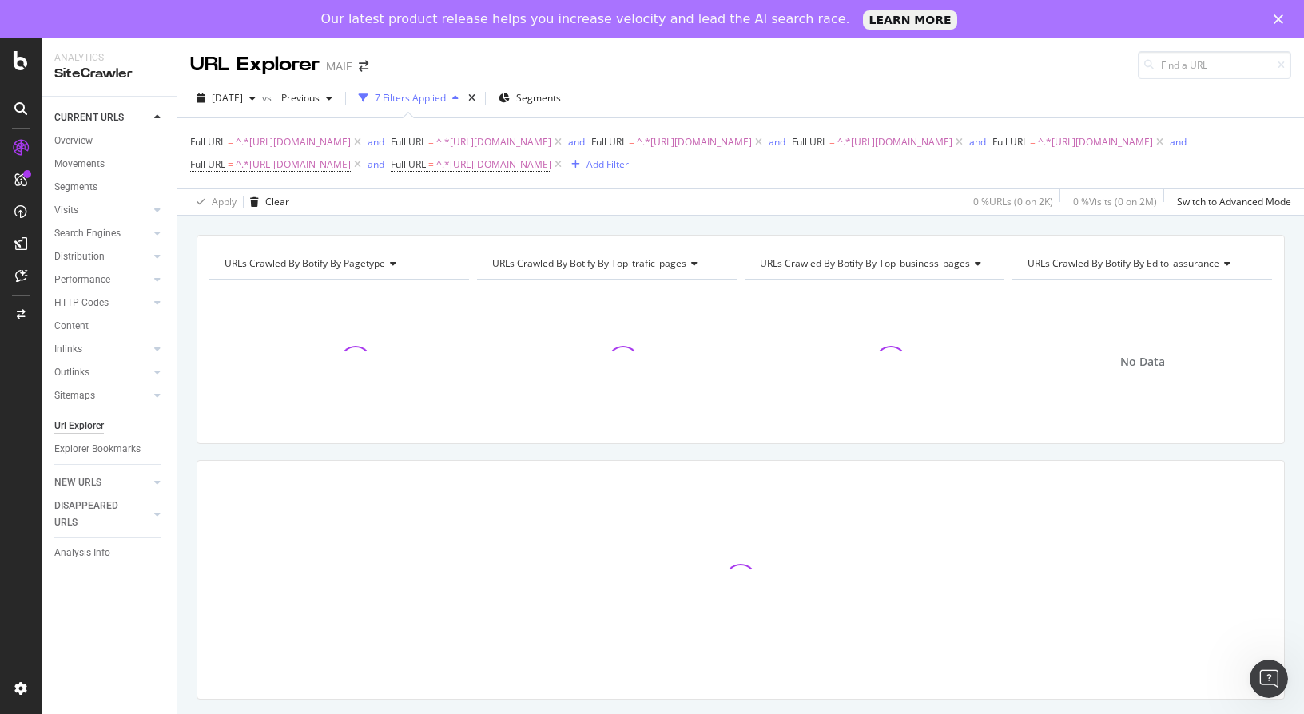
click at [628, 173] on div "Add Filter" at bounding box center [597, 165] width 64 height 18
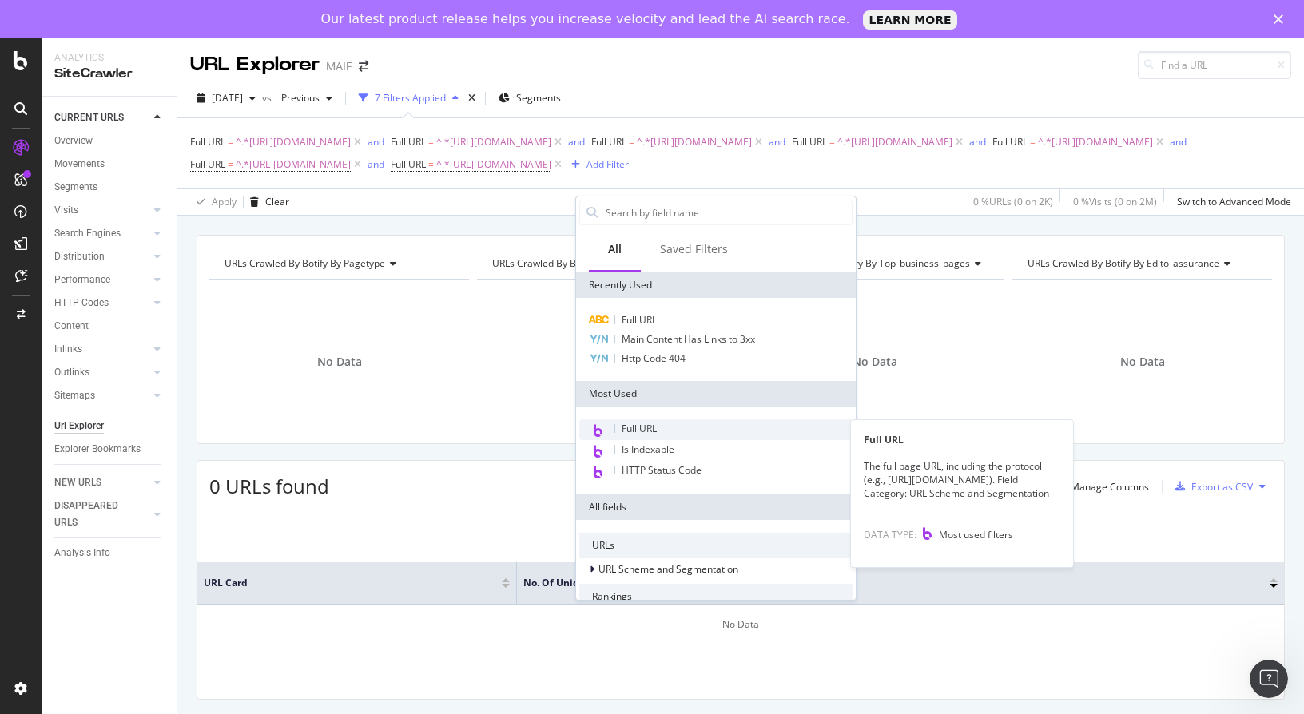
click at [661, 430] on div "Full URL" at bounding box center [715, 429] width 273 height 21
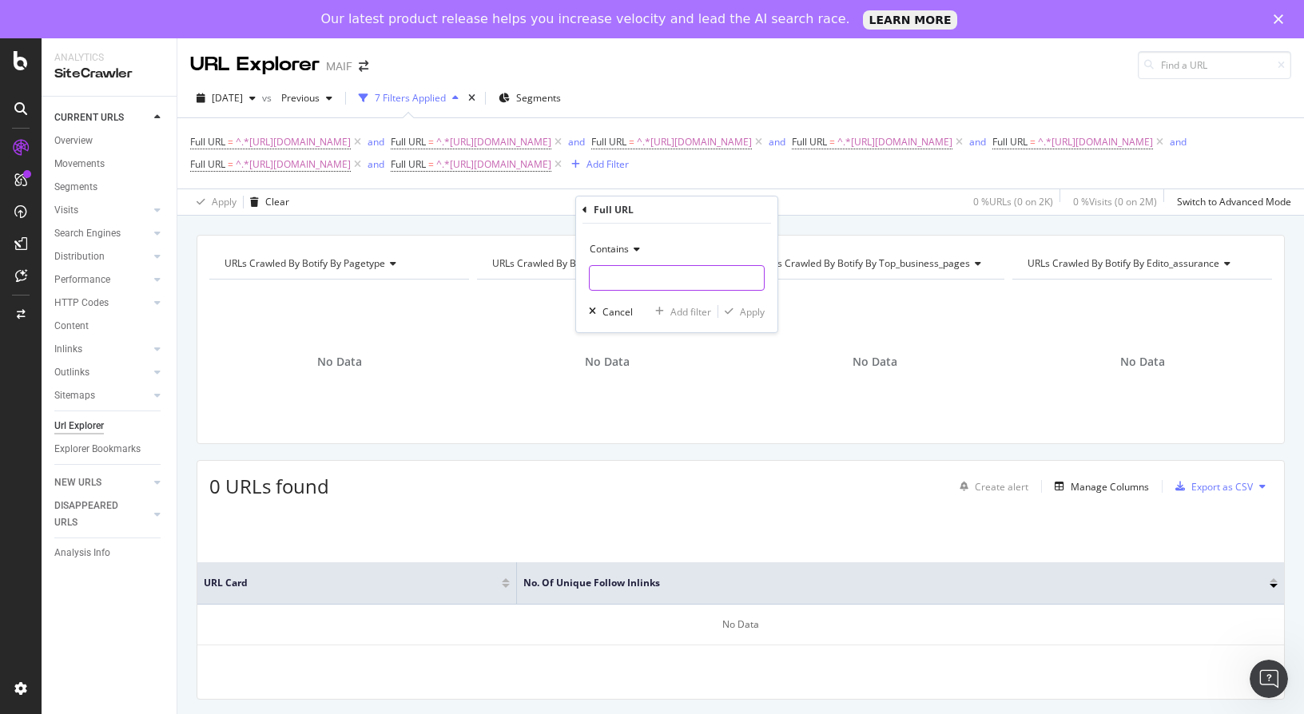
click at [641, 281] on input "text" at bounding box center [676, 278] width 174 height 26
paste input "https://www.maif.fr/habitation/guide-assurance-pret/sport-automobile"
type input "https://www.maif.fr/habitation/guide-assurance-pret/sport-automobile"
click at [759, 313] on div "Apply" at bounding box center [752, 312] width 25 height 14
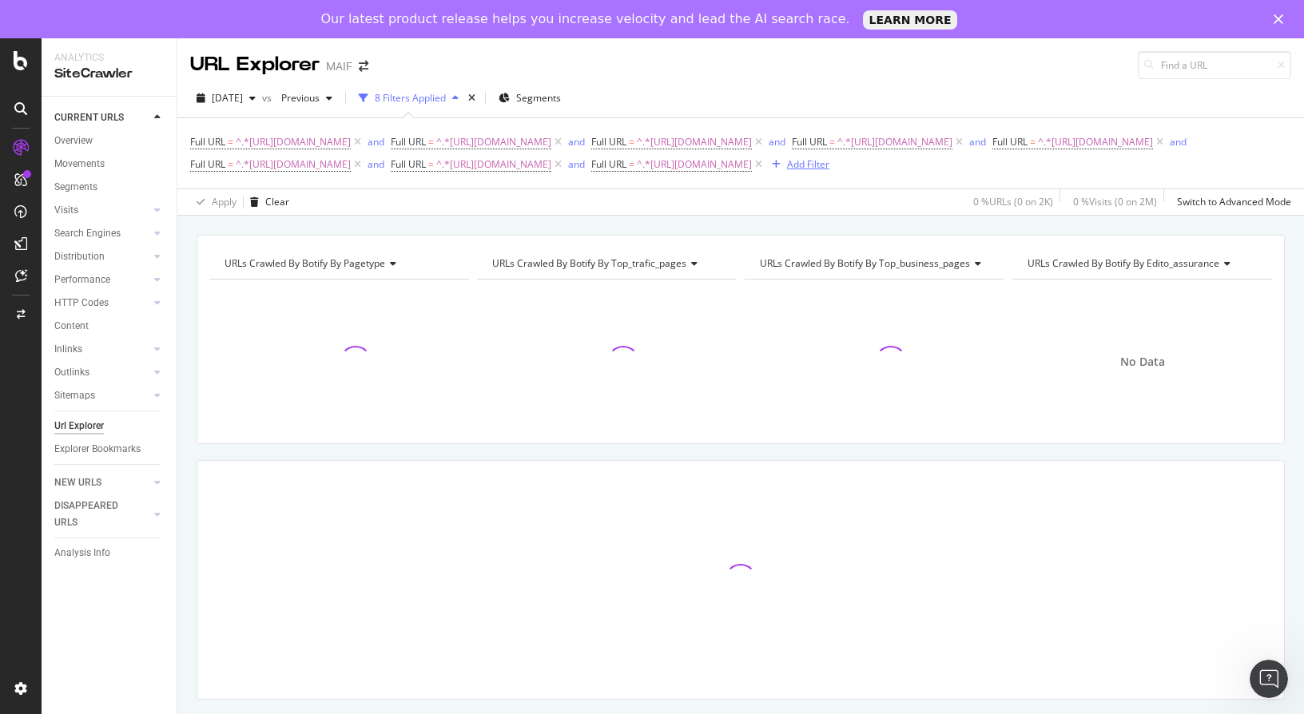
click at [829, 171] on div "Add Filter" at bounding box center [808, 164] width 42 height 14
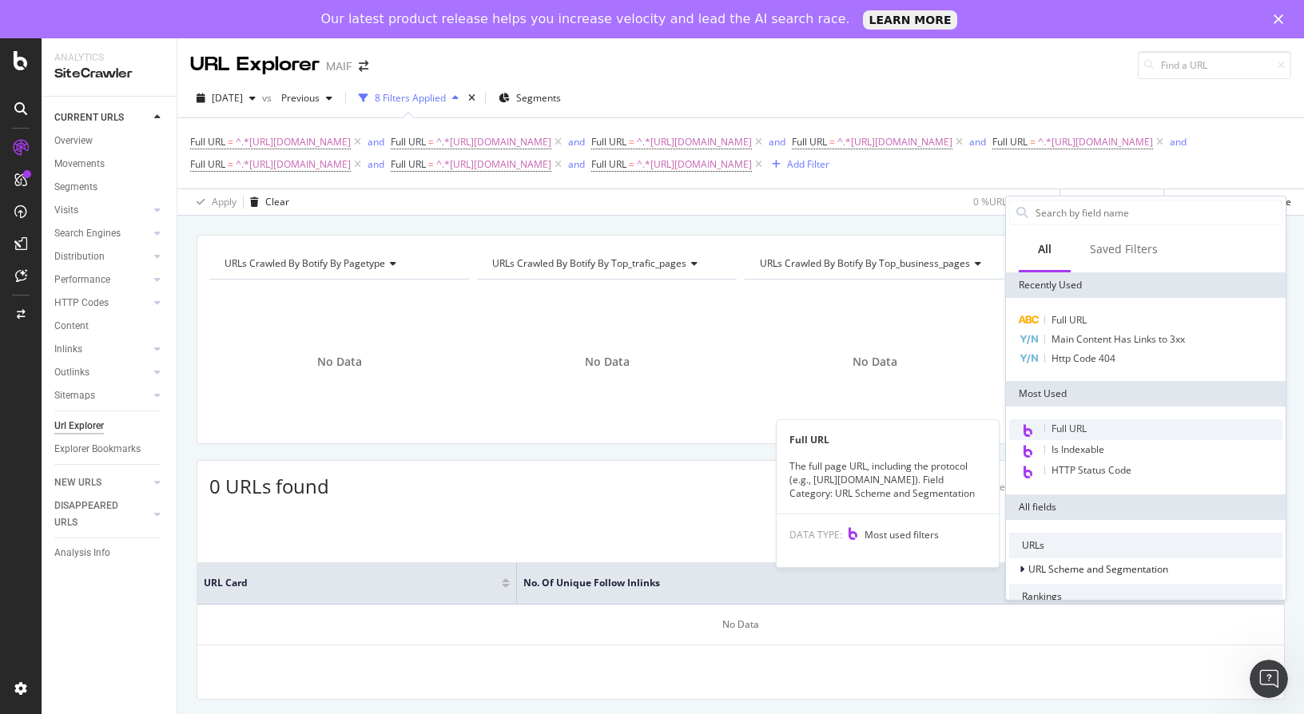
click at [1077, 426] on span "Full URL" at bounding box center [1068, 429] width 35 height 14
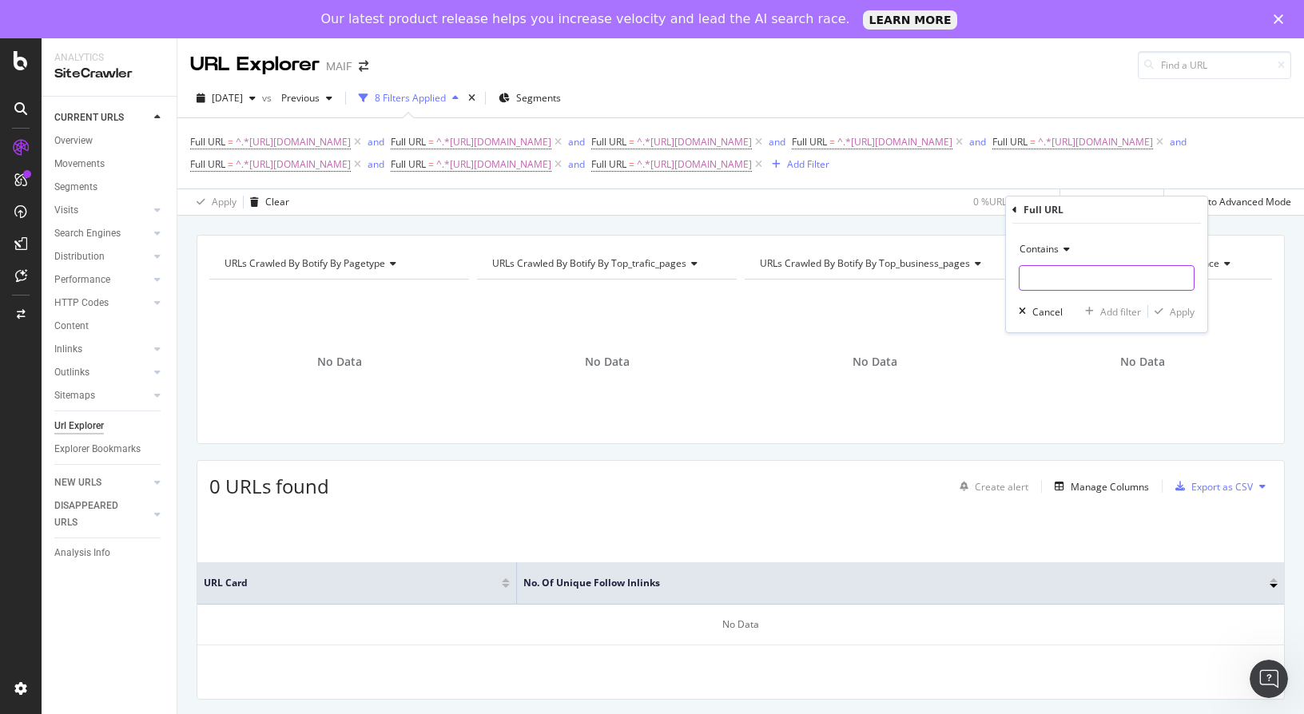
click at [1068, 271] on input "text" at bounding box center [1106, 278] width 174 height 26
paste input "https://www.maif.fr/habitation/guide-assurance-pret/chauffeur-routier"
type input "https://www.maif.fr/habitation/guide-assurance-pret/chauffeur-routier"
click at [1169, 312] on div "Apply" at bounding box center [1181, 312] width 25 height 14
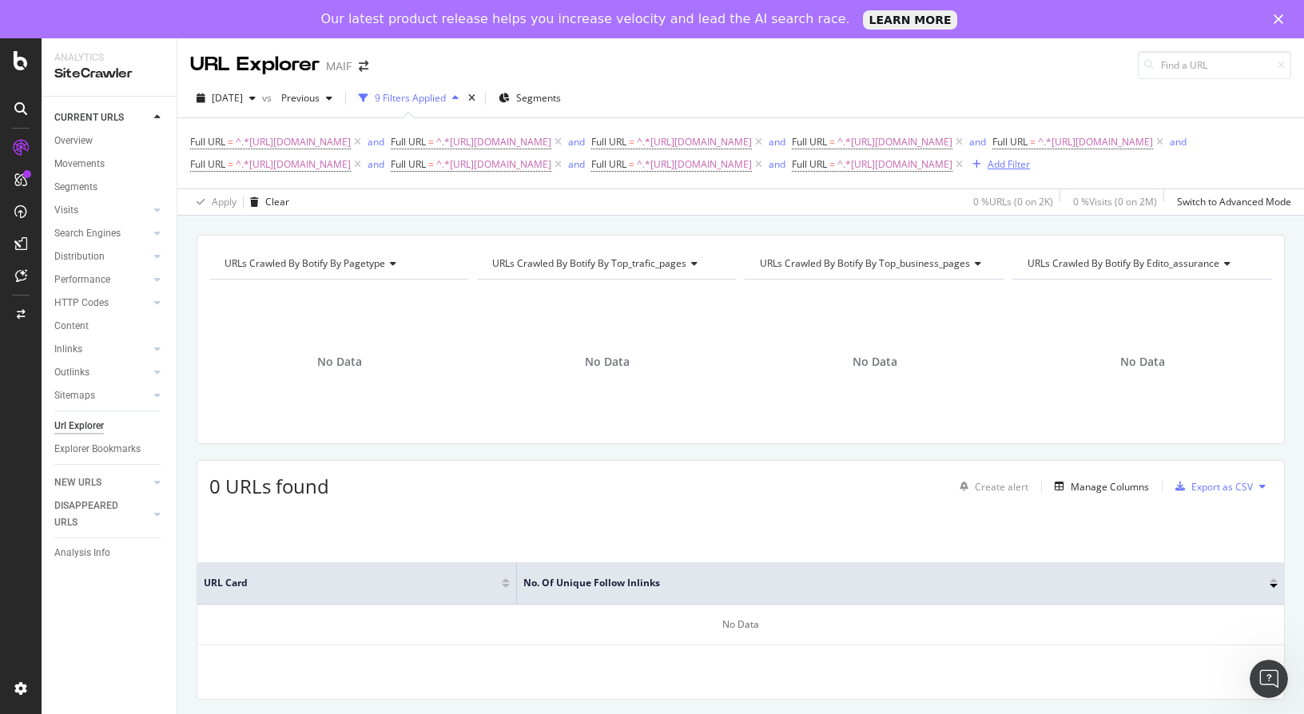
click at [987, 171] on div "Add Filter" at bounding box center [1008, 164] width 42 height 14
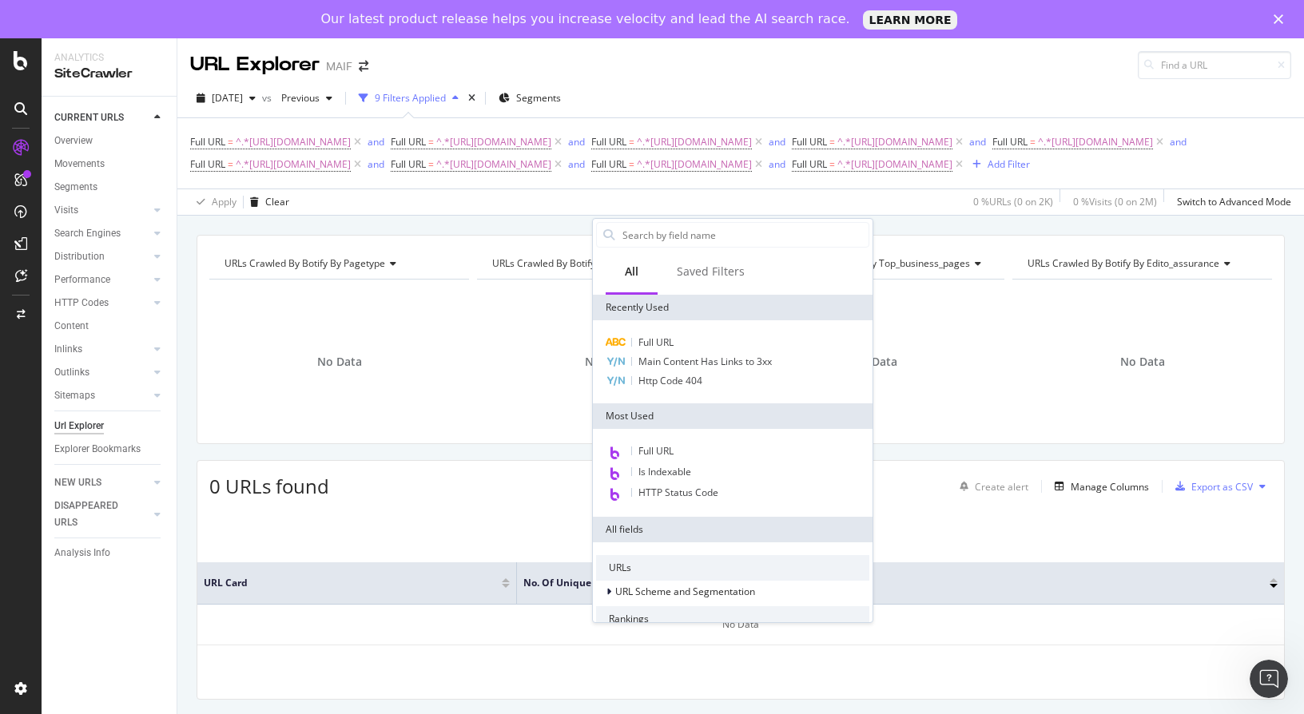
click at [665, 441] on div "Full URL Is Indexable HTTP Status Code" at bounding box center [733, 473] width 280 height 88
click at [675, 449] on div "Full URL" at bounding box center [732, 452] width 273 height 21
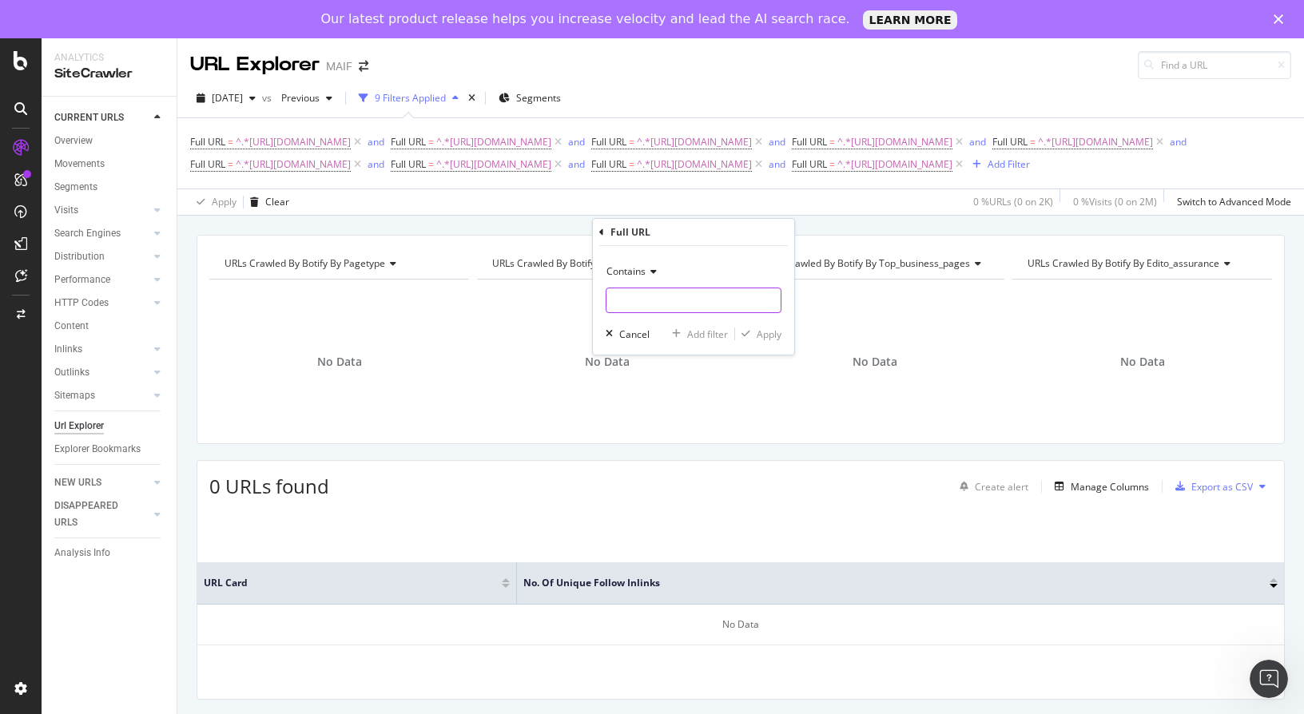
click at [689, 291] on input "text" at bounding box center [693, 301] width 174 height 26
paste input "https://www.maif.fr/habitation/guide-achat-immobilier/delai-obtention-pret-immo…"
type input "https://www.maif.fr/habitation/guide-achat-immobilier/delai-obtention-pret-immo…"
click at [764, 334] on div "Apply" at bounding box center [768, 334] width 25 height 14
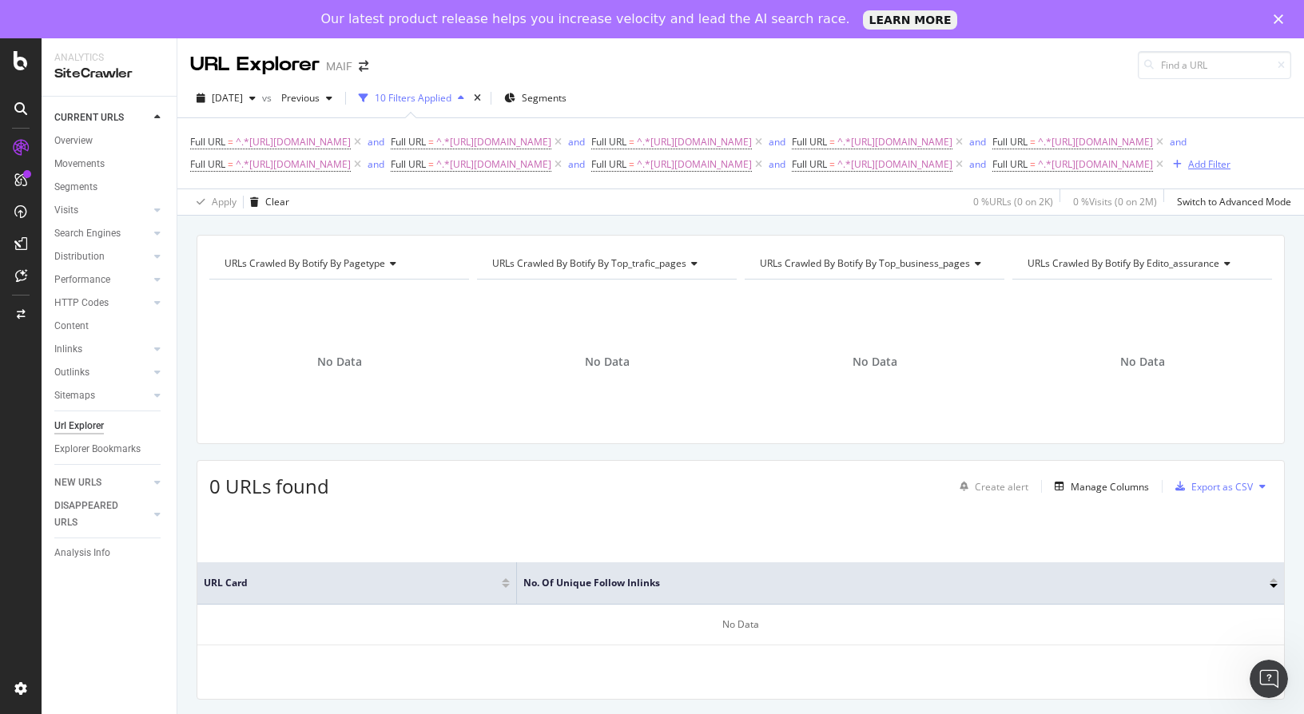
click at [1166, 173] on div "Add Filter" at bounding box center [1198, 165] width 64 height 18
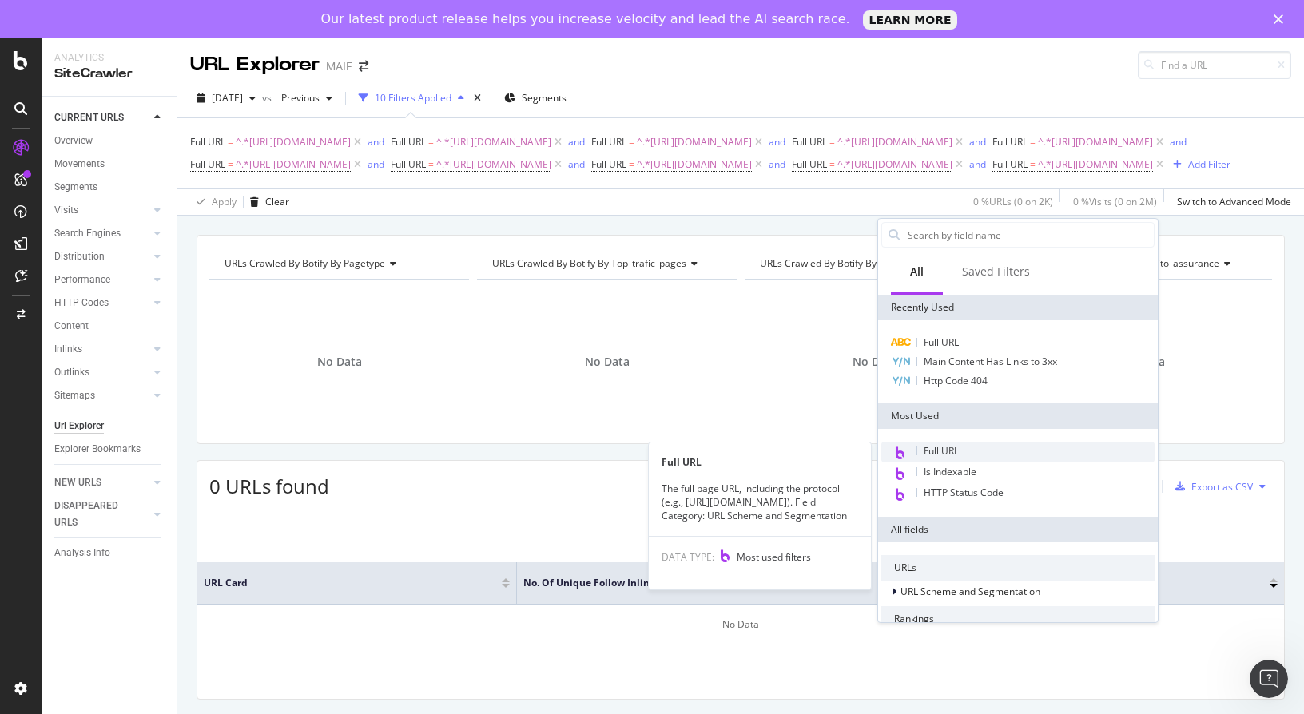
click at [971, 448] on div "Full URL" at bounding box center [1017, 452] width 273 height 21
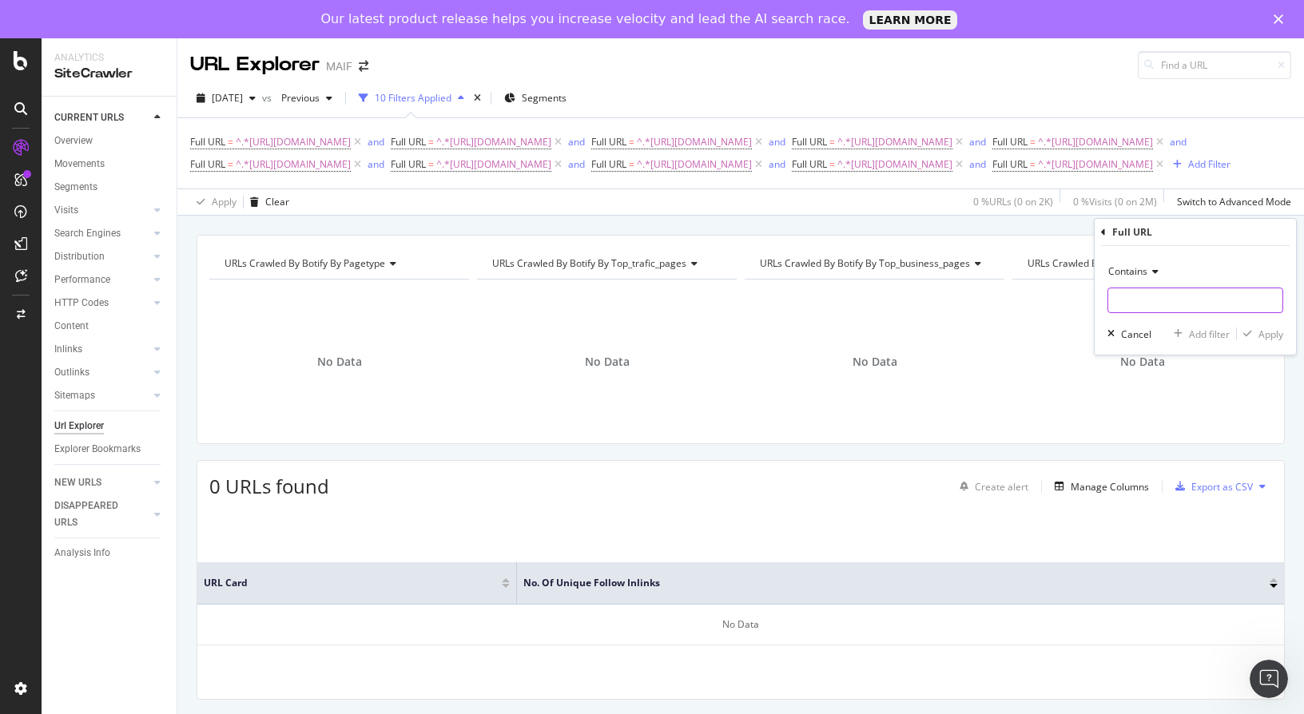
click at [1165, 295] on input "text" at bounding box center [1195, 301] width 174 height 26
paste input "https://www.maif.fr/habitation/guide-investissement-locatif/villes-ou-investir"
type input "https://www.maif.fr/habitation/guide-investissement-locatif/villes-ou-investir"
click at [1271, 329] on div "Apply" at bounding box center [1270, 334] width 25 height 14
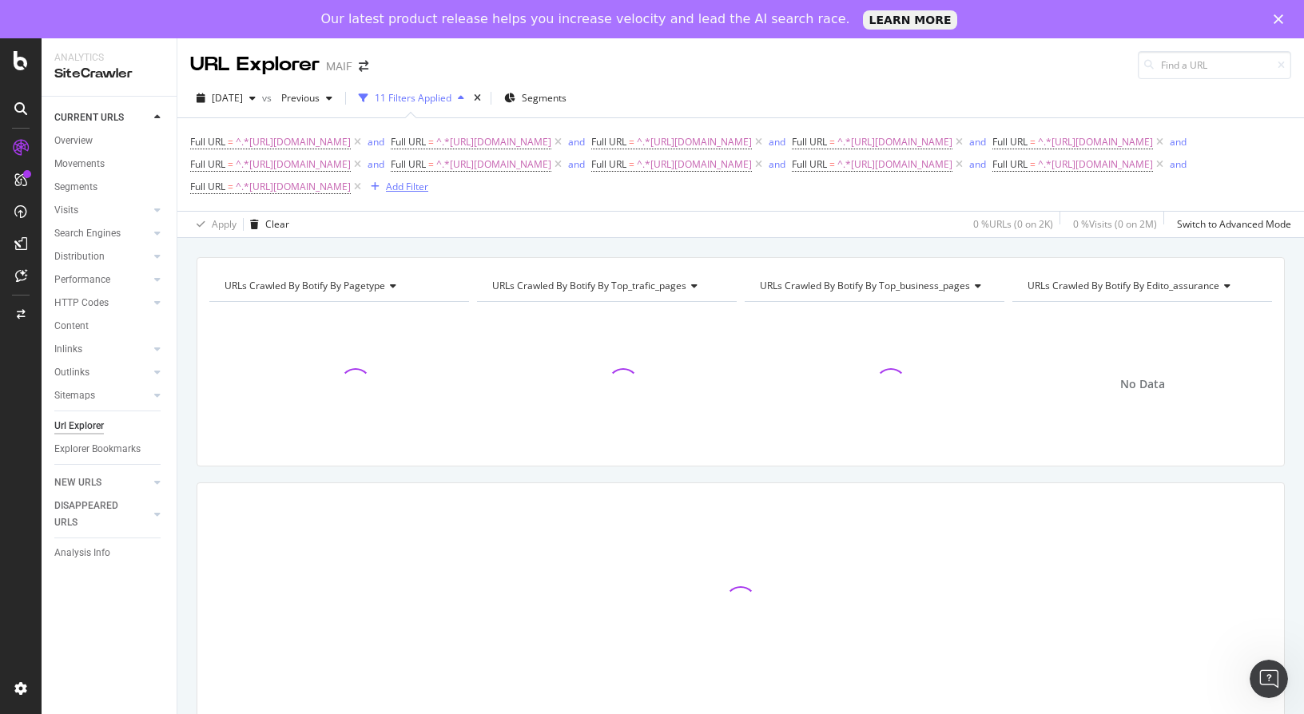
click at [428, 193] on div "Add Filter" at bounding box center [407, 187] width 42 height 14
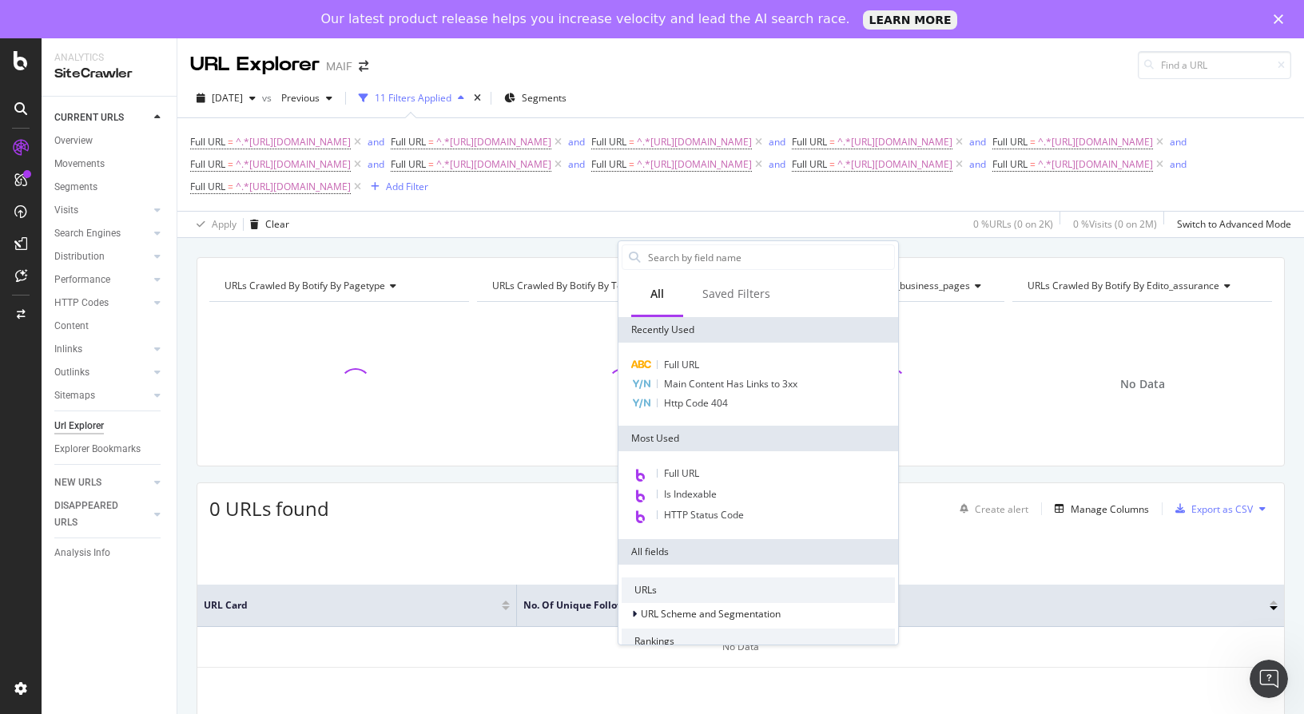
click at [705, 461] on div "Full URL Is Indexable HTTP Status Code" at bounding box center [758, 495] width 280 height 88
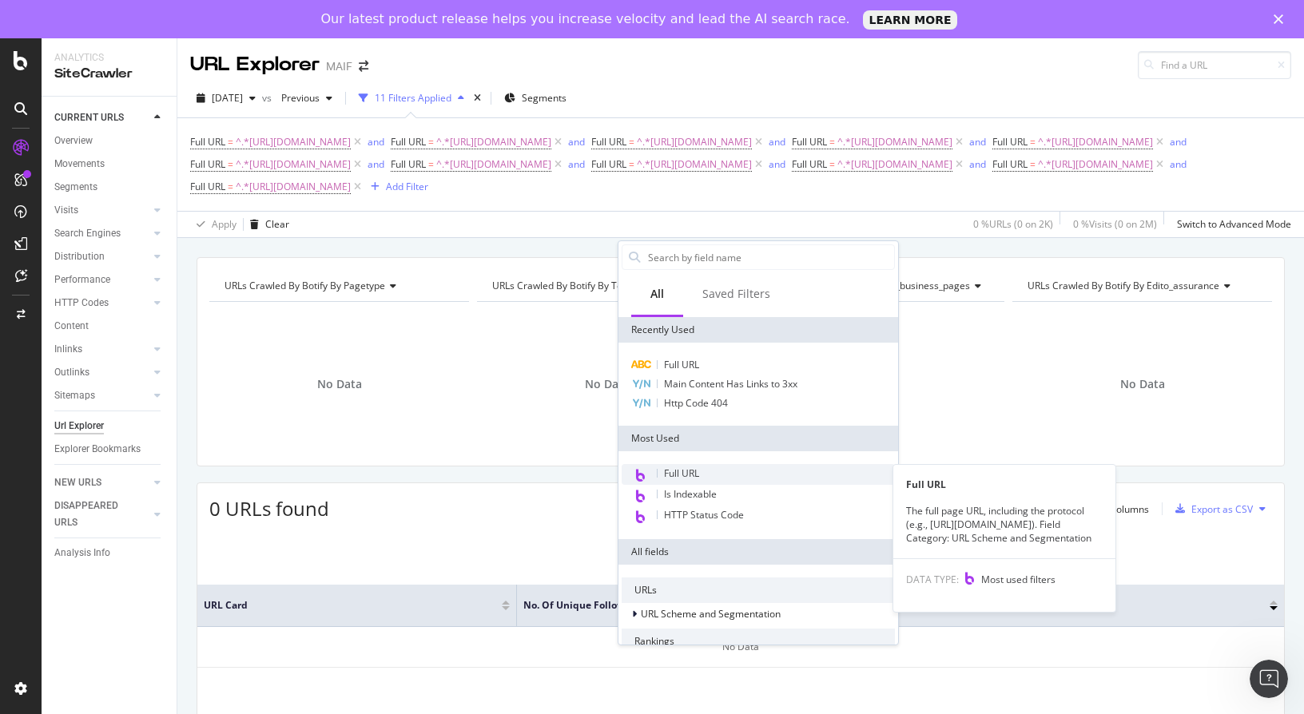
click at [706, 464] on div "Full URL" at bounding box center [757, 474] width 273 height 21
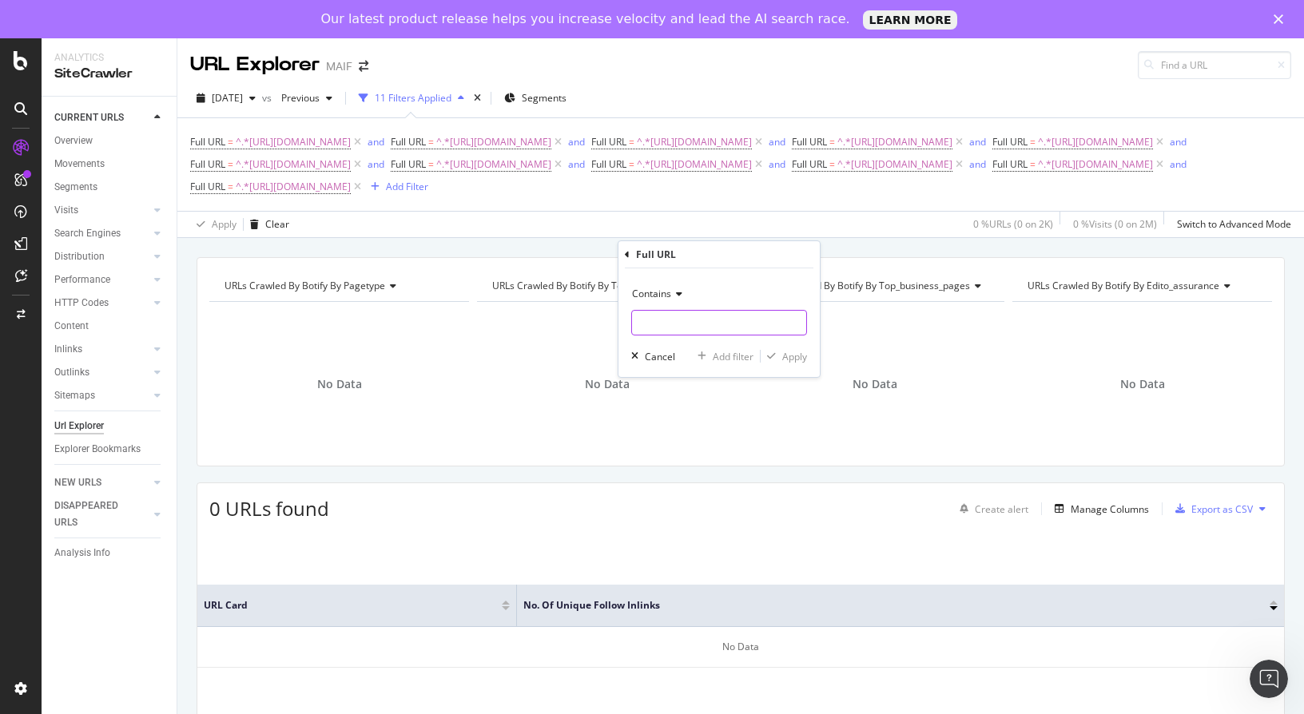
click at [705, 318] on input "text" at bounding box center [719, 323] width 174 height 26
paste input "https://www.maif.fr/habitation/guide-achat-immobilier/taux-fixe"
type input "https://www.maif.fr/habitation/guide-achat-immobilier/taux-fixe"
click at [783, 351] on div "Apply" at bounding box center [794, 357] width 25 height 14
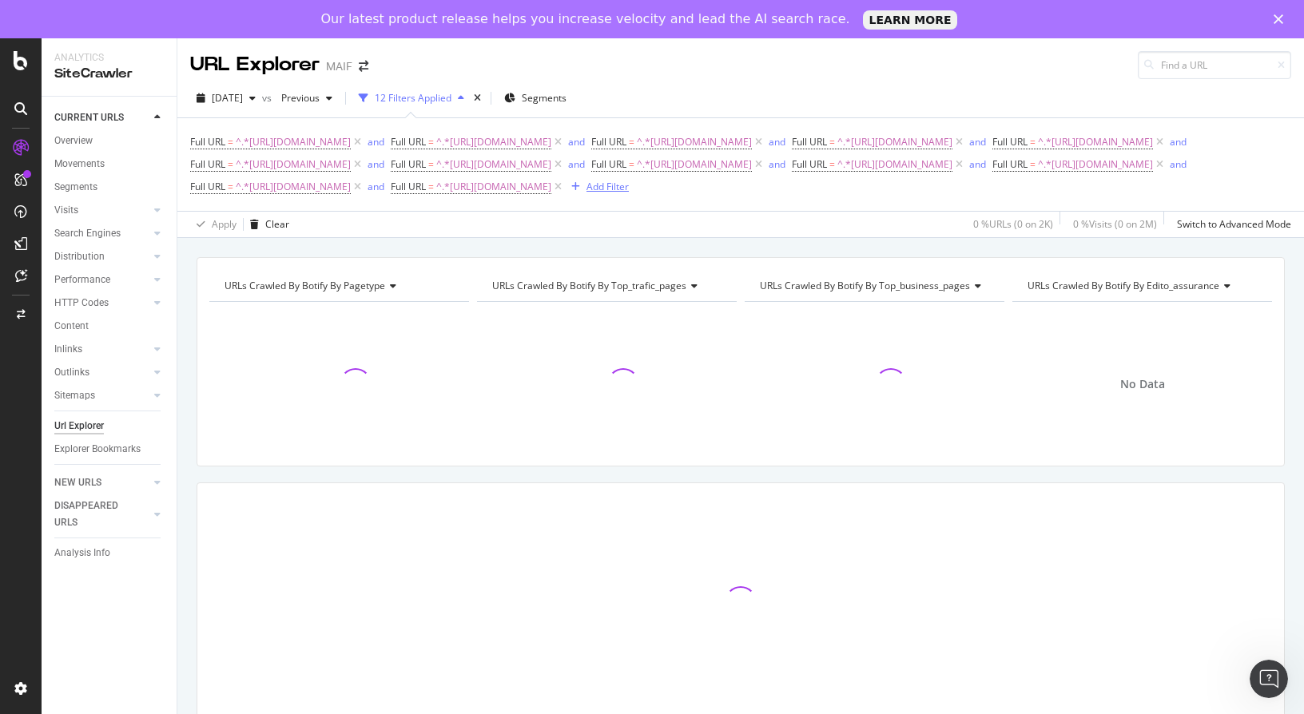
click at [629, 193] on div "Add Filter" at bounding box center [607, 187] width 42 height 14
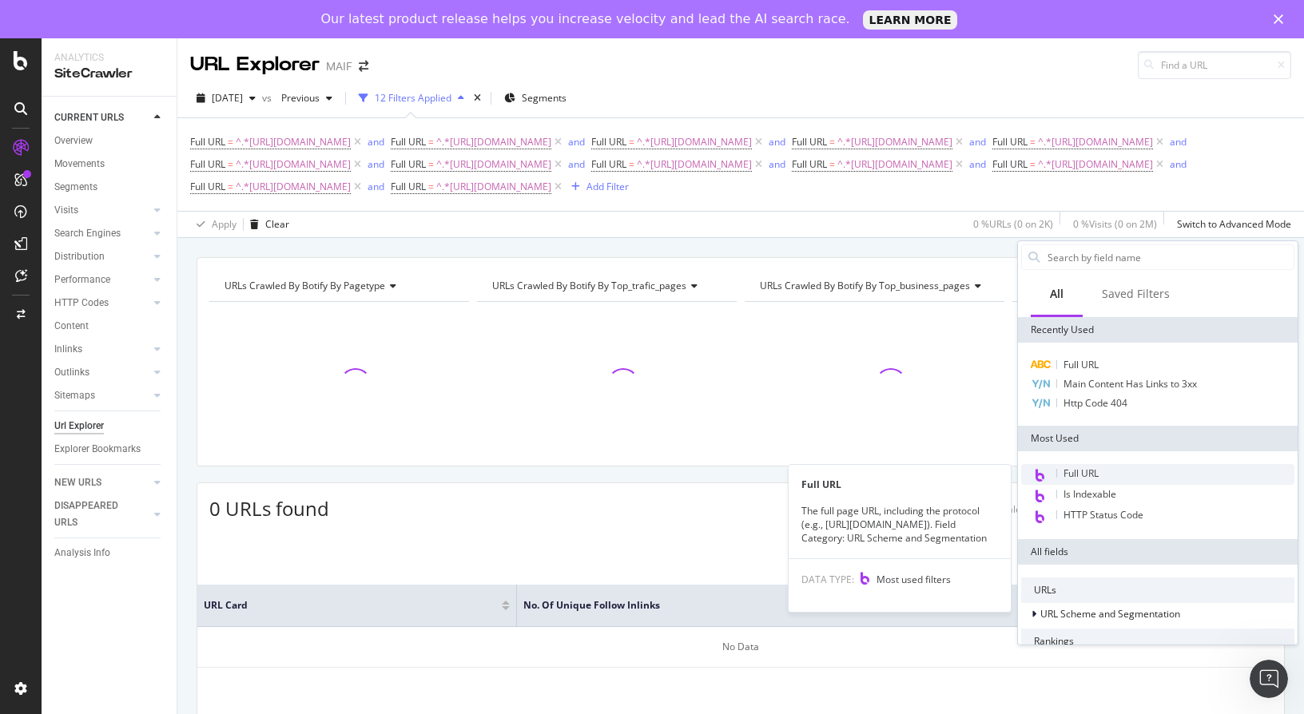
click at [1055, 469] on div "Full URL" at bounding box center [1157, 474] width 273 height 21
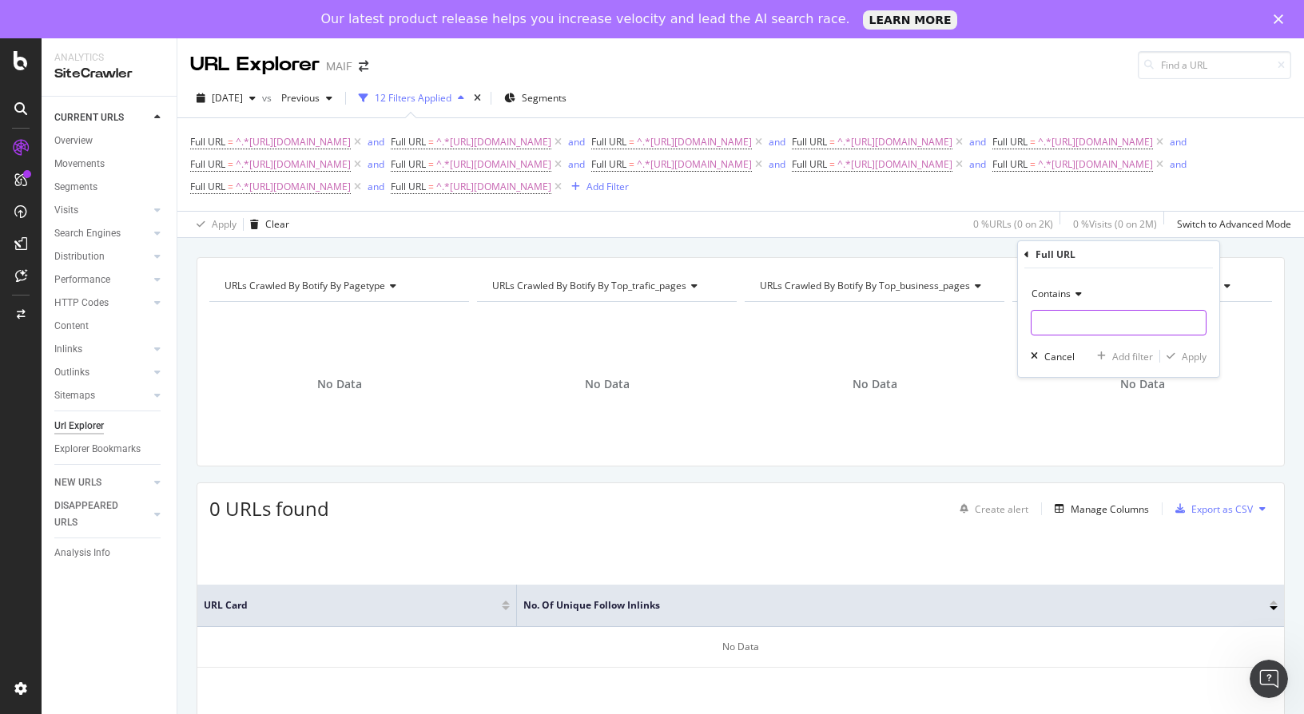
click at [1042, 314] on input "text" at bounding box center [1118, 323] width 174 height 26
paste input "https://www.maif.fr/habitation/guide-jeune-actif/investir-pierre"
type input "https://www.maif.fr/habitation/guide-jeune-actif/investir-pierre"
click at [1208, 361] on div "Contains https://www.maif.fr/habitation/guide-jeune-actif/investir-pierre Cance…" at bounding box center [1118, 322] width 201 height 109
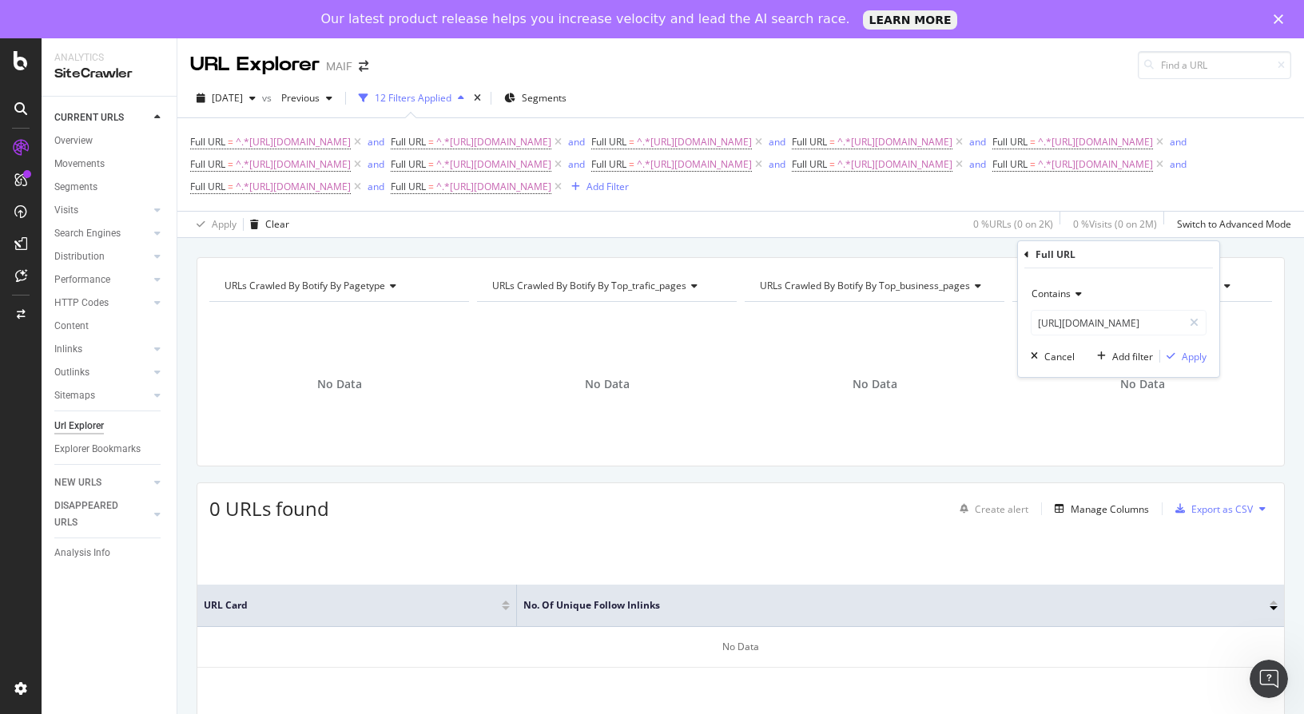
scroll to position [0, 0]
click at [1197, 360] on div "Apply" at bounding box center [1193, 357] width 25 height 14
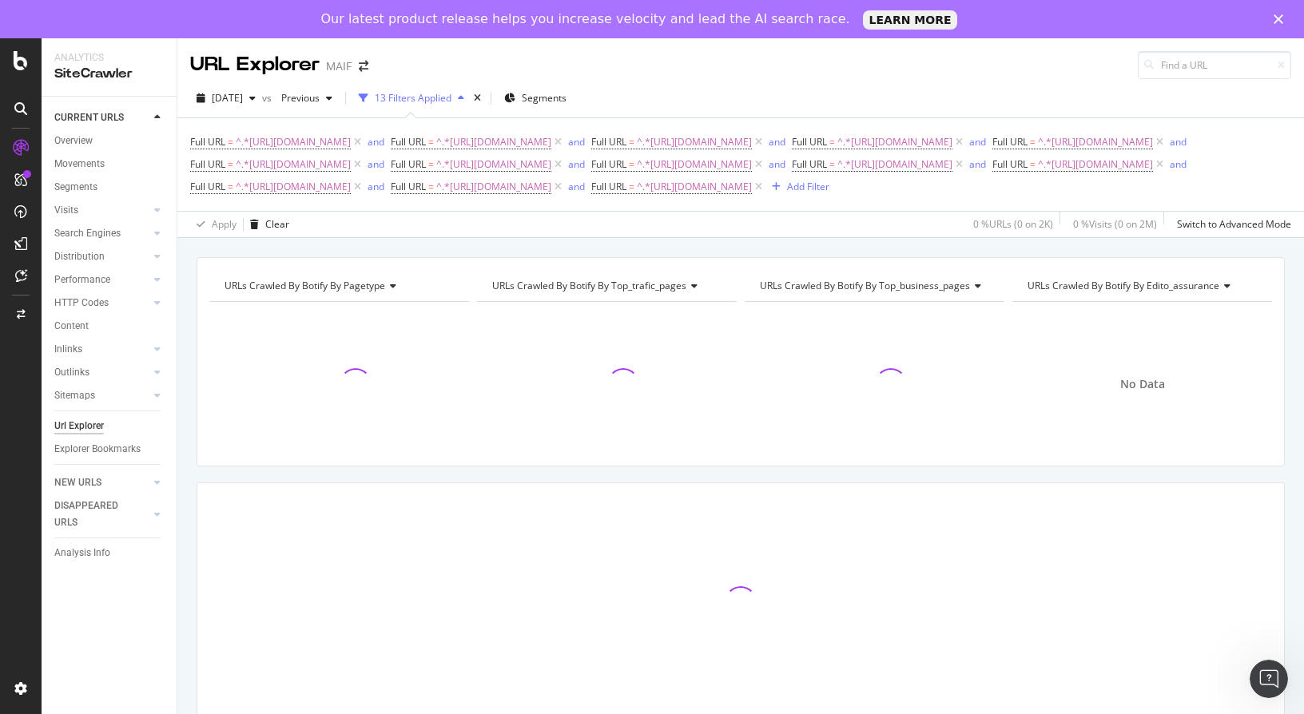
click at [605, 211] on div "Full URL = ^.*https://www.maif.fr/habitation/guide-investissement-locatif/inves…" at bounding box center [740, 164] width 1101 height 93
click at [787, 193] on div "Add Filter" at bounding box center [808, 187] width 42 height 14
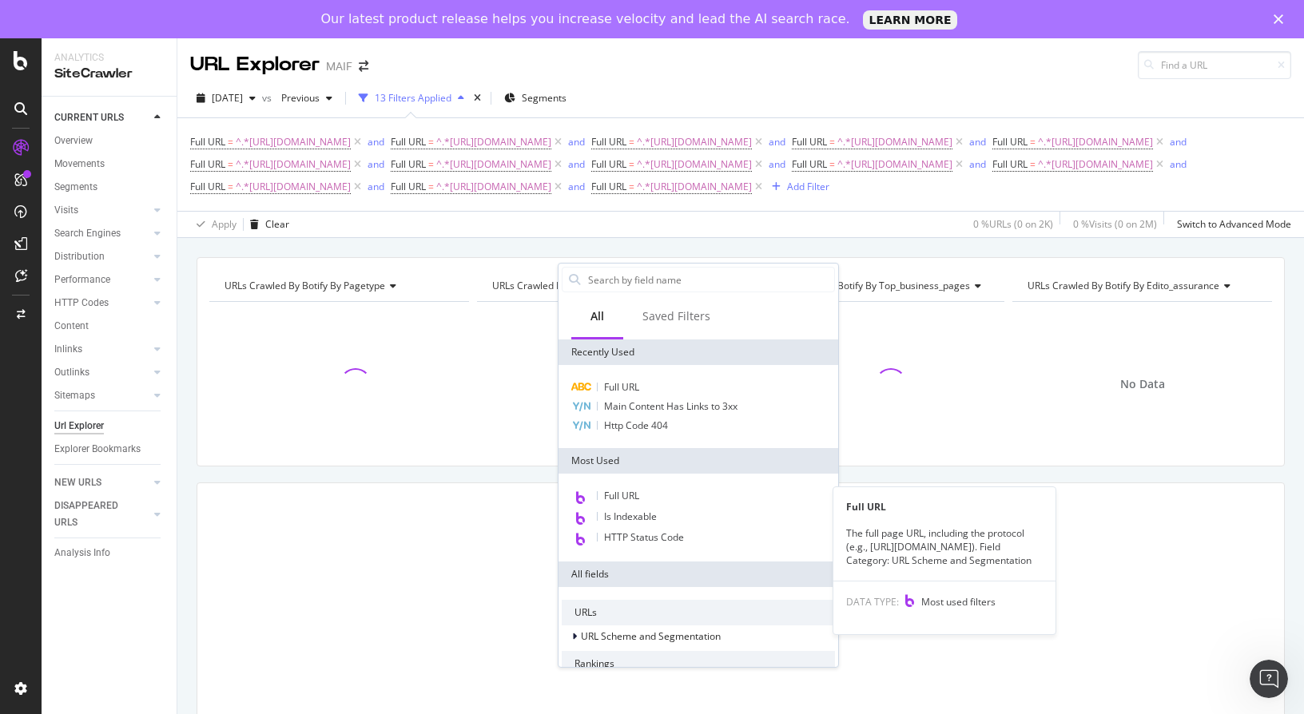
click at [668, 499] on div "Full URL" at bounding box center [698, 496] width 273 height 21
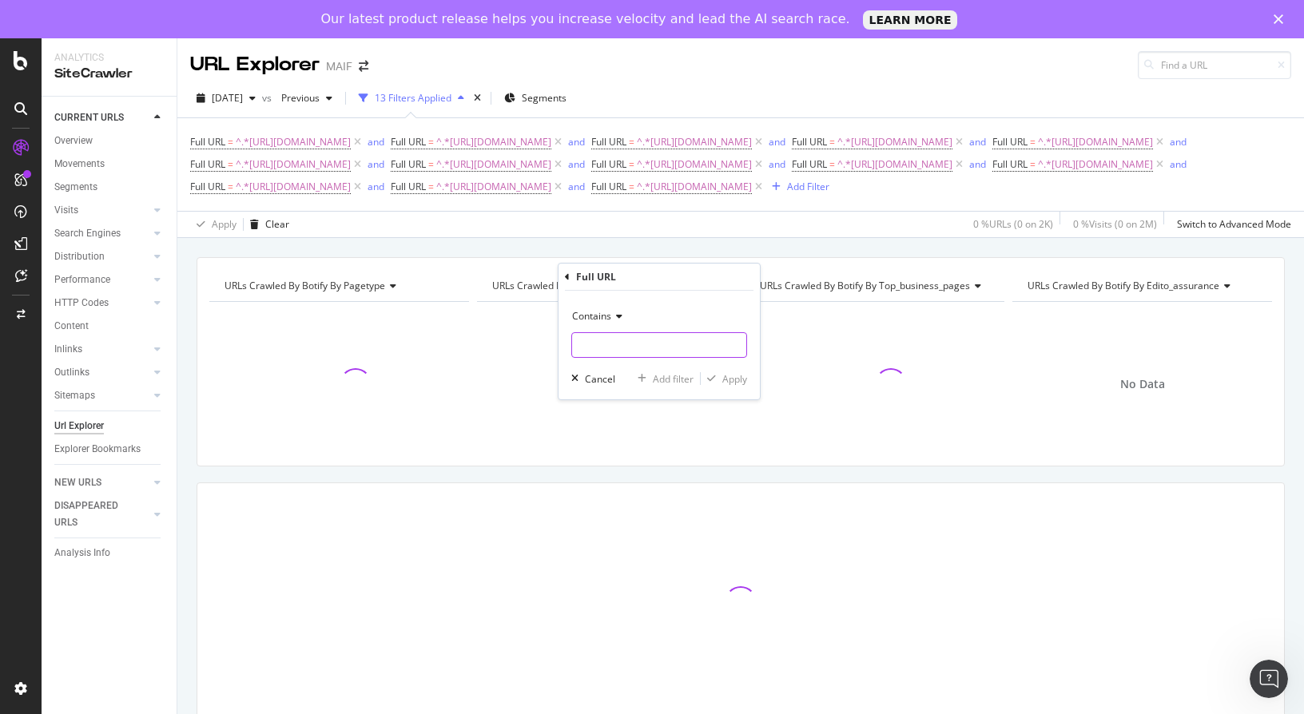
click at [626, 346] on input "text" at bounding box center [659, 345] width 174 height 26
paste input "https://www.maif.fr/habitation/guide-jeune-actif/travailleur-independant-seul"
type input "https://www.maif.fr/habitation/guide-jeune-actif/travailleur-independant-seul"
click at [741, 378] on div "Apply" at bounding box center [734, 379] width 25 height 14
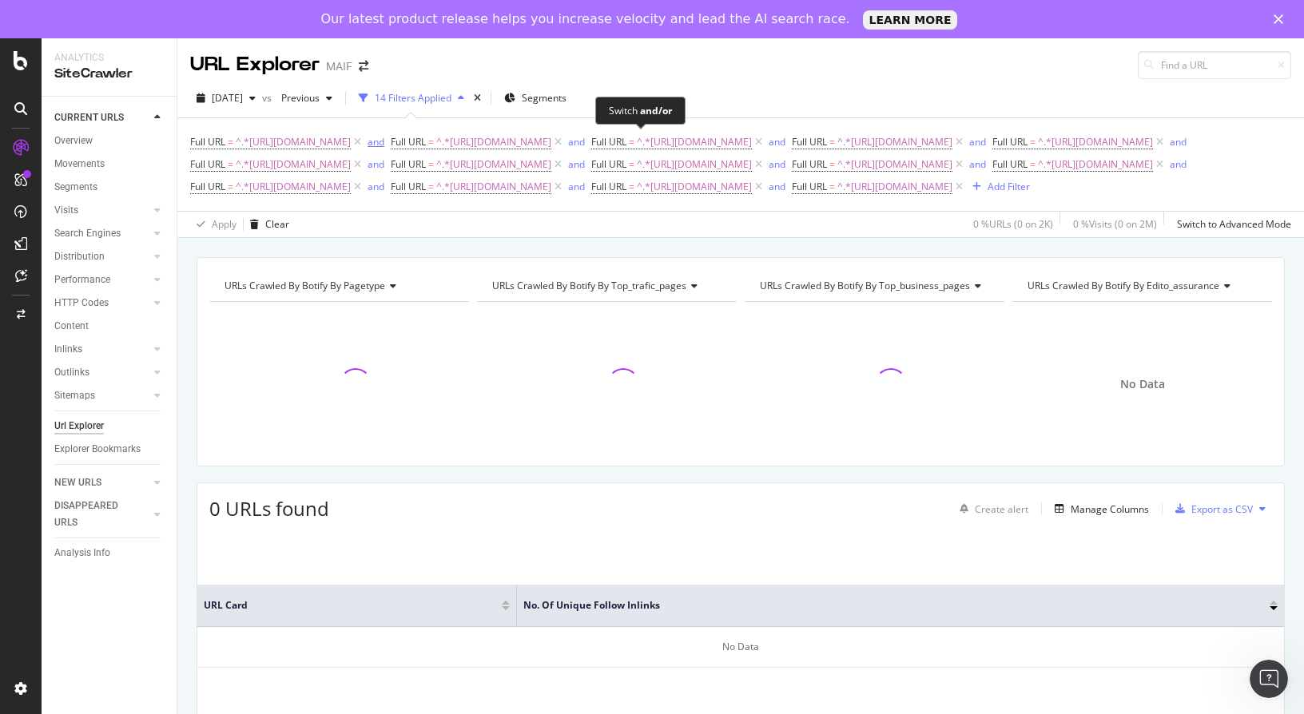
click at [384, 143] on div "and" at bounding box center [375, 142] width 17 height 14
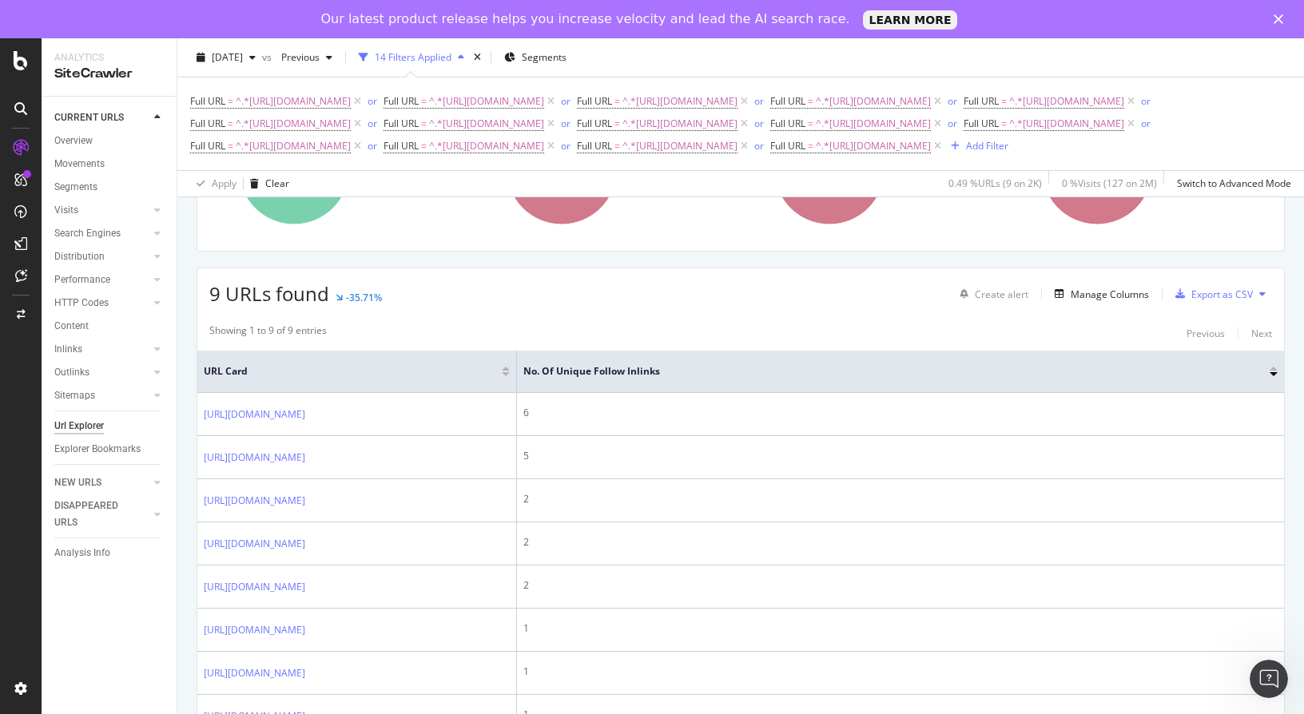
scroll to position [240, 0]
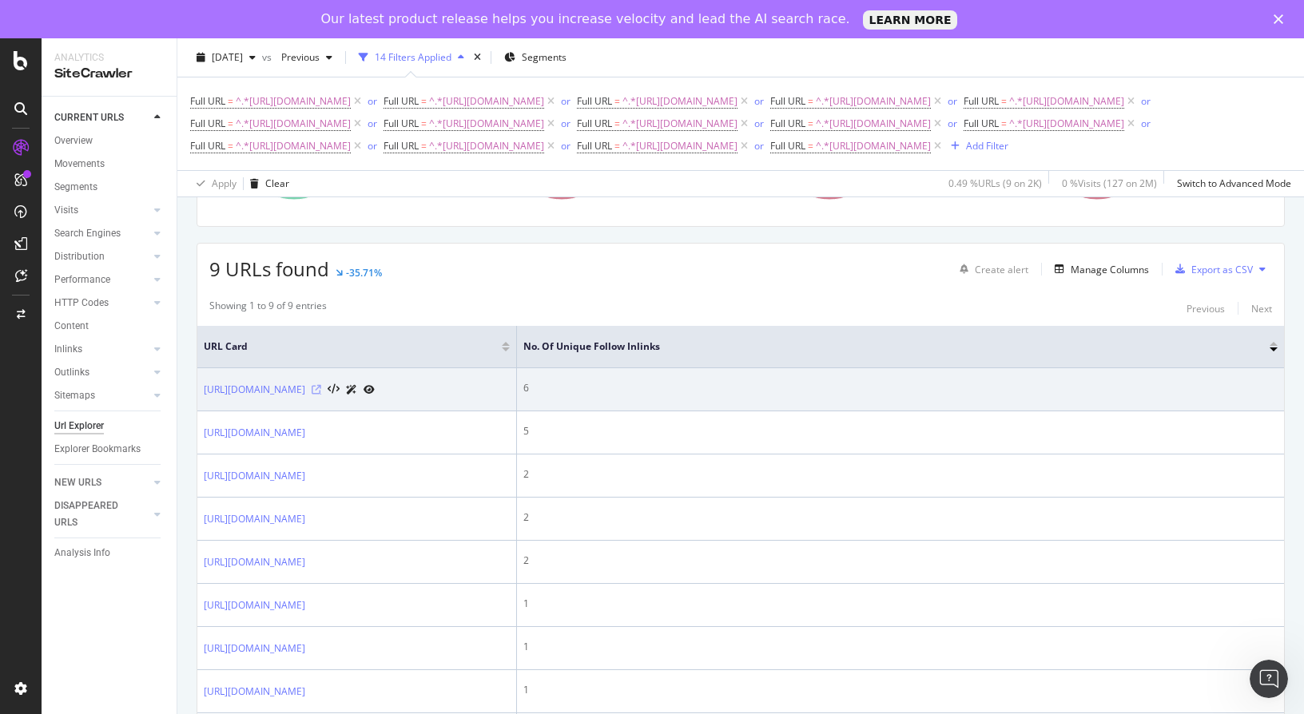
click at [321, 395] on icon at bounding box center [317, 390] width 10 height 10
drag, startPoint x: 441, startPoint y: 493, endPoint x: 339, endPoint y: 485, distance: 101.8
click at [339, 398] on div "https://www.maif.fr/habitation/guide-achat-immobilier/taux-fixe" at bounding box center [289, 389] width 171 height 17
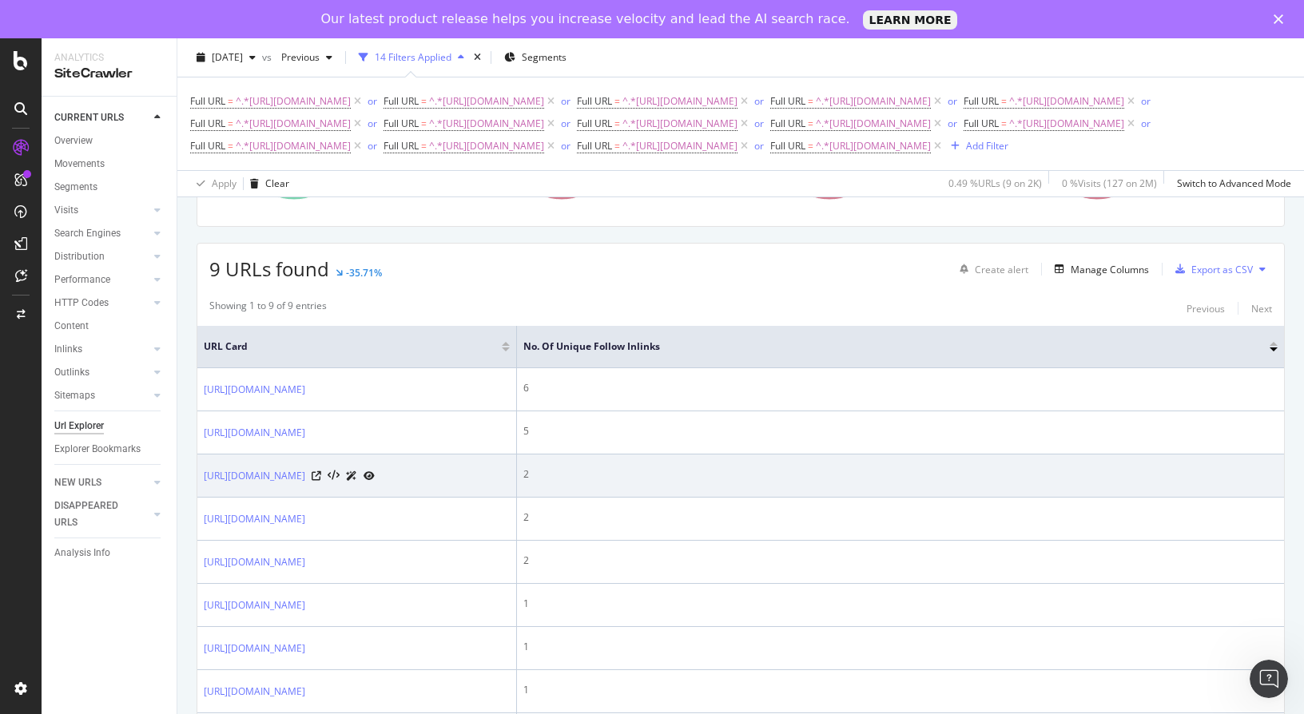
copy link "/guide-achat-immobilier/taux-fixe"
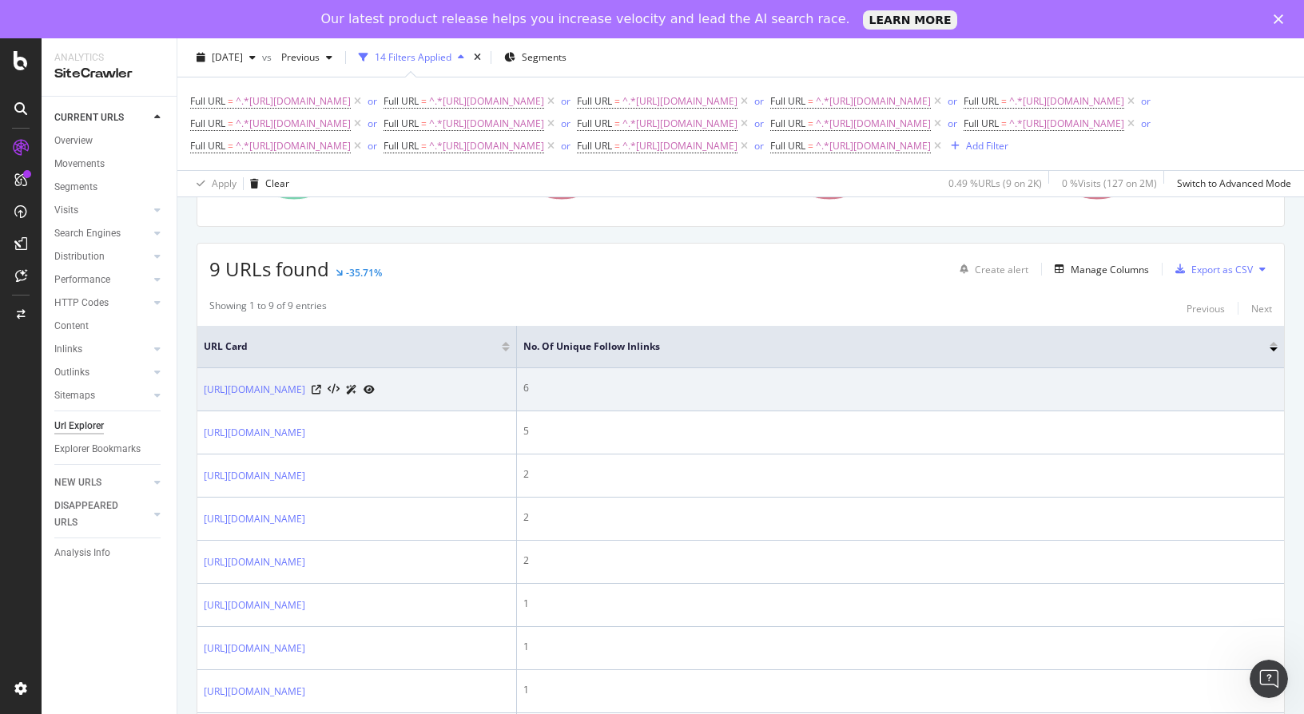
click at [455, 411] on td "https://www.maif.fr/habitation/guide-achat-immobilier/taux-fixe" at bounding box center [357, 389] width 320 height 43
drag, startPoint x: 442, startPoint y: 492, endPoint x: 338, endPoint y: 471, distance: 105.9
click at [338, 398] on div "https://www.maif.fr/habitation/guide-achat-immobilier/taux-fixe" at bounding box center [289, 389] width 171 height 17
copy link "/guide-achat-immobilier/taux-fixe"
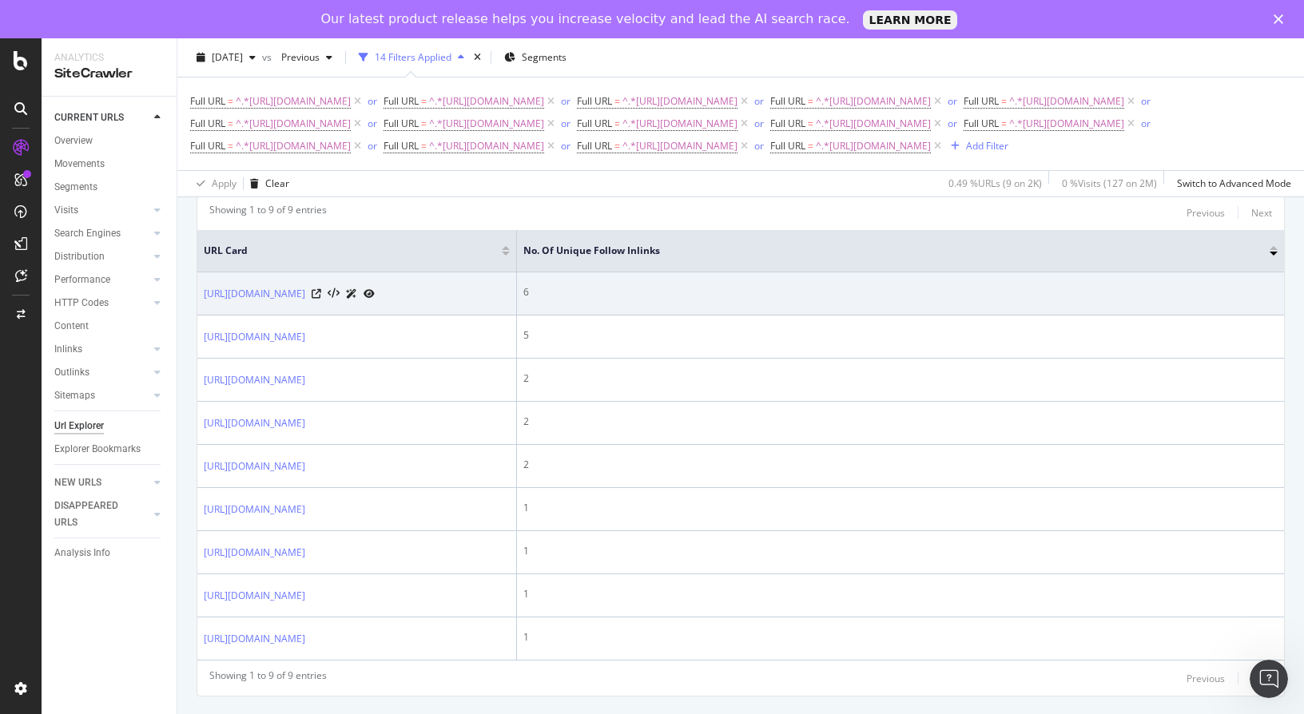
scroll to position [399, 0]
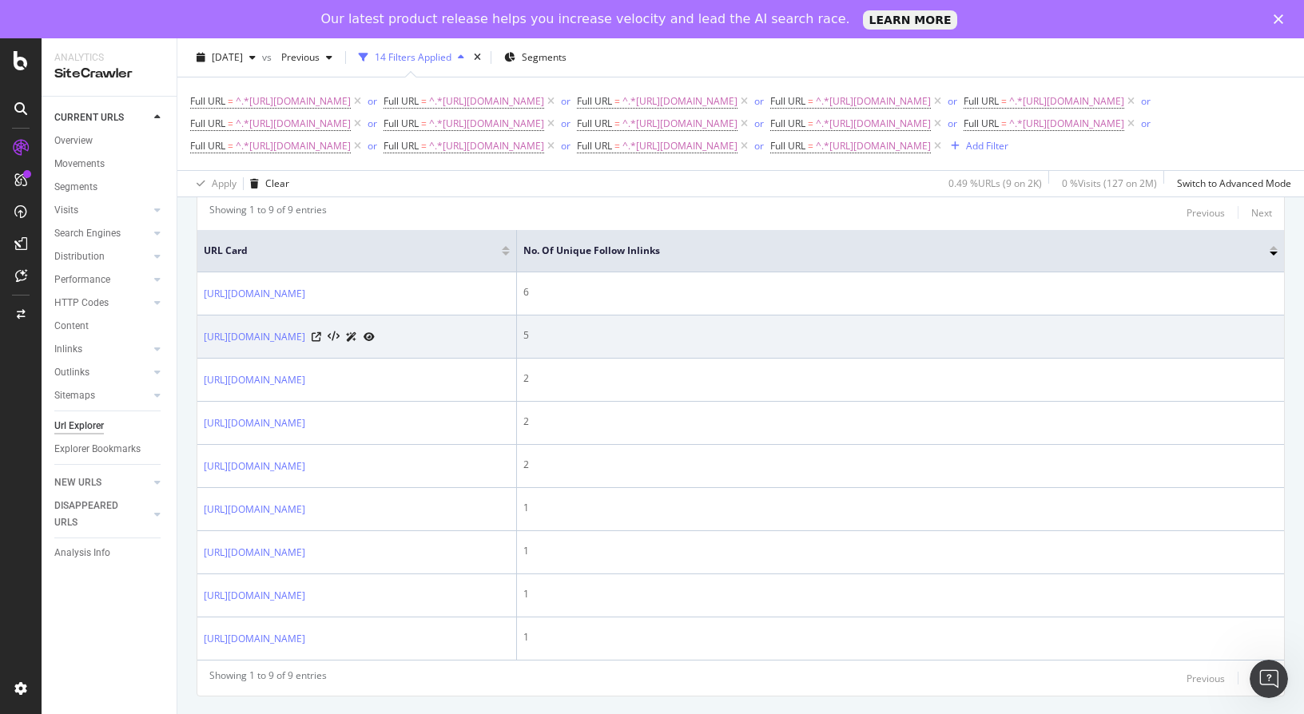
click at [375, 345] on div "[URL][DOMAIN_NAME]" at bounding box center [289, 336] width 171 height 17
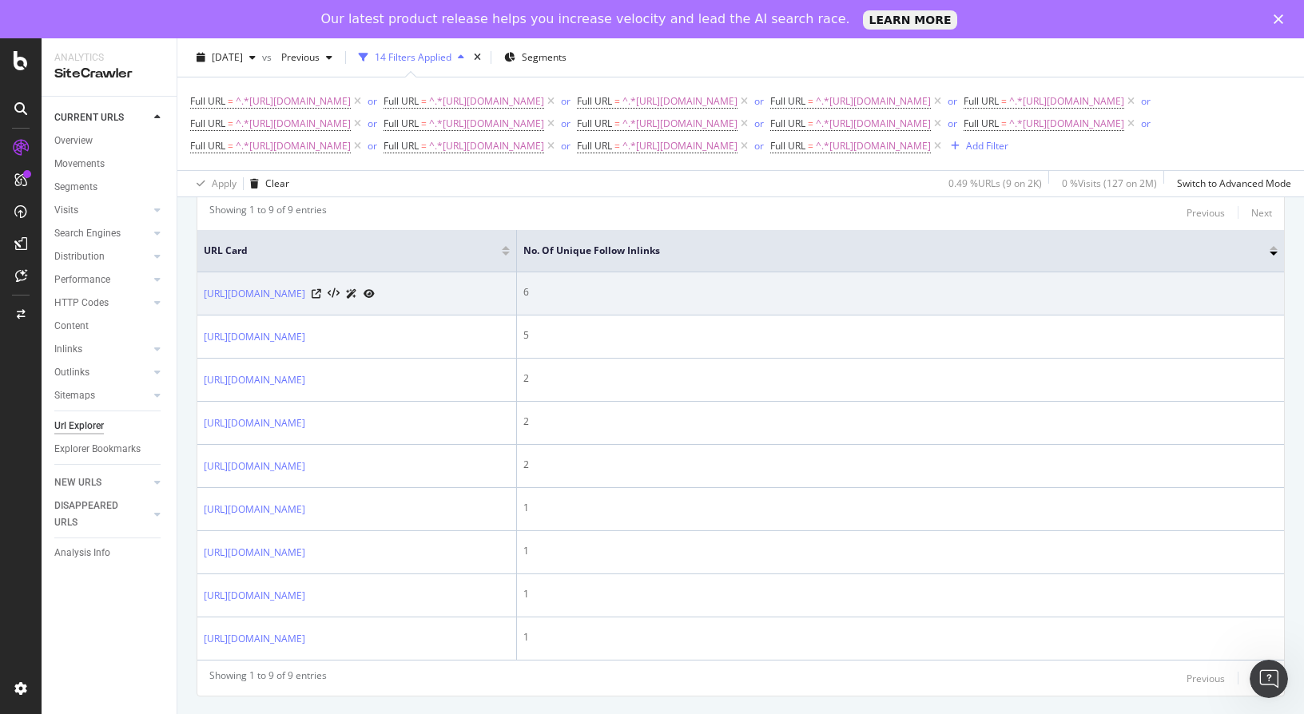
drag, startPoint x: 199, startPoint y: 316, endPoint x: 276, endPoint y: 347, distance: 82.8
click at [276, 316] on td "https://www.maif.fr/habitation/guide-achat-immobilier/taux-fixe" at bounding box center [357, 293] width 320 height 43
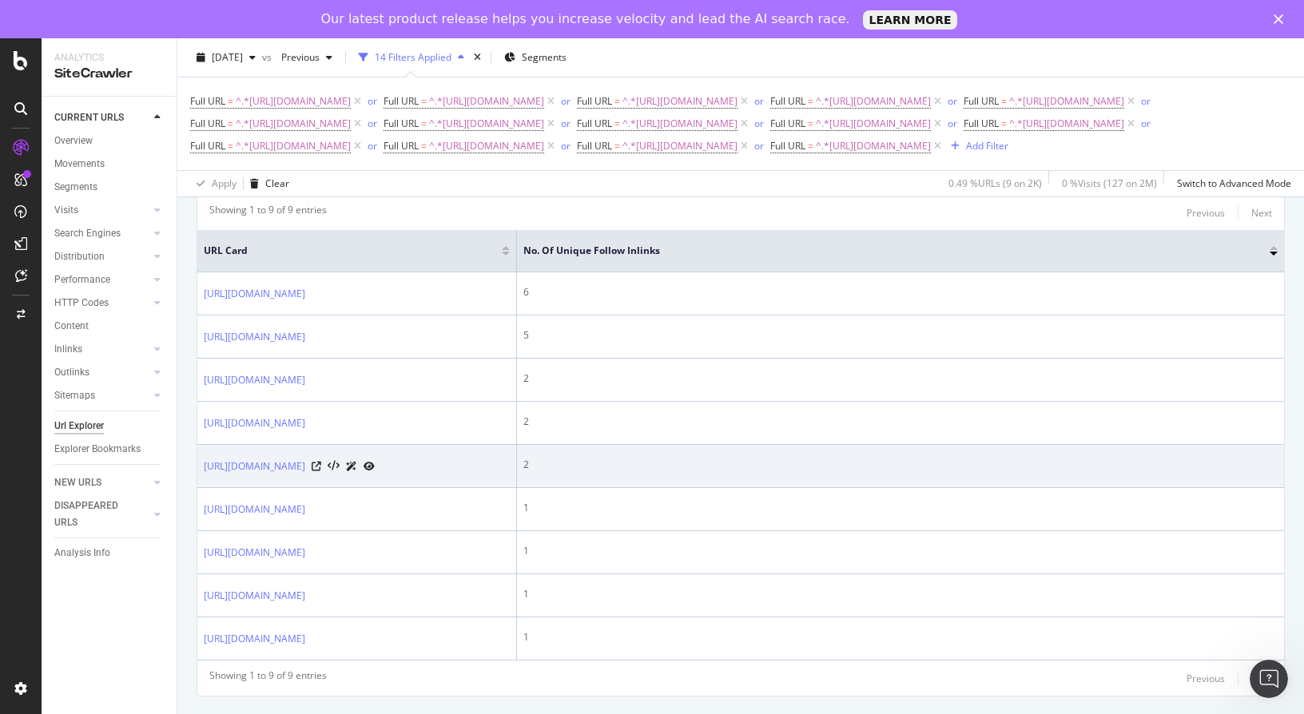
copy link "https://www.maif.fr/habitation/guide-achat-immobilier/taux-fixe"
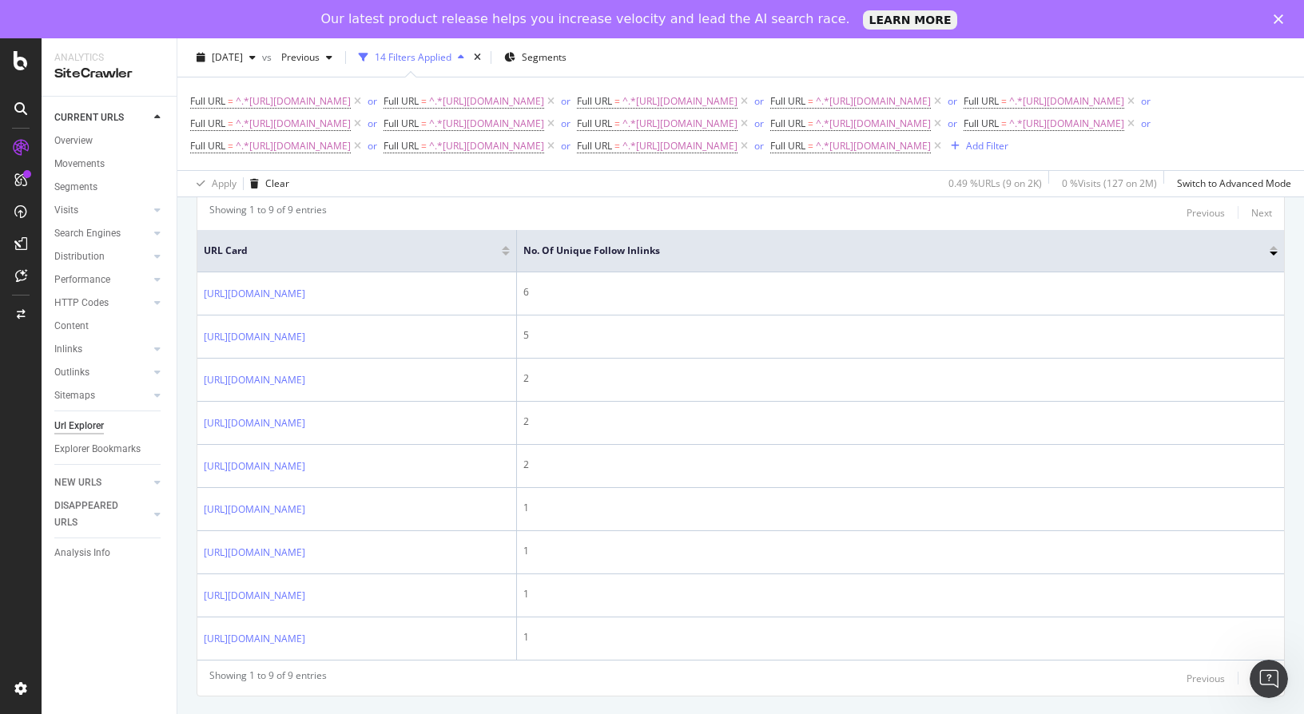
click at [196, 372] on div "URLs Crawled By Botify By pagetype Chart (by Value) Table Expand Export as CSV …" at bounding box center [740, 337] width 1126 height 831
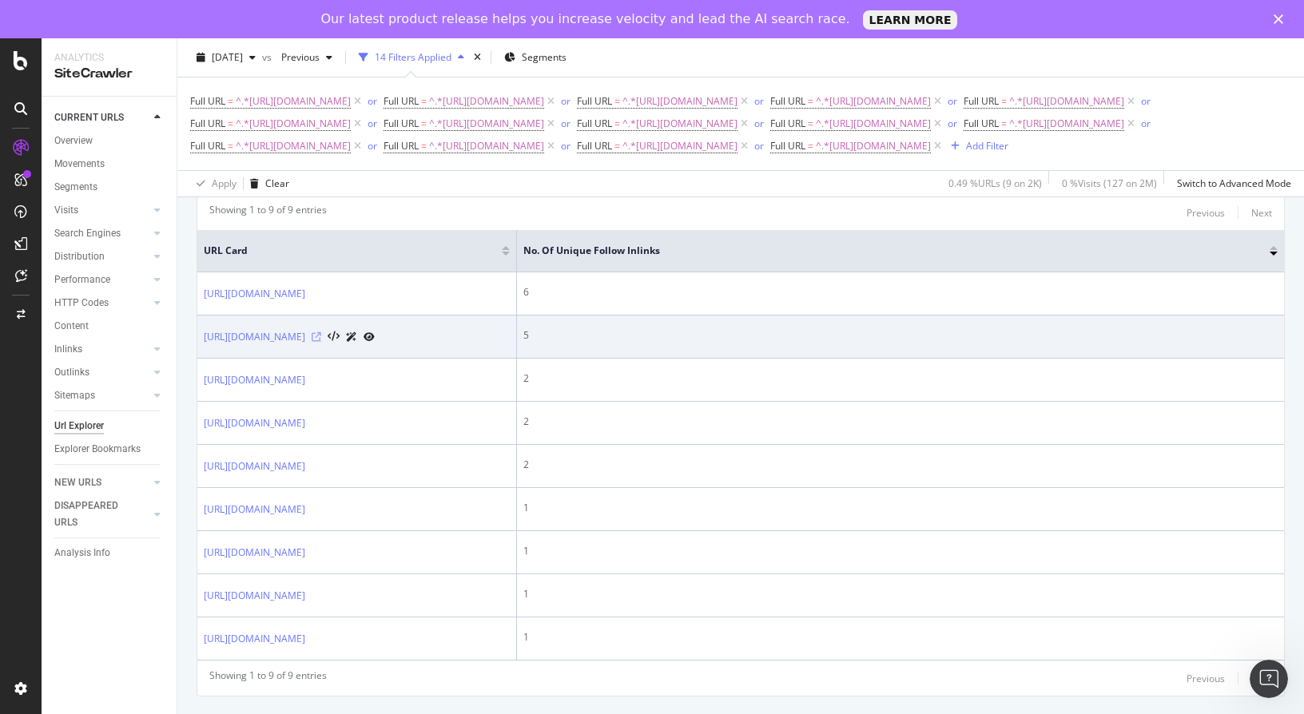
click at [321, 342] on icon at bounding box center [317, 337] width 10 height 10
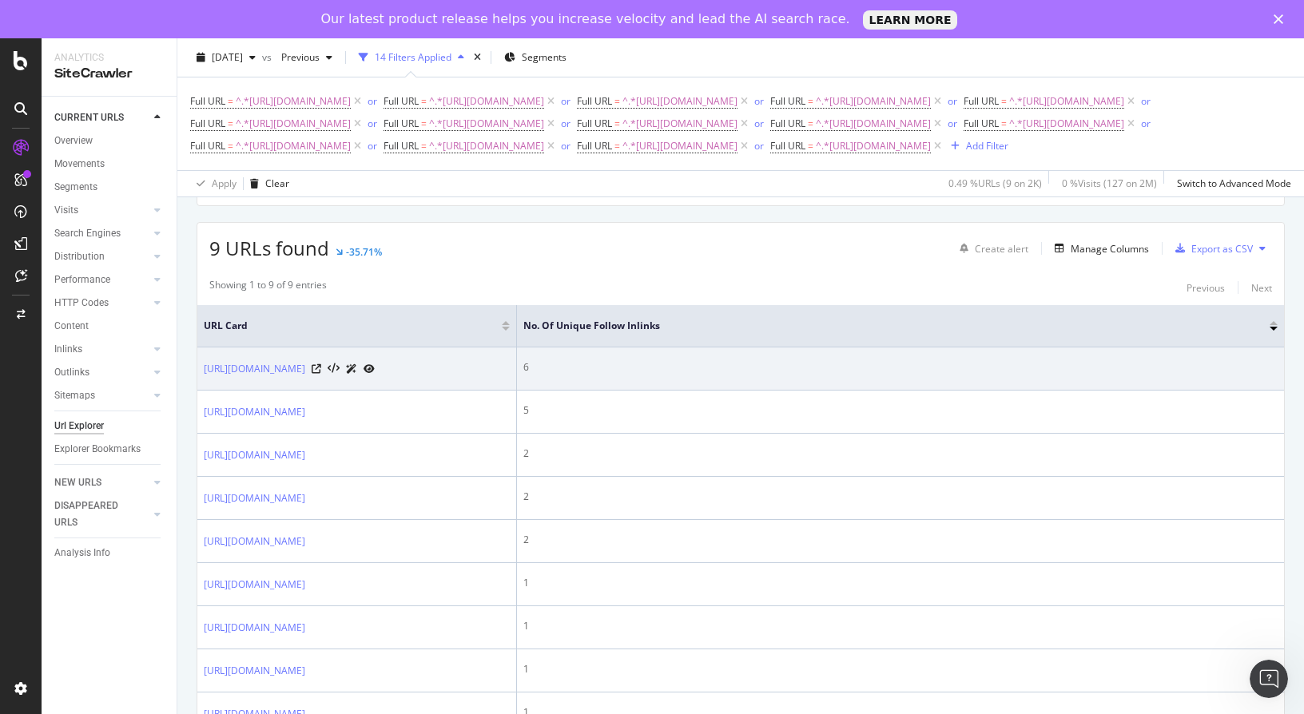
scroll to position [240, 0]
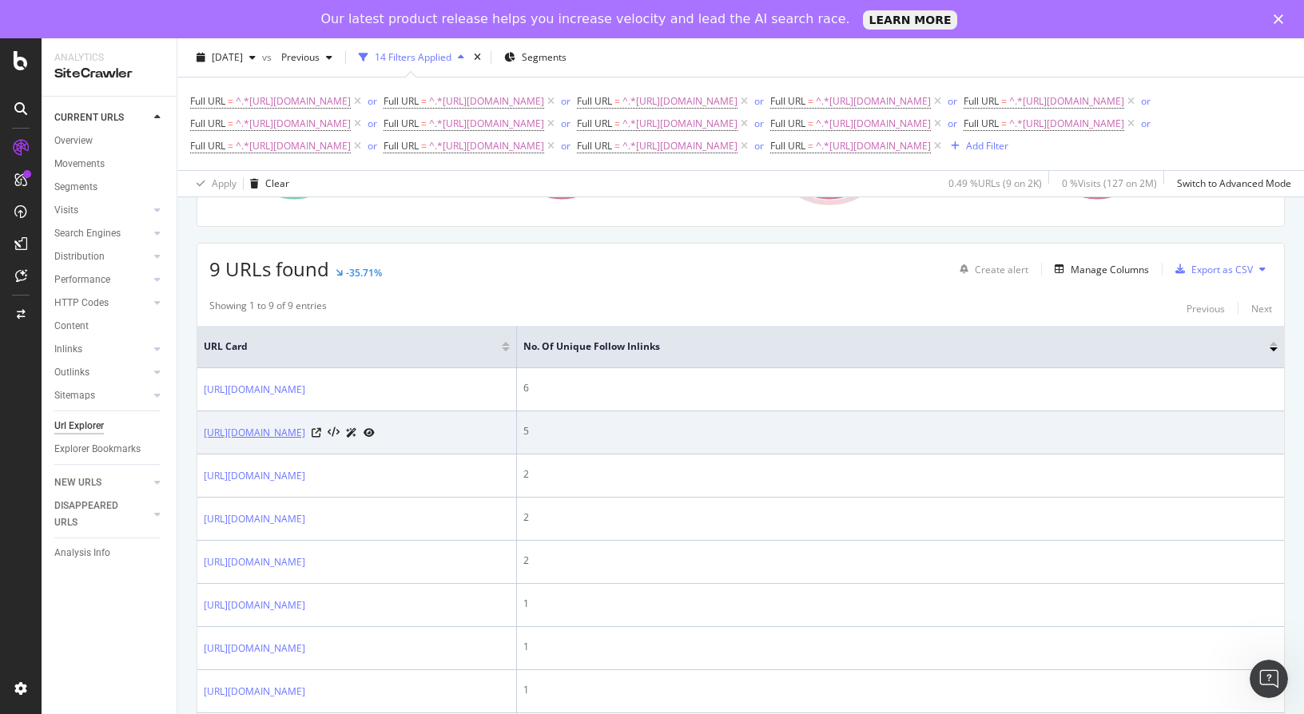
drag, startPoint x: 192, startPoint y: 538, endPoint x: 244, endPoint y: 554, distance: 54.3
click at [244, 554] on div "URLs Crawled By Botify By pagetype Chart (by Value) Table Expand Export as CSV …" at bounding box center [740, 433] width 1126 height 831
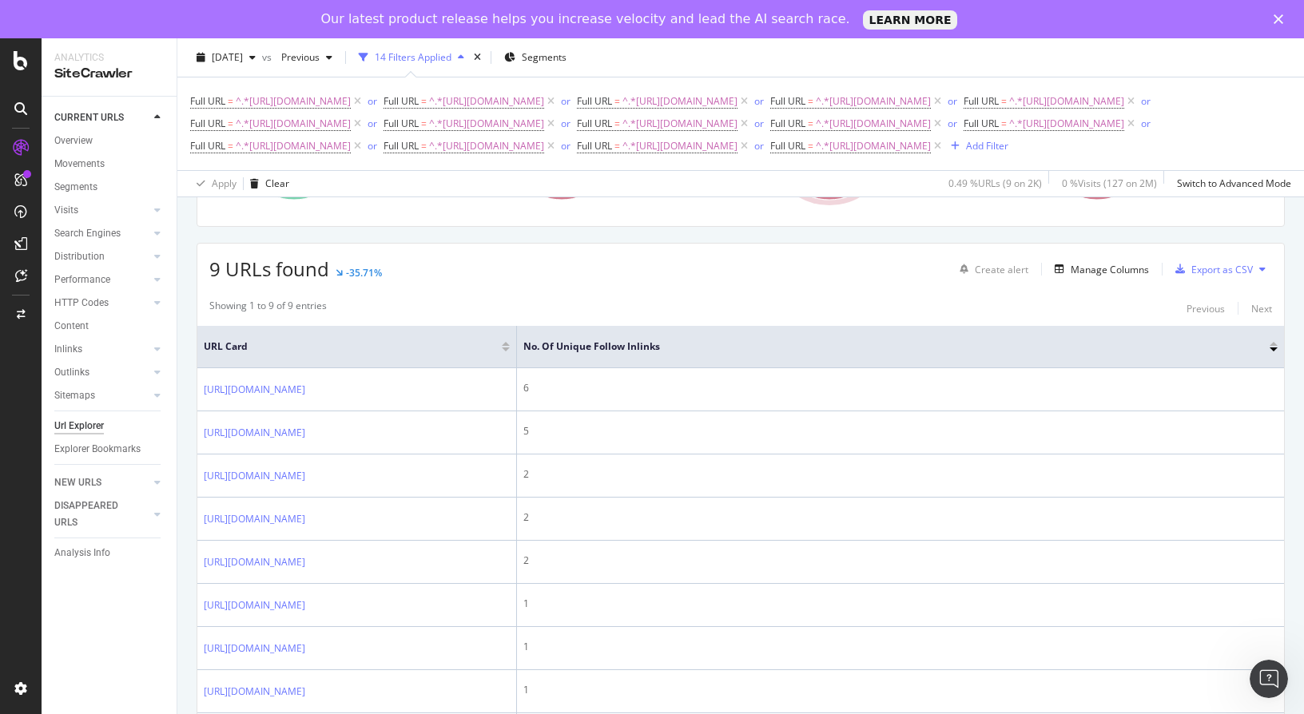
drag, startPoint x: 244, startPoint y: 554, endPoint x: 159, endPoint y: 566, distance: 85.5
click at [159, 566] on div "CURRENT URLS Overview Movements Segments Visits Analysis Orphan URLs Search Eng…" at bounding box center [109, 425] width 135 height 656
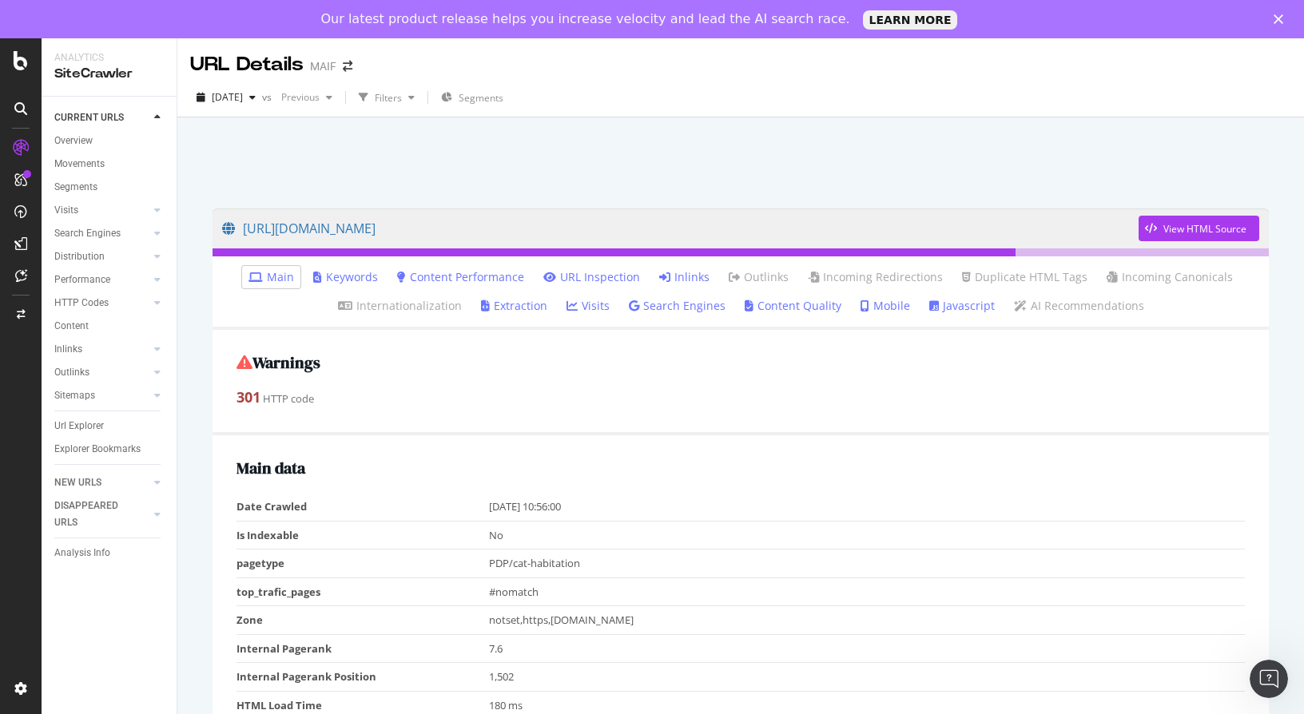
click at [684, 281] on link "Inlinks" at bounding box center [684, 277] width 50 height 16
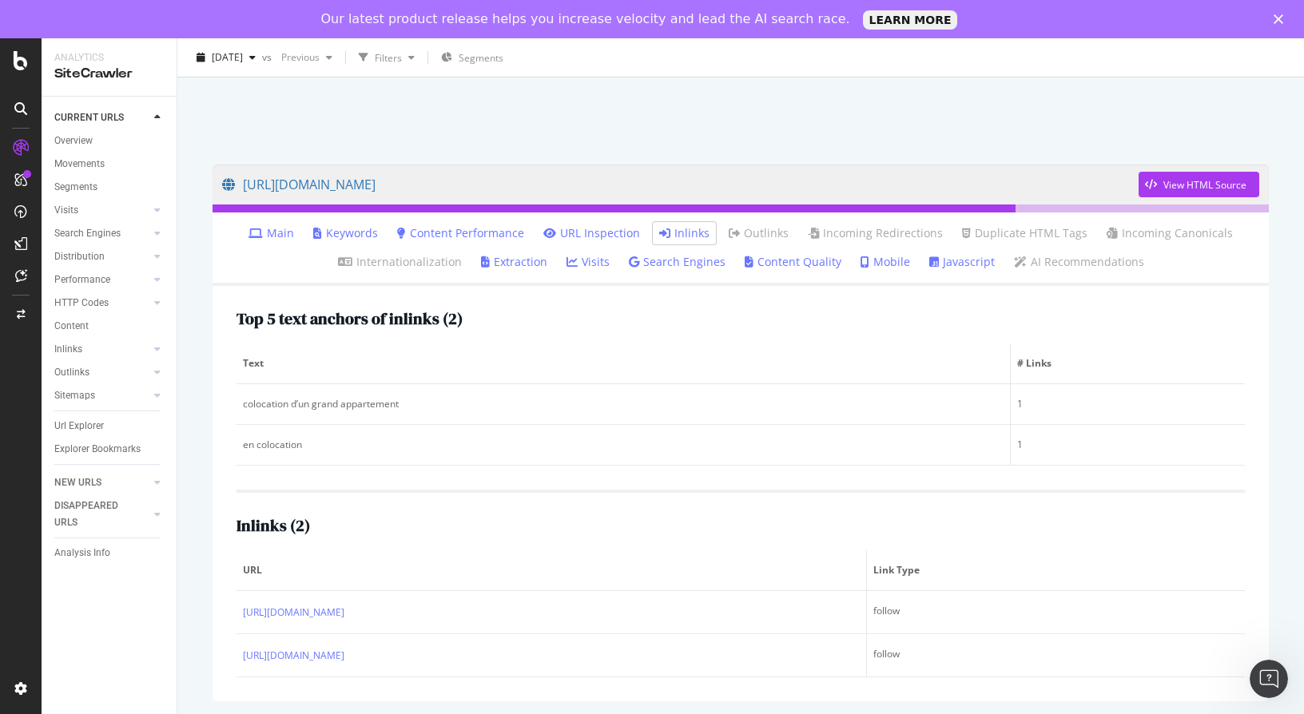
scroll to position [65, 0]
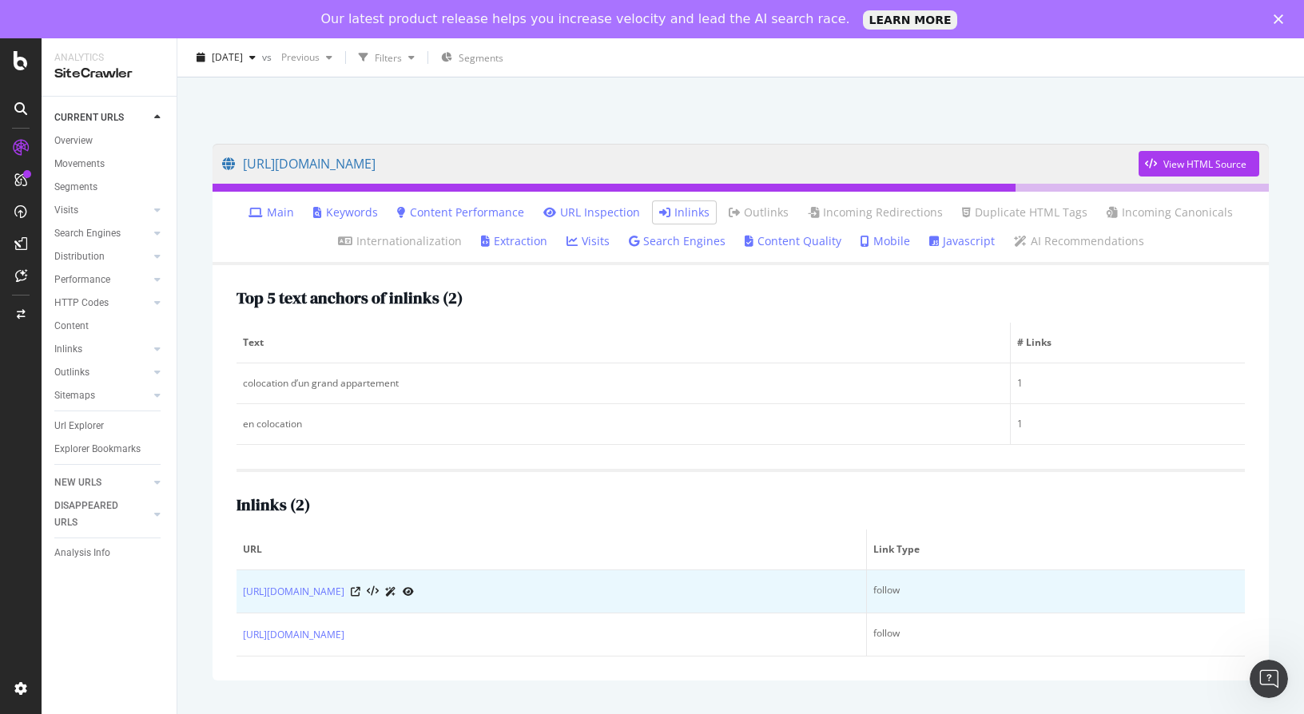
click at [414, 597] on div at bounding box center [382, 591] width 63 height 17
click at [360, 593] on icon at bounding box center [356, 592] width 10 height 10
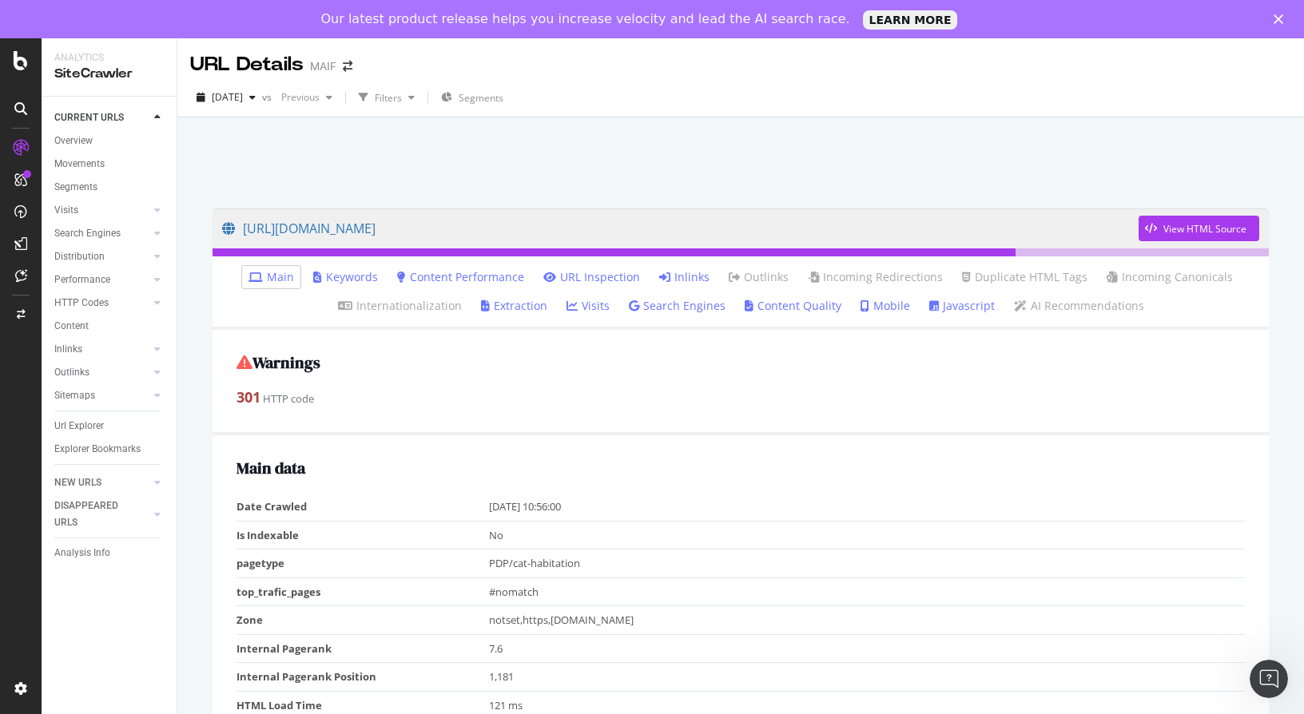
click at [667, 280] on icon at bounding box center [664, 277] width 11 height 11
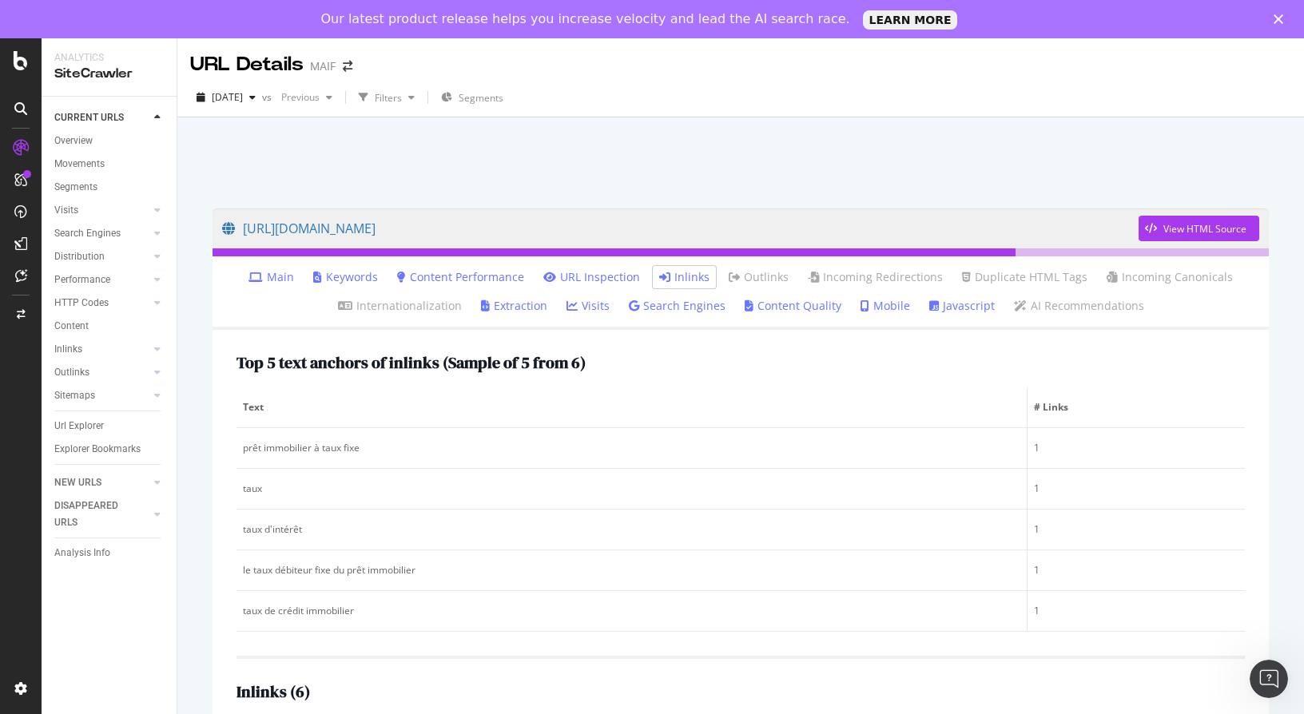
click at [585, 165] on div at bounding box center [740, 159] width 1088 height 68
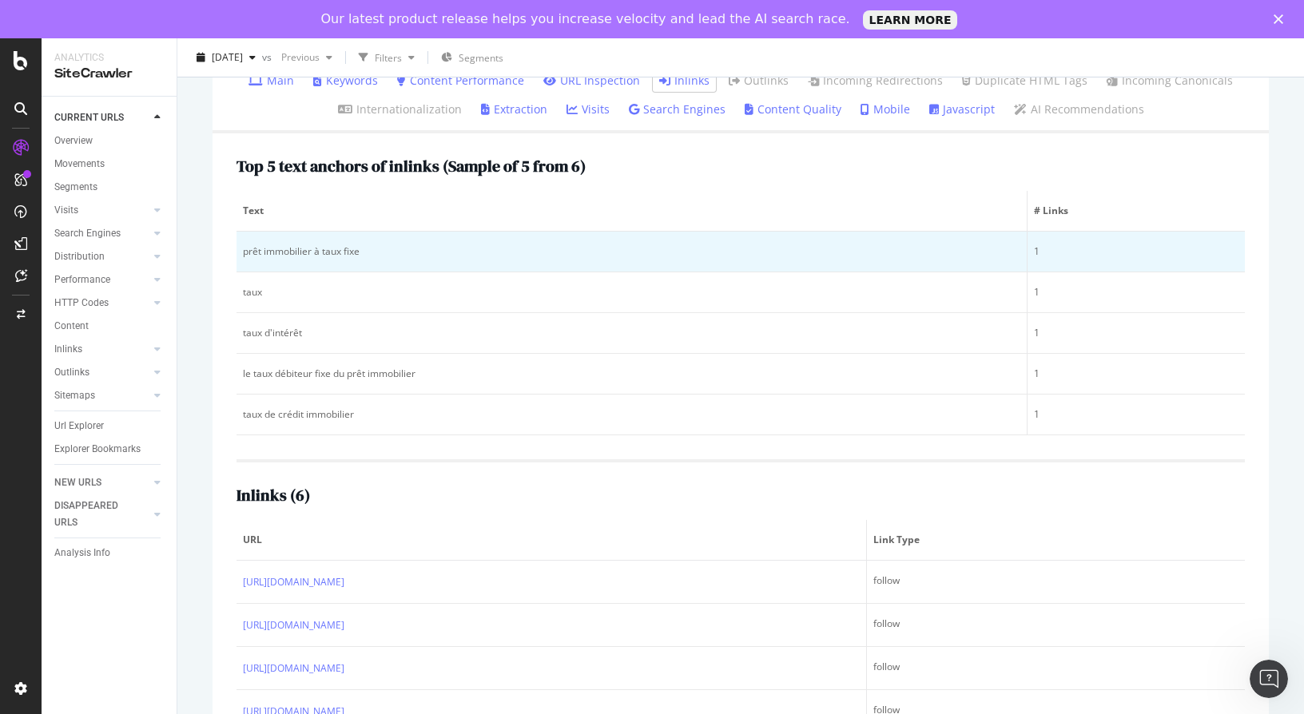
scroll to position [224, 0]
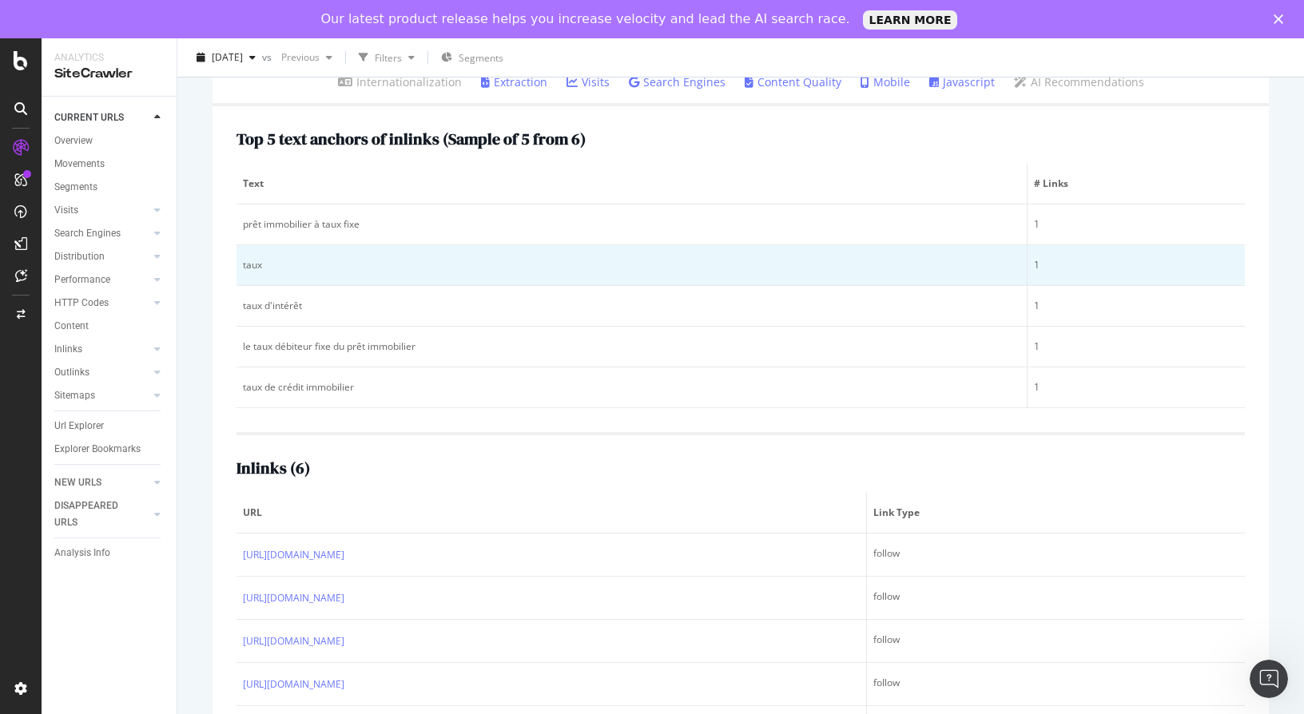
click at [248, 265] on div "taux" at bounding box center [631, 265] width 777 height 14
drag, startPoint x: 248, startPoint y: 265, endPoint x: 314, endPoint y: 280, distance: 67.1
click at [314, 280] on td "taux" at bounding box center [631, 265] width 791 height 41
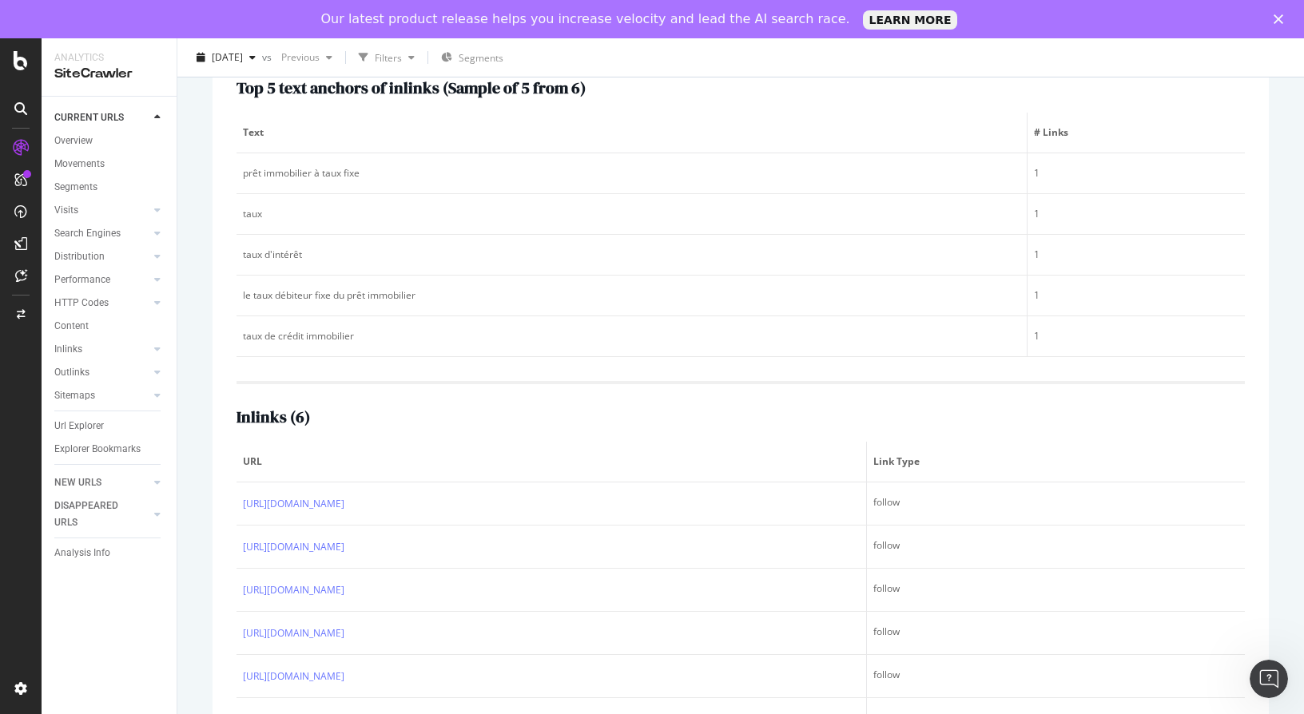
scroll to position [304, 0]
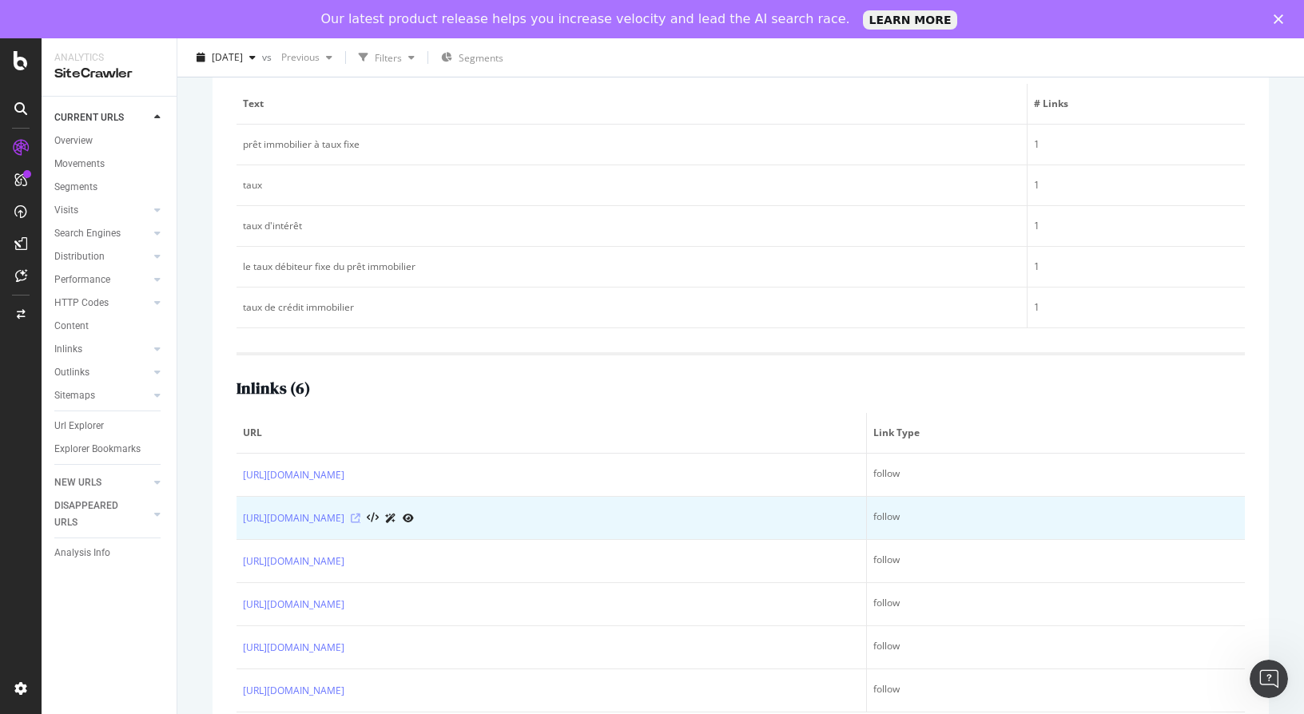
click at [360, 521] on icon at bounding box center [356, 519] width 10 height 10
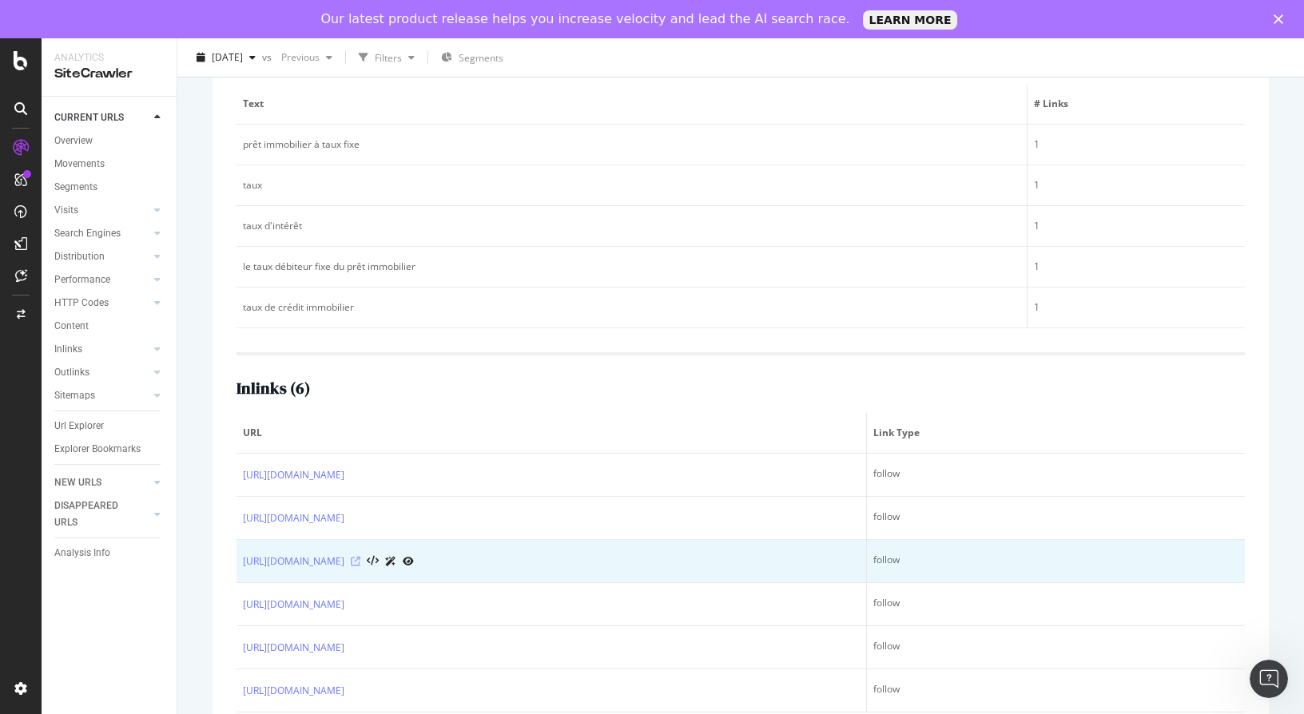
click at [360, 558] on icon at bounding box center [356, 562] width 10 height 10
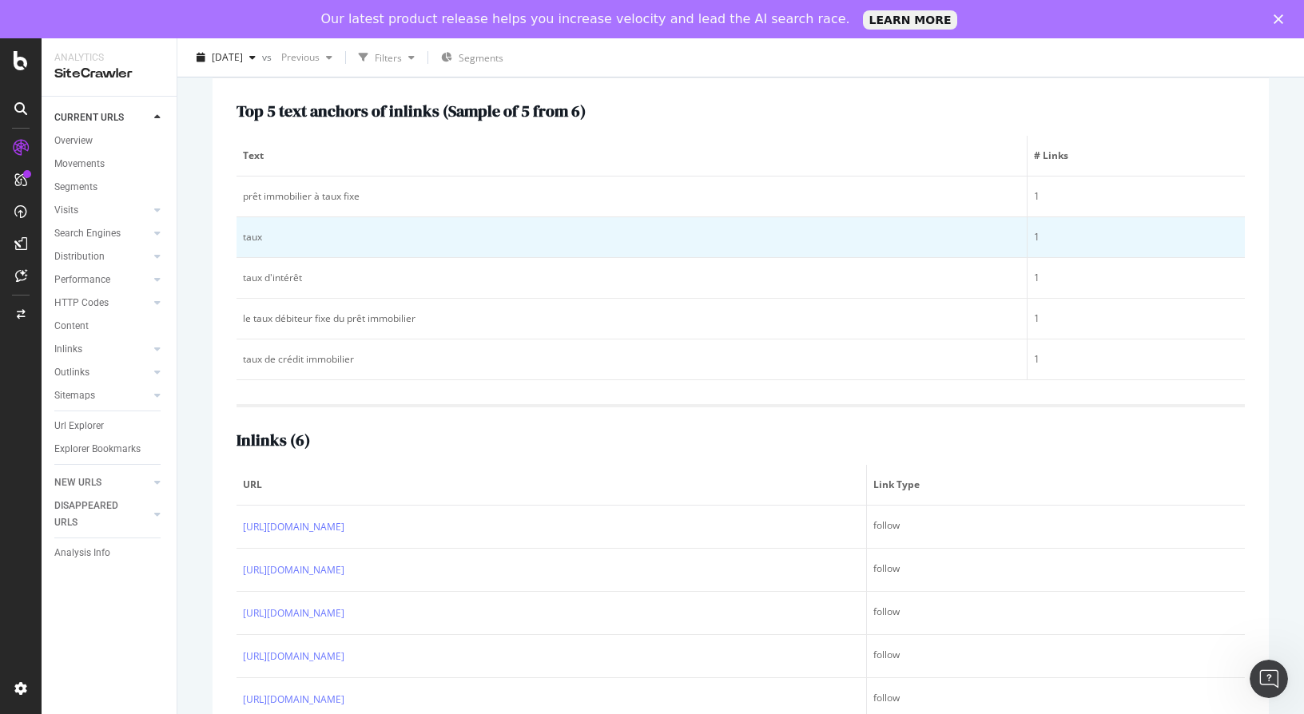
scroll to position [224, 0]
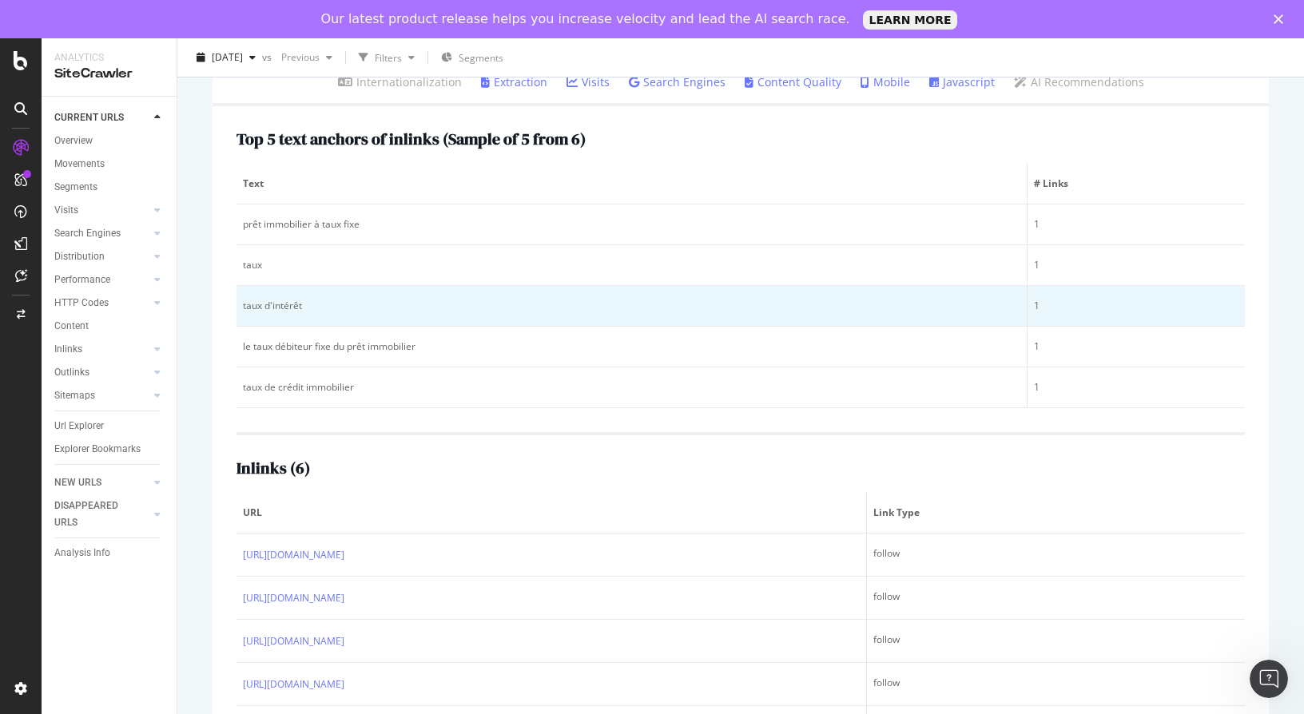
click at [247, 306] on div "taux d'intérêt" at bounding box center [631, 306] width 777 height 14
drag, startPoint x: 247, startPoint y: 306, endPoint x: 288, endPoint y: 305, distance: 41.5
click at [288, 305] on div "taux d'intérêt" at bounding box center [631, 306] width 777 height 14
copy div "taux d'intérêt"
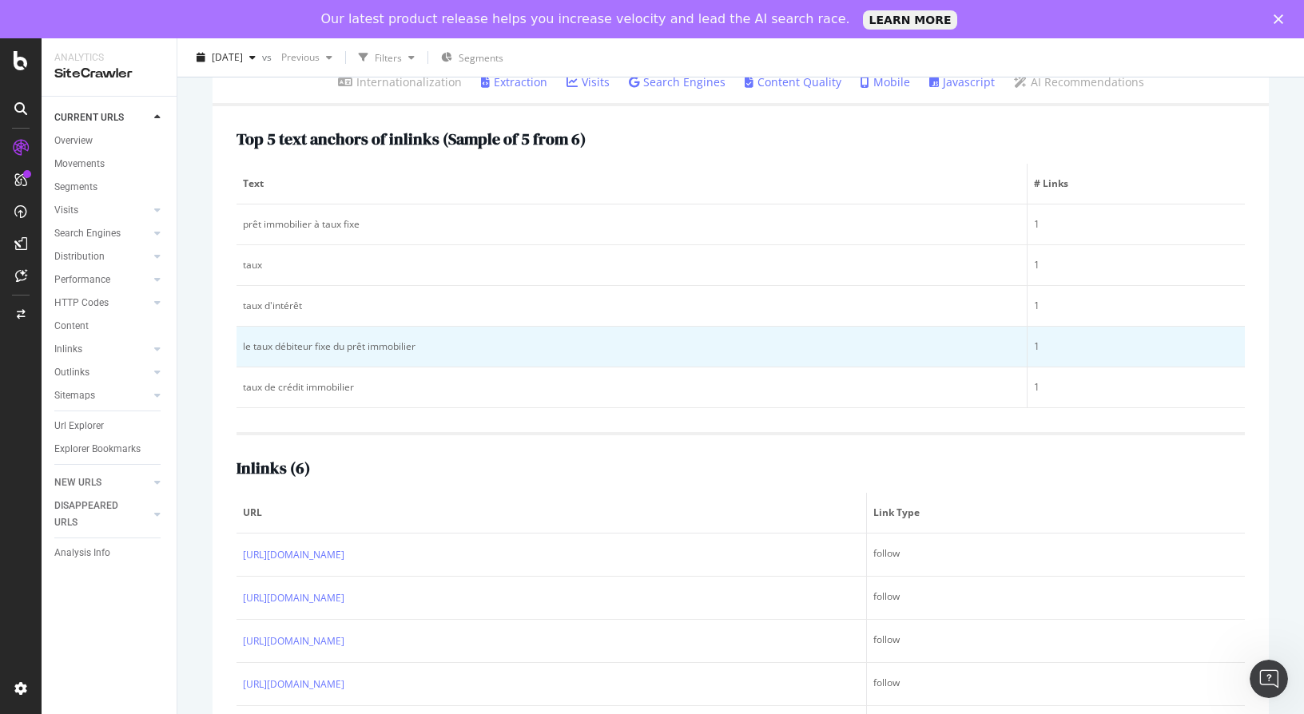
click at [246, 346] on div "le taux débiteur fixe du prêt immobilier" at bounding box center [631, 346] width 777 height 14
drag, startPoint x: 246, startPoint y: 346, endPoint x: 392, endPoint y: 347, distance: 146.2
click at [392, 347] on div "le taux débiteur fixe du prêt immobilier" at bounding box center [631, 346] width 777 height 14
copy div "le taux débiteur fixe du prêt immobilier"
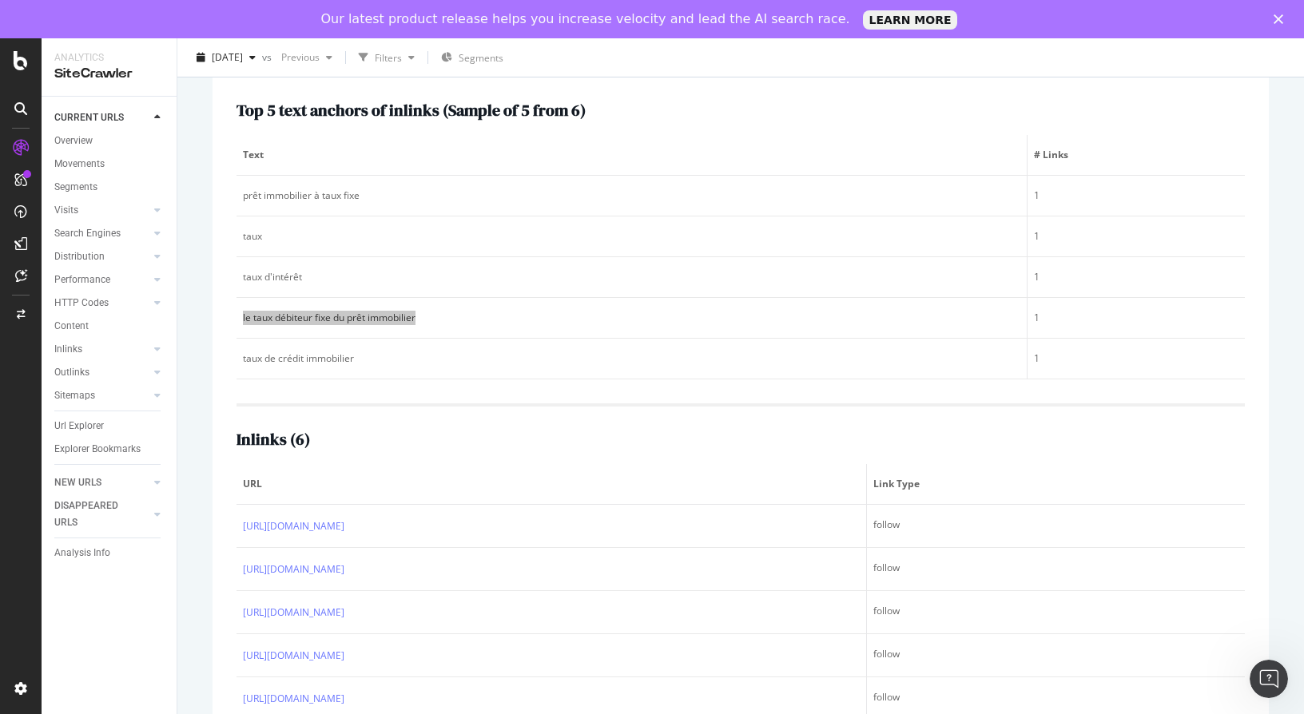
scroll to position [304, 0]
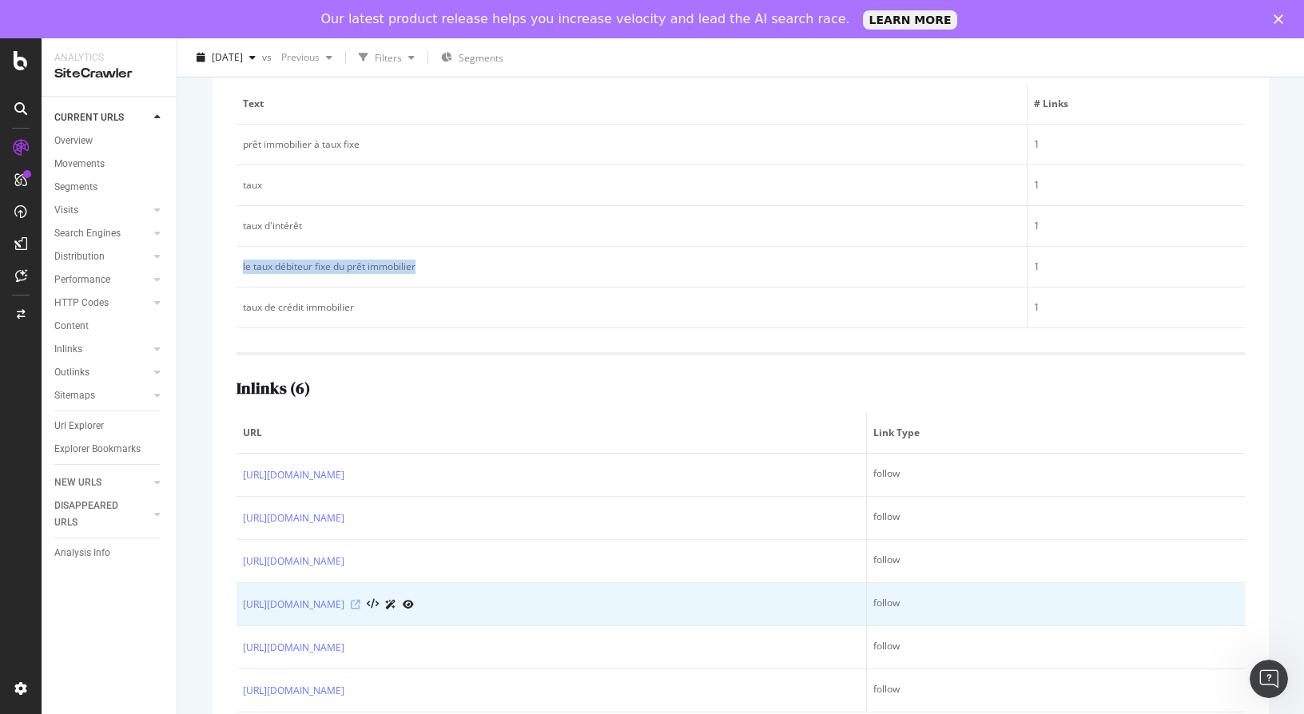
click at [360, 606] on icon at bounding box center [356, 605] width 10 height 10
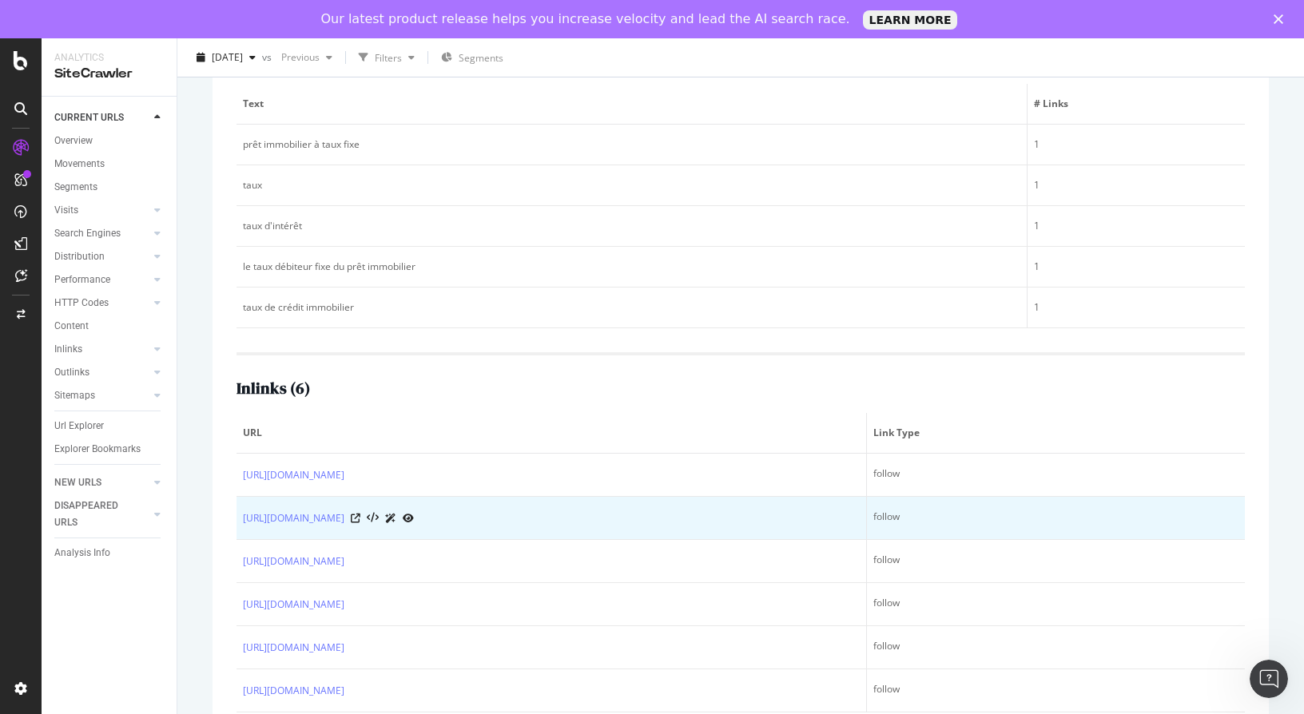
click at [414, 518] on div at bounding box center [382, 518] width 63 height 17
click at [360, 517] on icon at bounding box center [356, 519] width 10 height 10
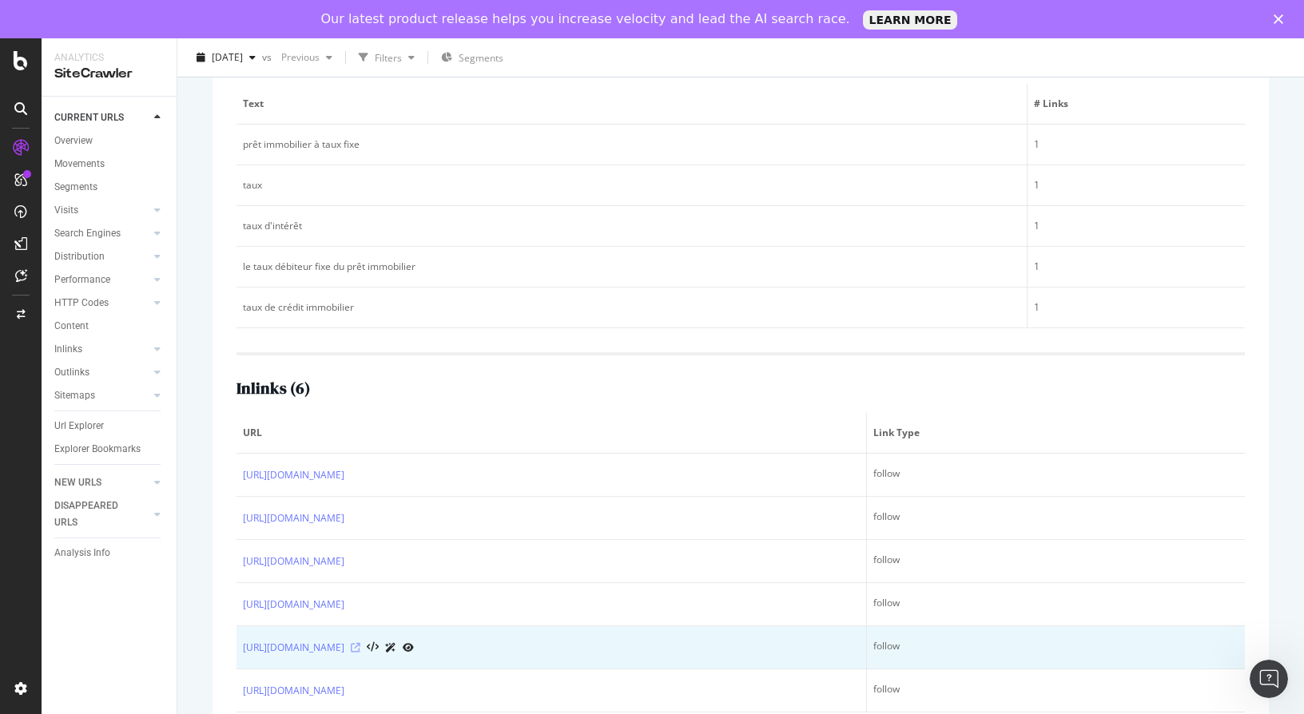
click at [360, 649] on icon at bounding box center [356, 648] width 10 height 10
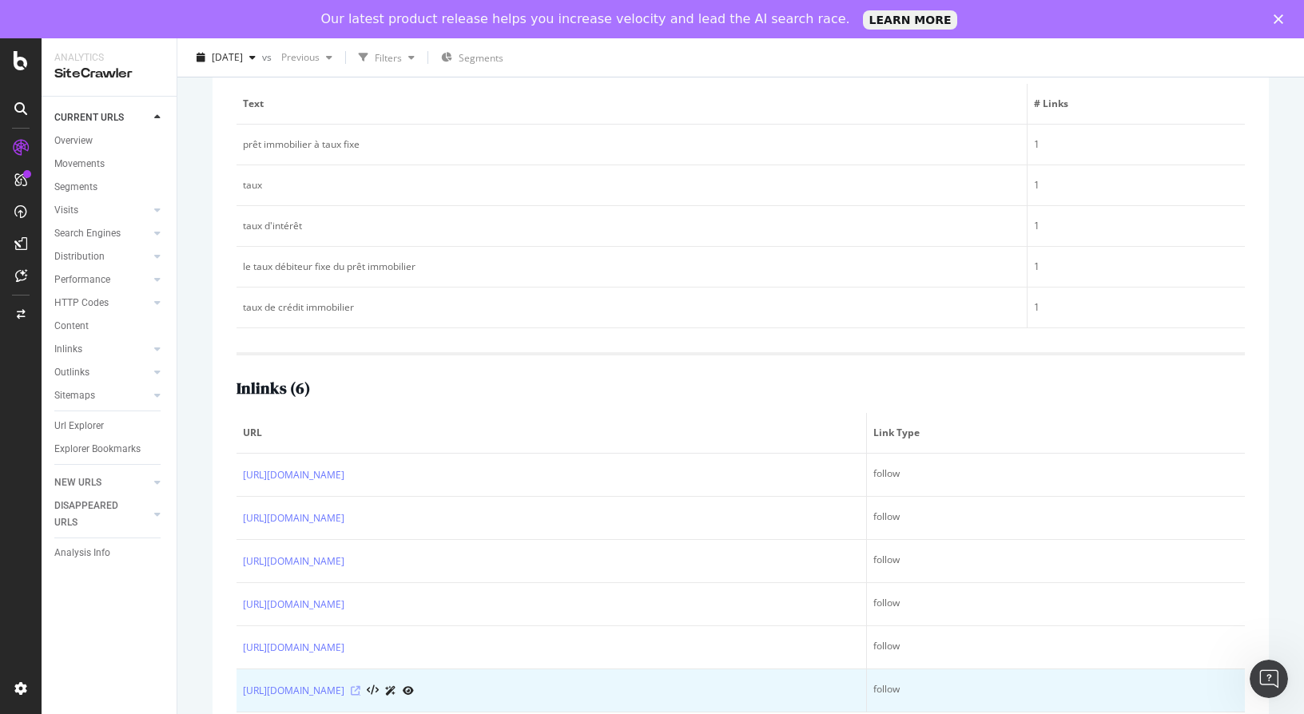
click at [360, 690] on icon at bounding box center [356, 691] width 10 height 10
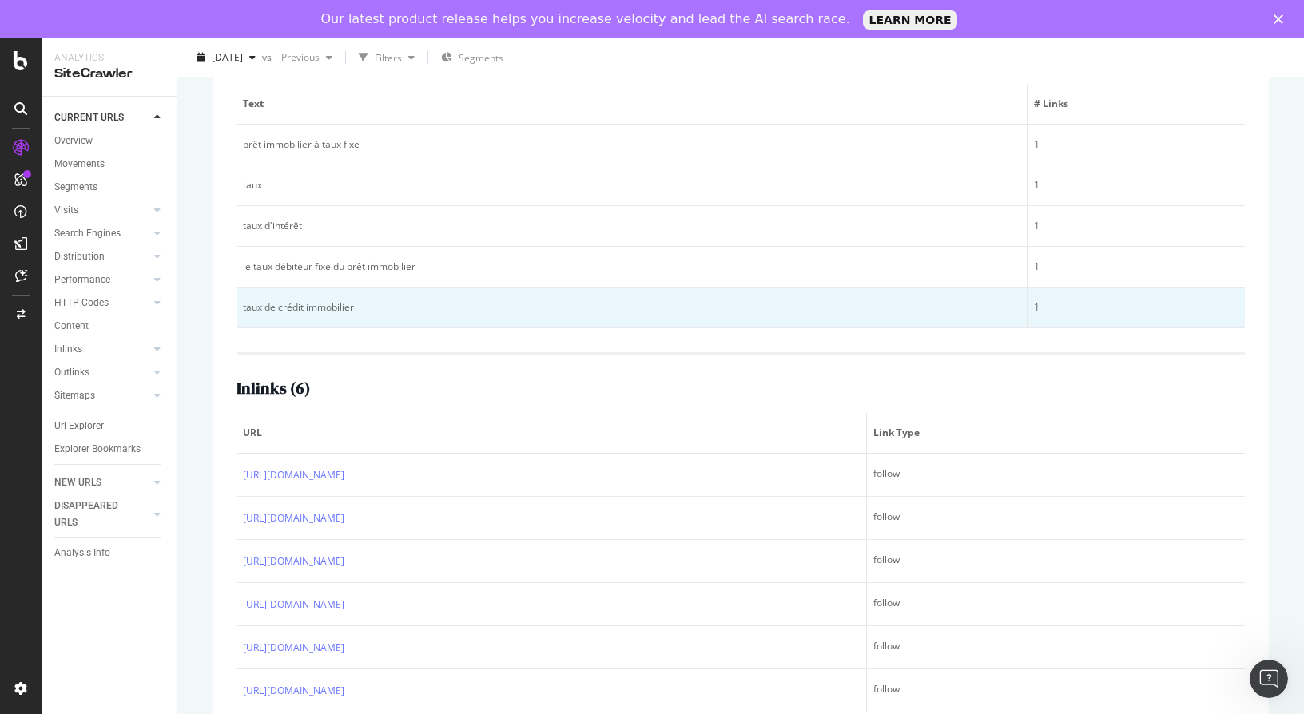
scroll to position [0, 0]
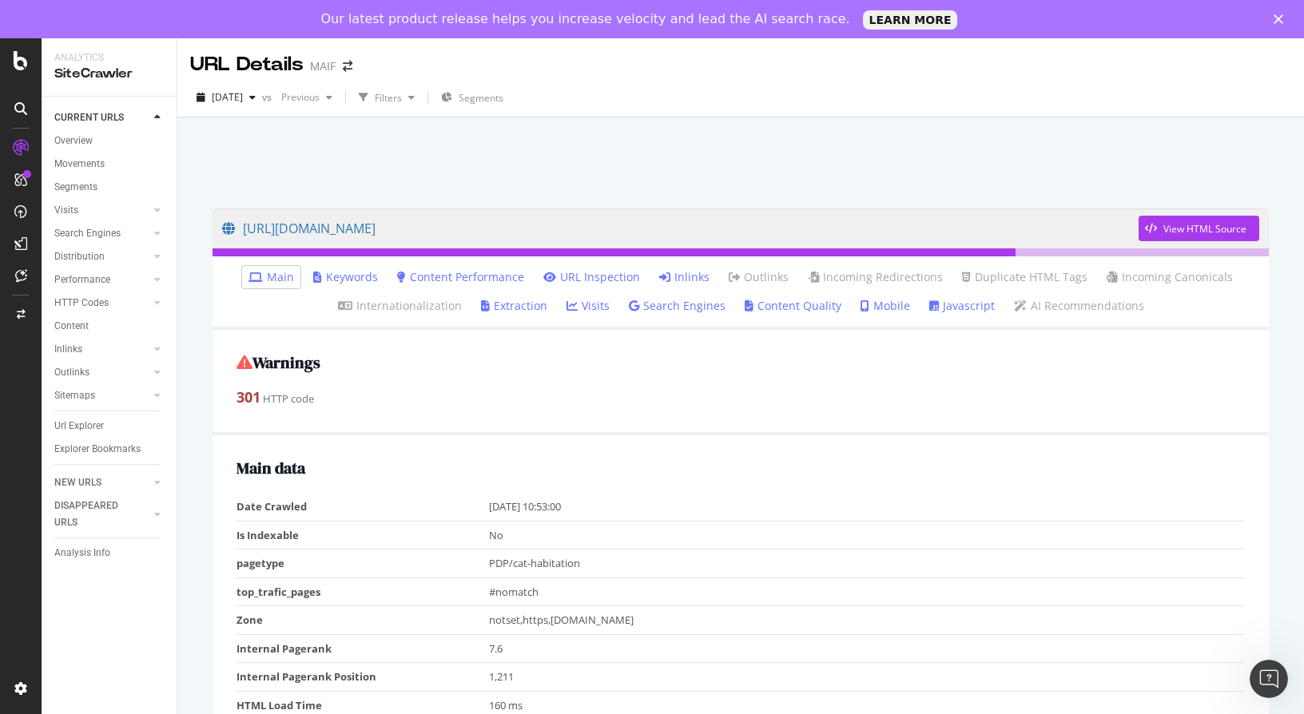
click at [679, 278] on link "Inlinks" at bounding box center [684, 277] width 50 height 16
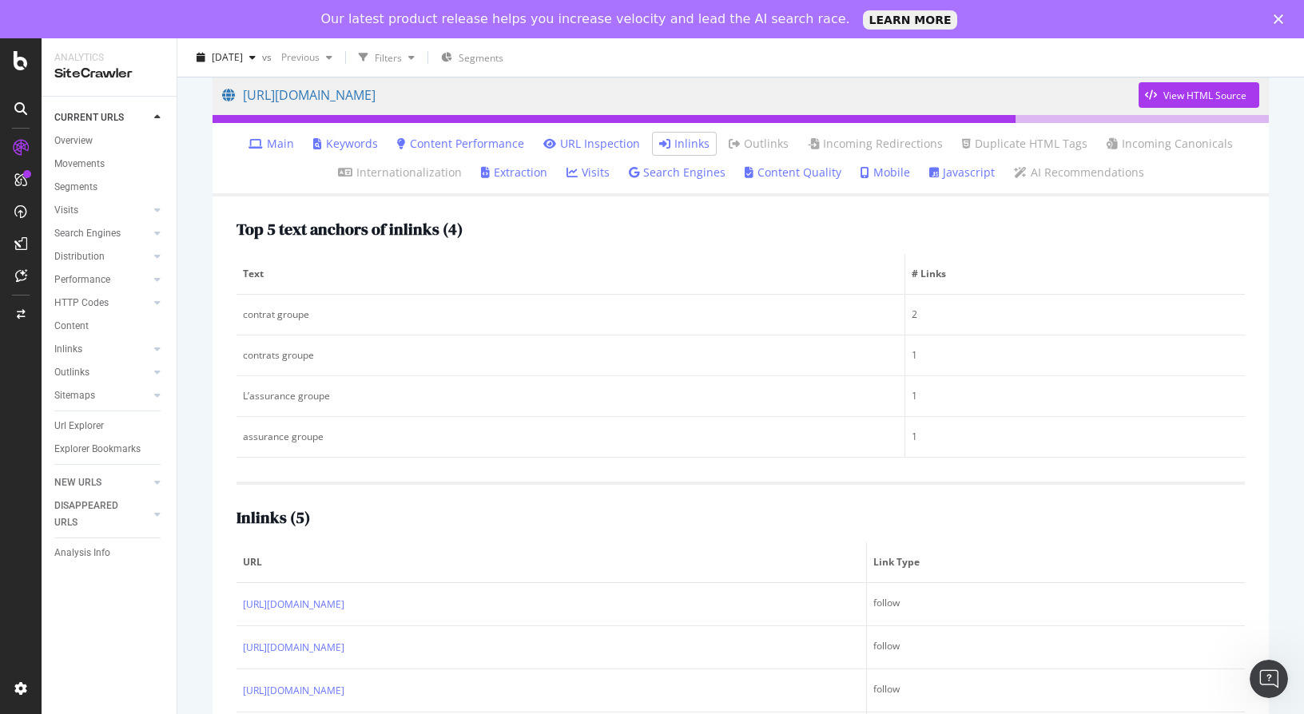
scroll to position [220, 0]
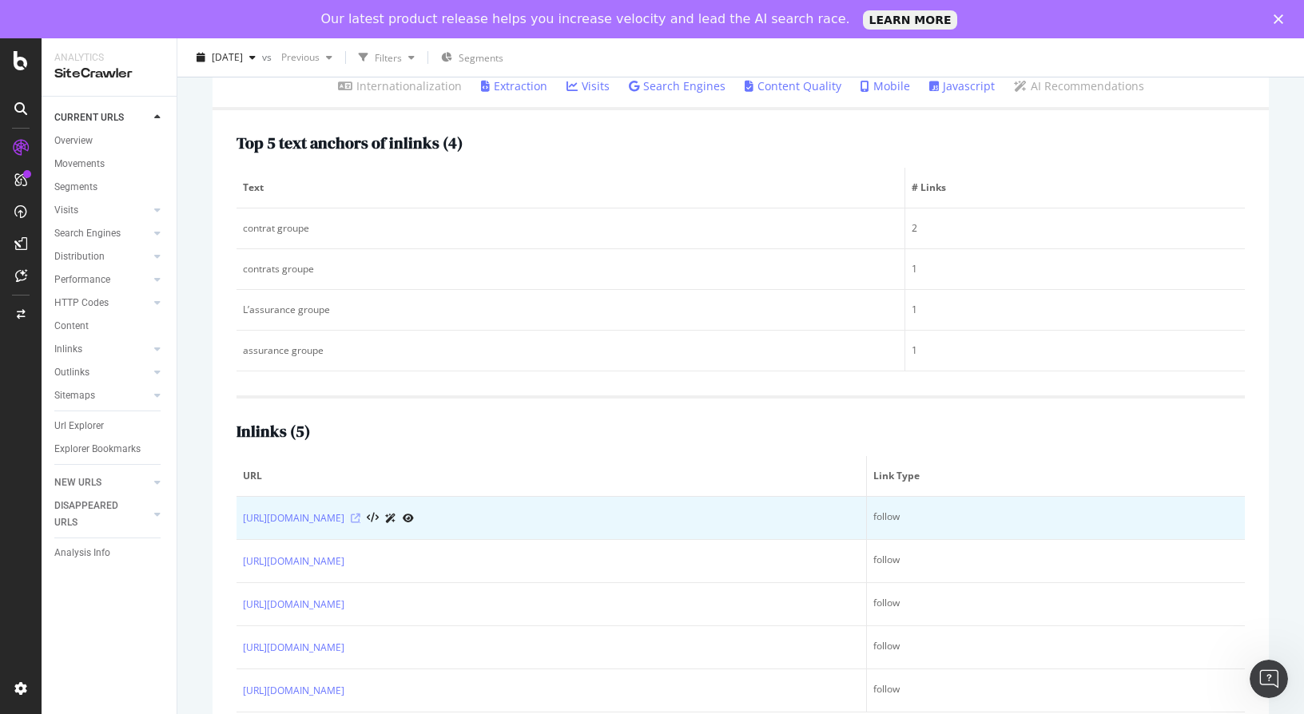
click at [360, 518] on icon at bounding box center [356, 519] width 10 height 10
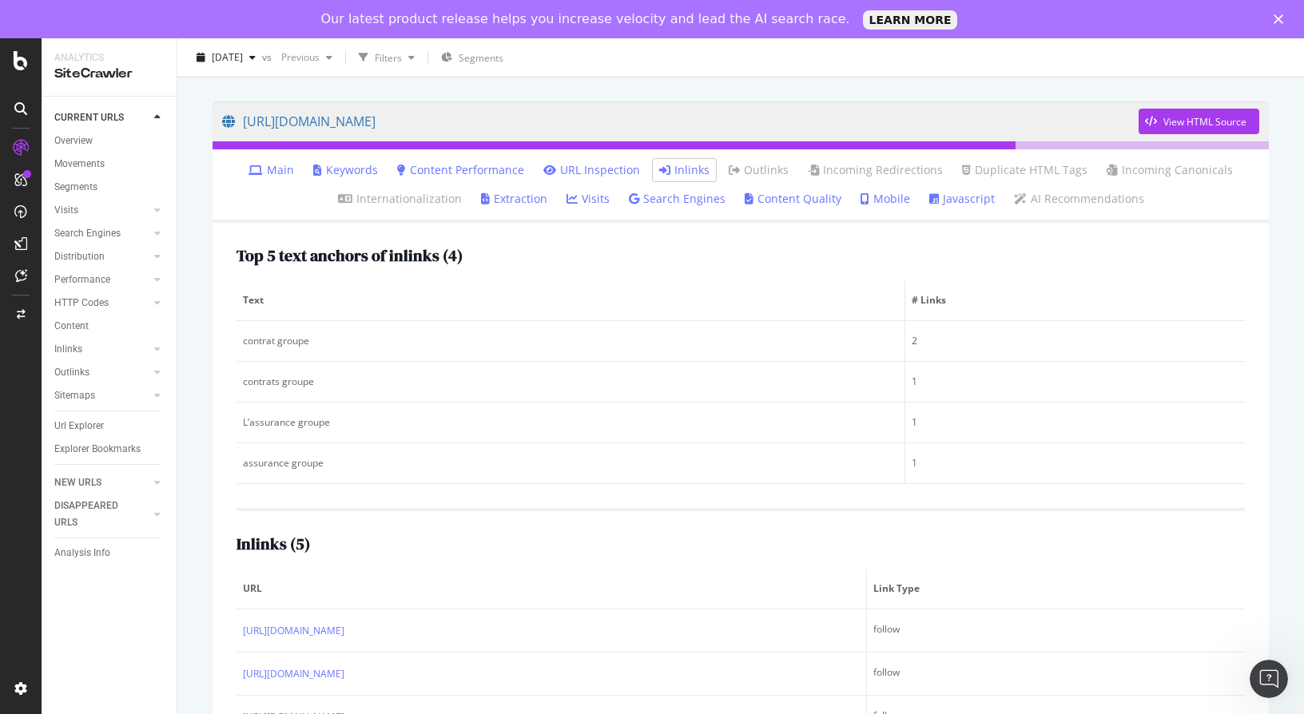
scroll to position [0, 0]
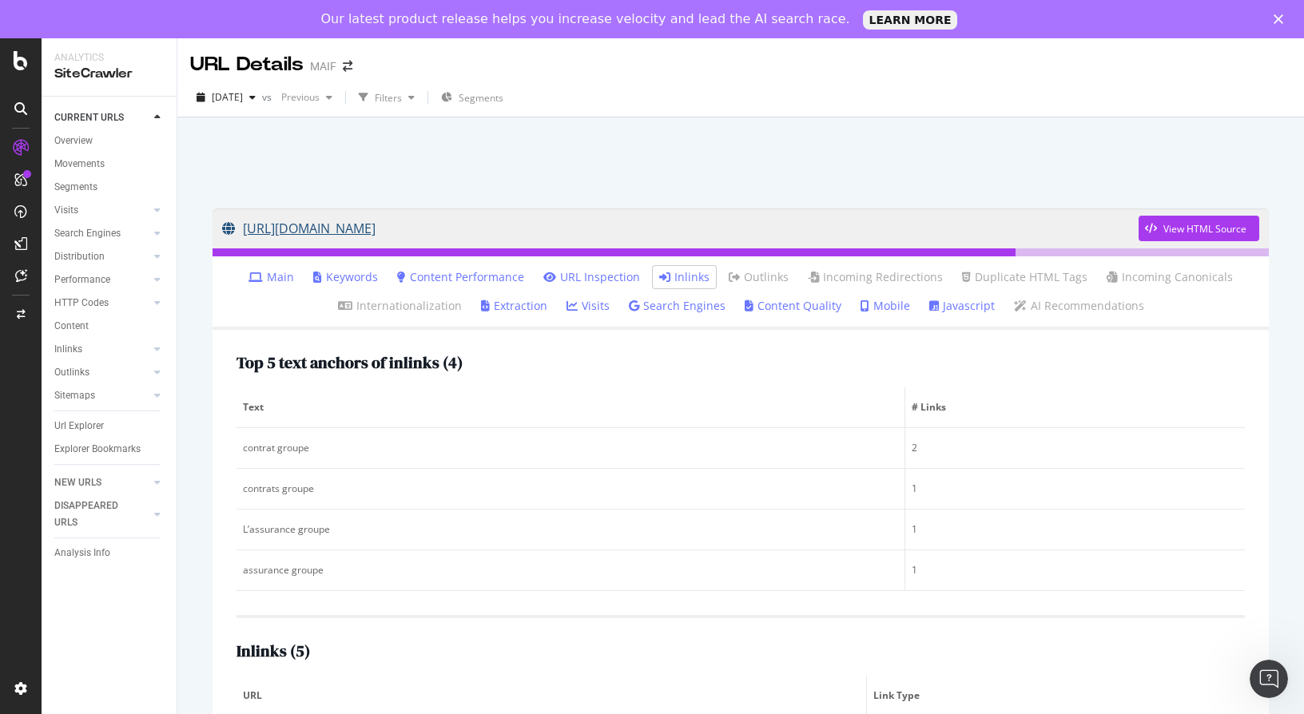
drag, startPoint x: 210, startPoint y: 228, endPoint x: 604, endPoint y: 235, distance: 393.9
click at [604, 235] on div "[URL][DOMAIN_NAME] View HTML Source Main Keywords Content Performance URL Inspe…" at bounding box center [740, 583] width 1088 height 780
copy link "[URL][DOMAIN_NAME]"
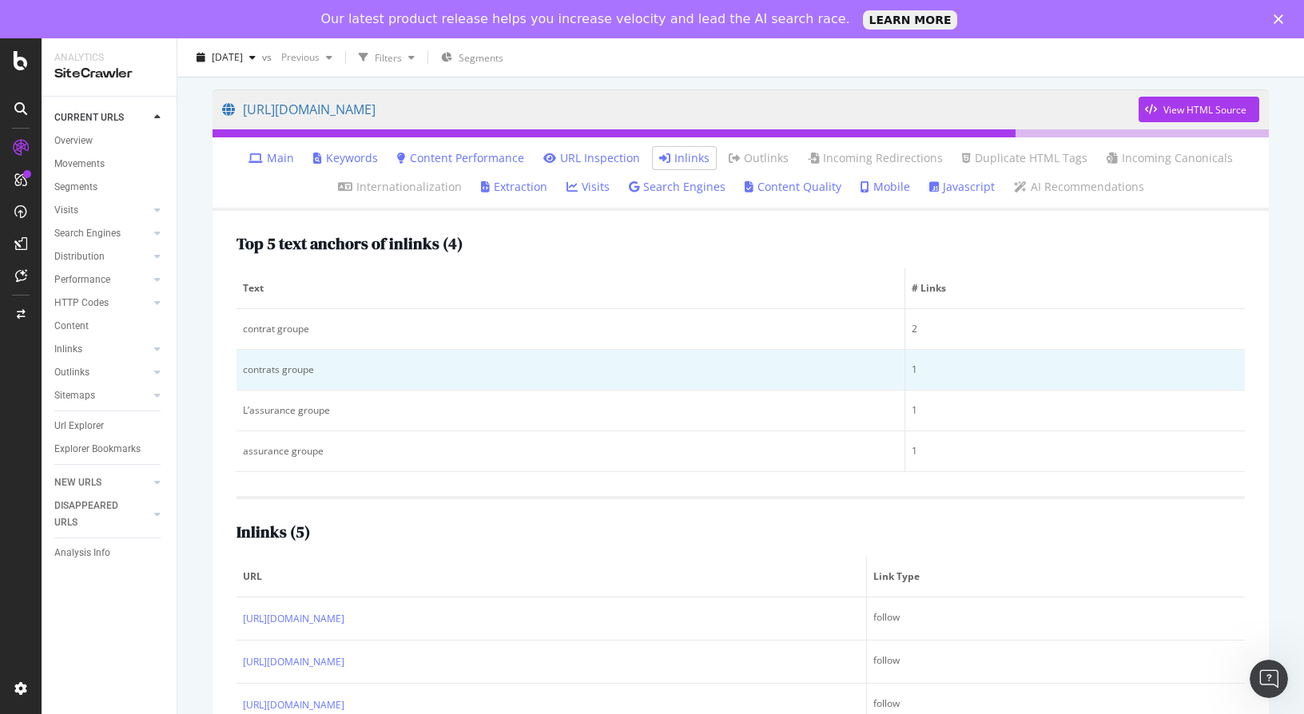
scroll to position [220, 0]
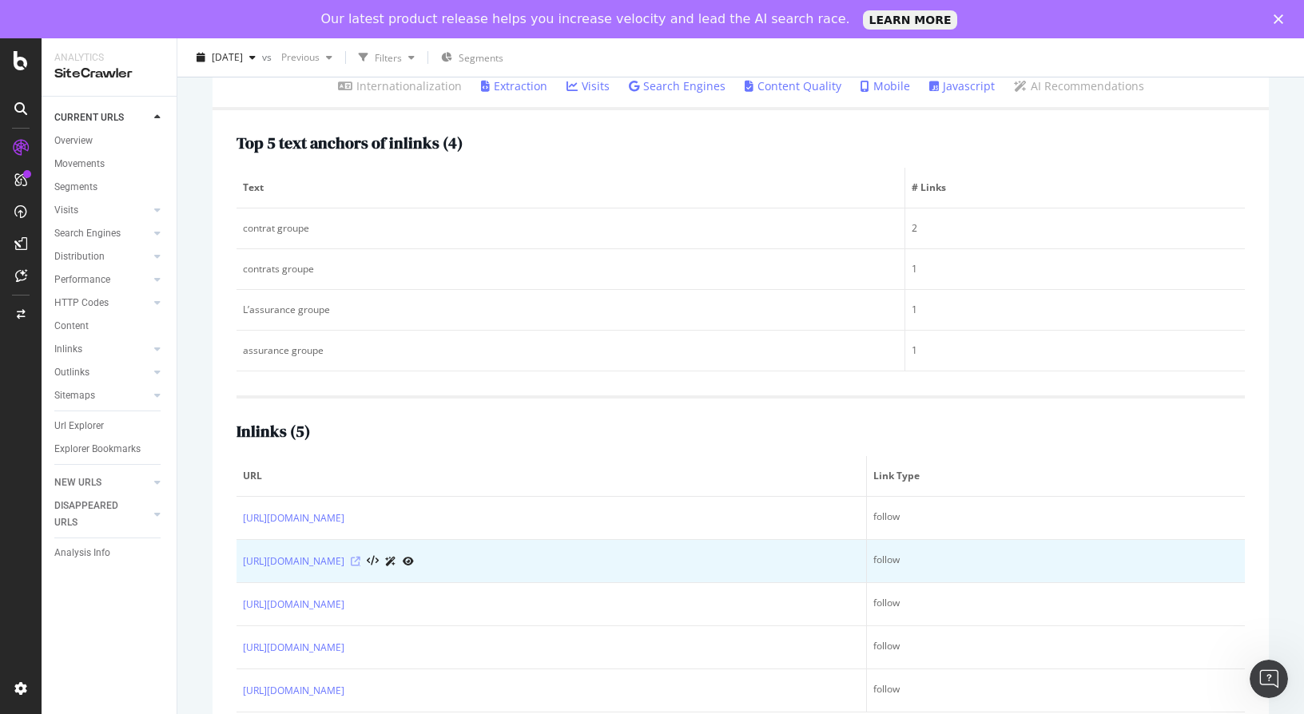
click at [360, 561] on icon at bounding box center [356, 562] width 10 height 10
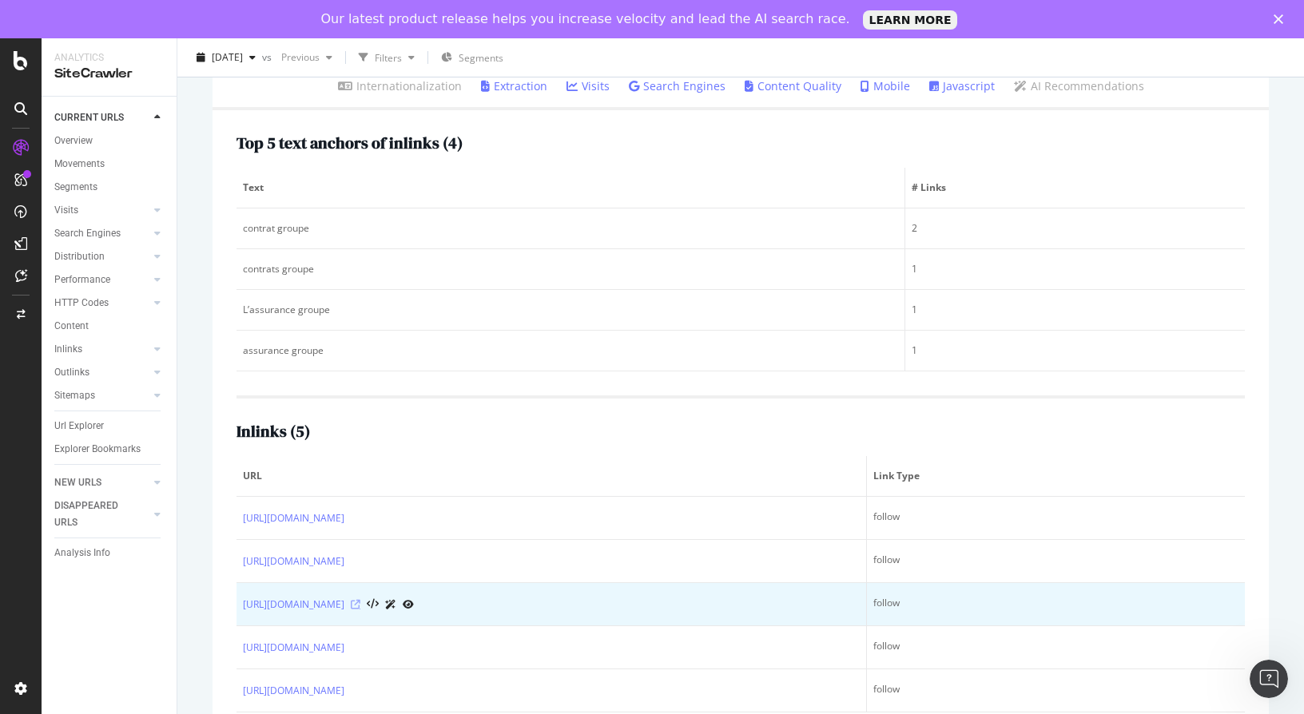
click at [360, 609] on icon at bounding box center [356, 605] width 10 height 10
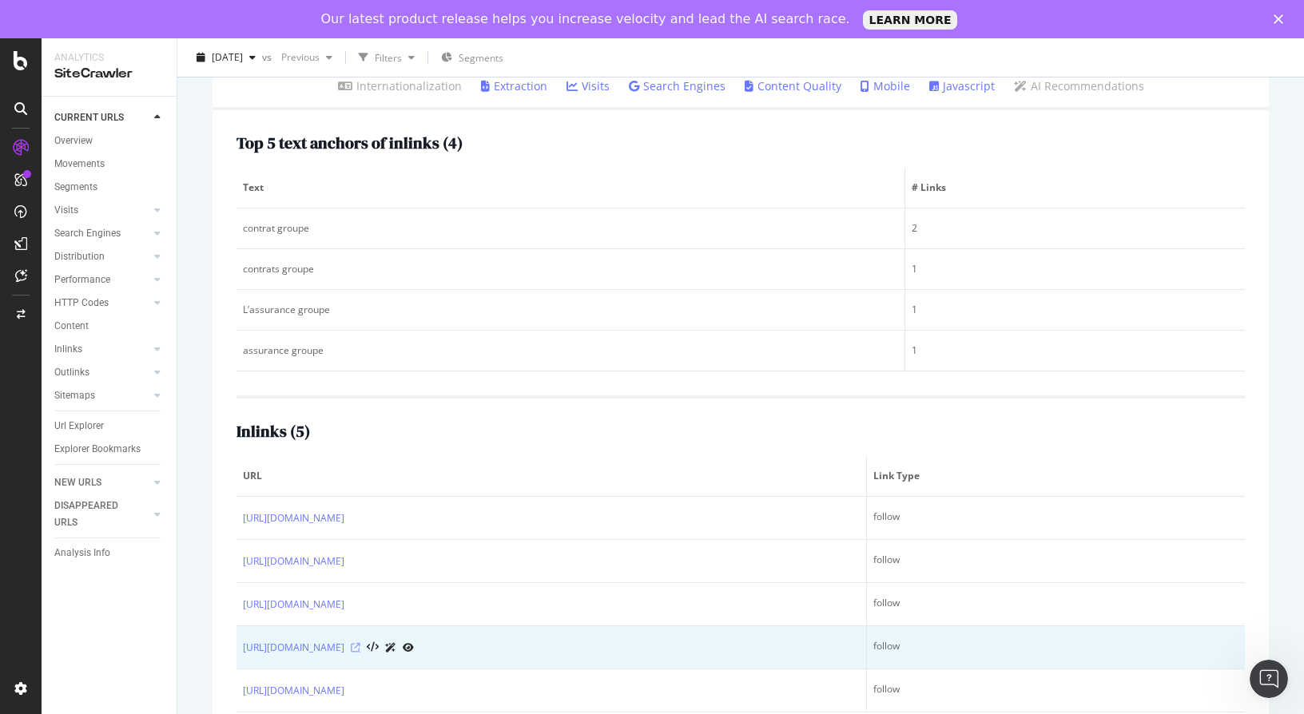
click at [360, 649] on icon at bounding box center [356, 648] width 10 height 10
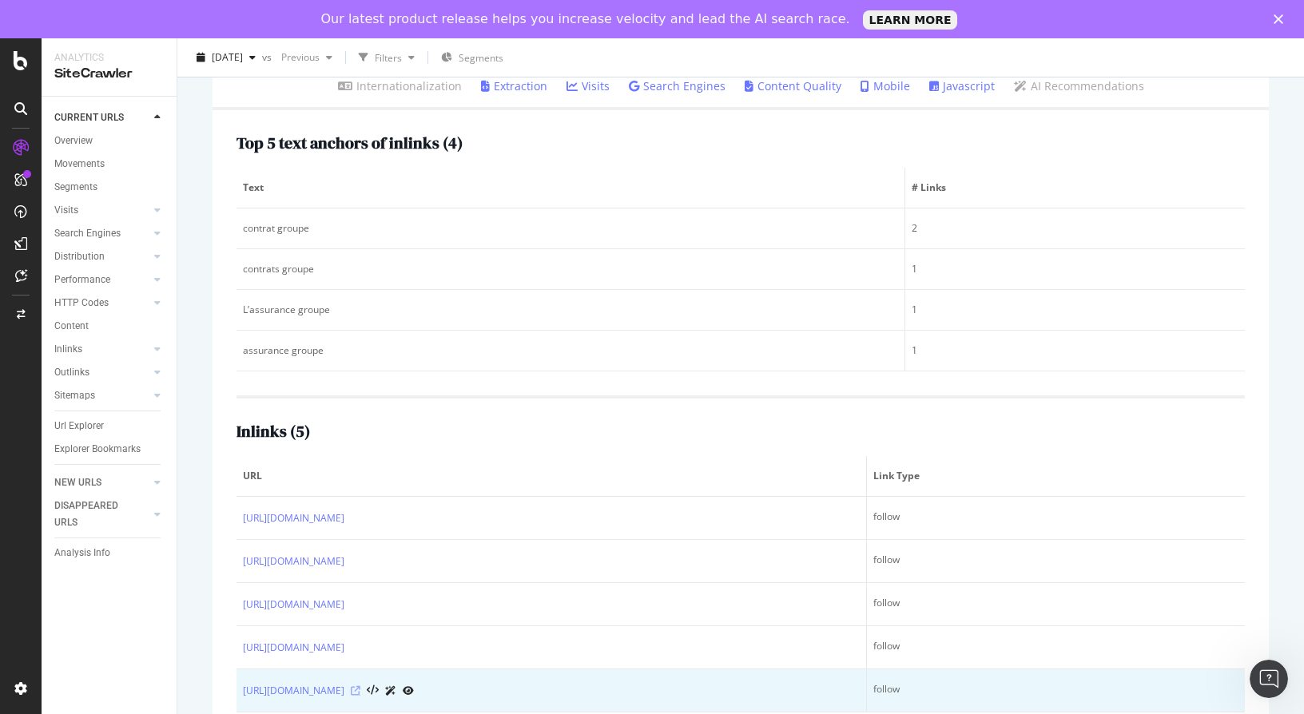
click at [360, 689] on icon at bounding box center [356, 691] width 10 height 10
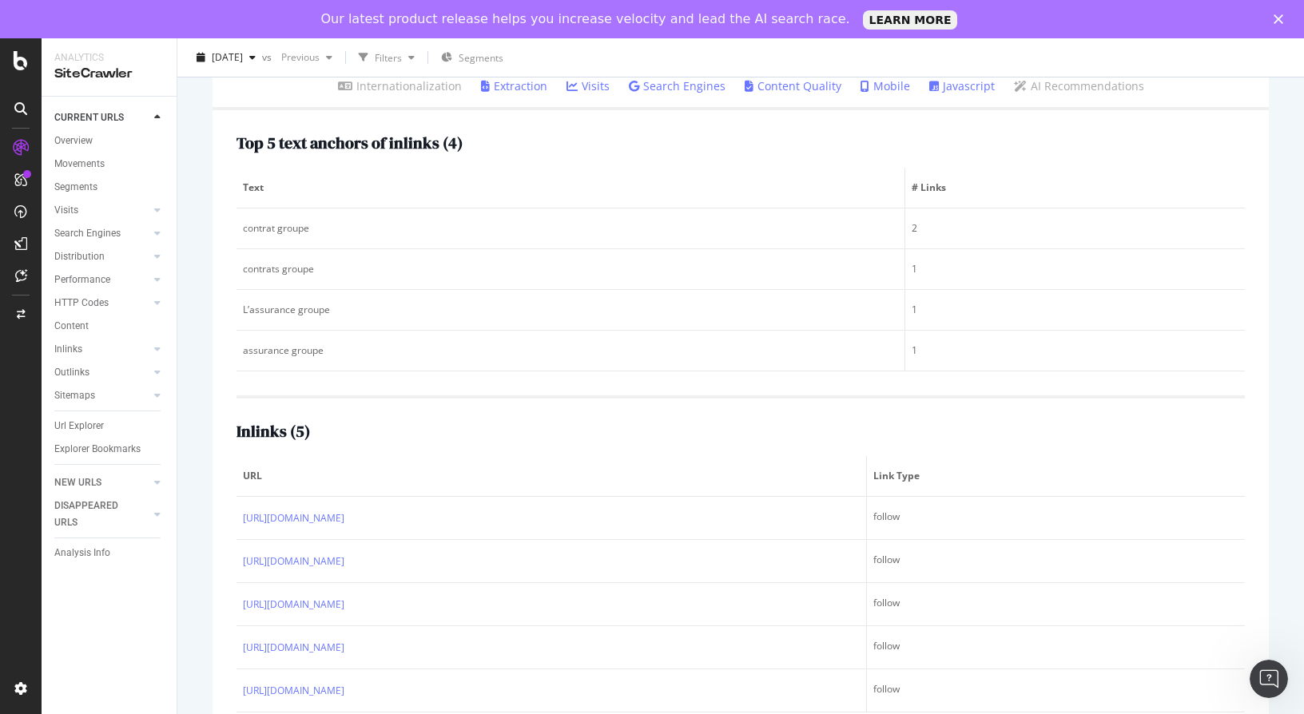
scroll to position [0, 0]
